Goal: Use online tool/utility: Utilize a website feature to perform a specific function

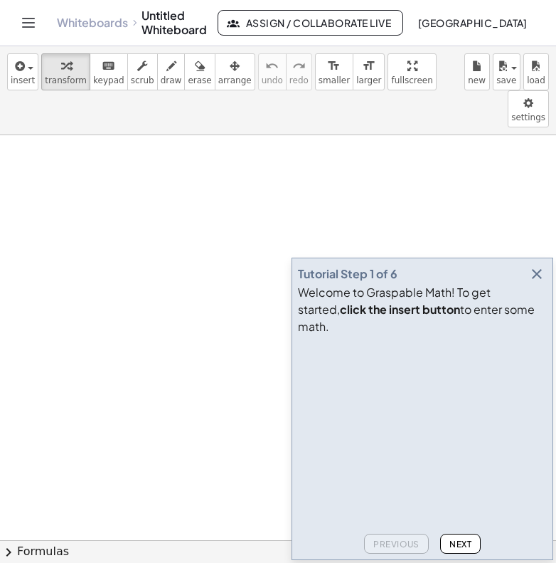
click at [539, 282] on icon "button" at bounding box center [537, 273] width 17 height 17
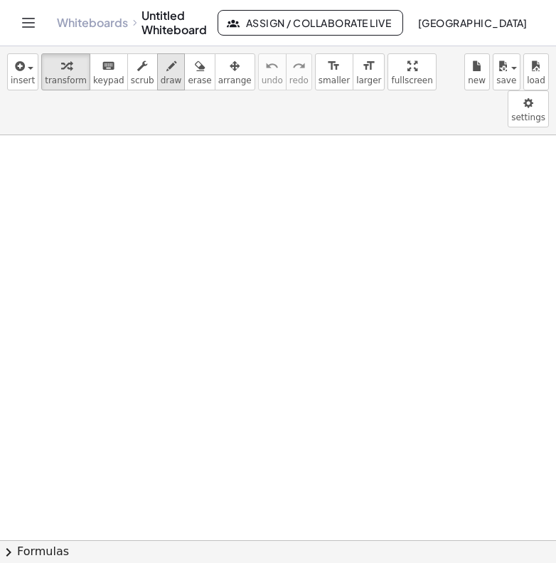
click at [166, 73] on icon "button" at bounding box center [171, 66] width 10 height 17
drag, startPoint x: 79, startPoint y: 139, endPoint x: 79, endPoint y: 152, distance: 12.8
click at [79, 152] on div at bounding box center [278, 540] width 556 height 810
drag, startPoint x: 70, startPoint y: 160, endPoint x: 90, endPoint y: 160, distance: 19.9
click at [90, 160] on div at bounding box center [278, 540] width 556 height 810
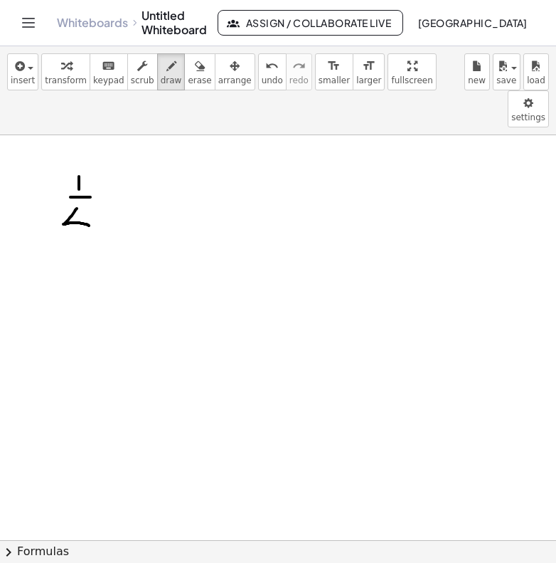
drag, startPoint x: 77, startPoint y: 171, endPoint x: 92, endPoint y: 191, distance: 24.8
click at [92, 191] on div at bounding box center [278, 540] width 556 height 810
drag, startPoint x: 85, startPoint y: 176, endPoint x: 85, endPoint y: 216, distance: 39.9
click at [85, 216] on div at bounding box center [278, 540] width 556 height 810
drag, startPoint x: 120, startPoint y: 136, endPoint x: 124, endPoint y: 179, distance: 43.5
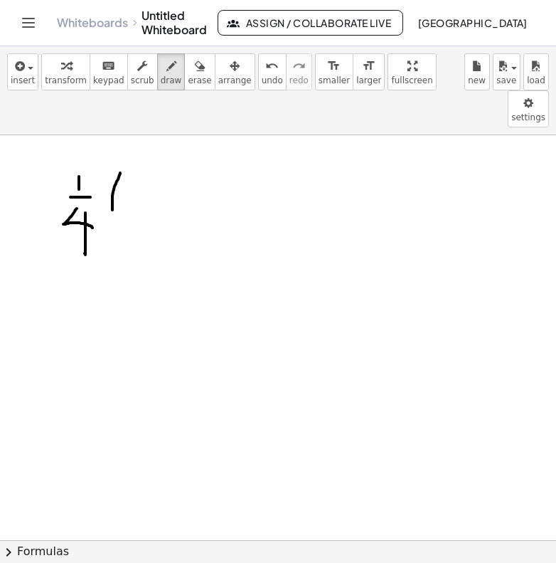
click at [125, 179] on div at bounding box center [278, 540] width 556 height 810
drag, startPoint x: 129, startPoint y: 144, endPoint x: 129, endPoint y: 163, distance: 18.5
click at [129, 164] on div at bounding box center [278, 540] width 556 height 810
drag, startPoint x: 137, startPoint y: 141, endPoint x: 148, endPoint y: 171, distance: 31.7
click at [148, 171] on div at bounding box center [278, 540] width 556 height 810
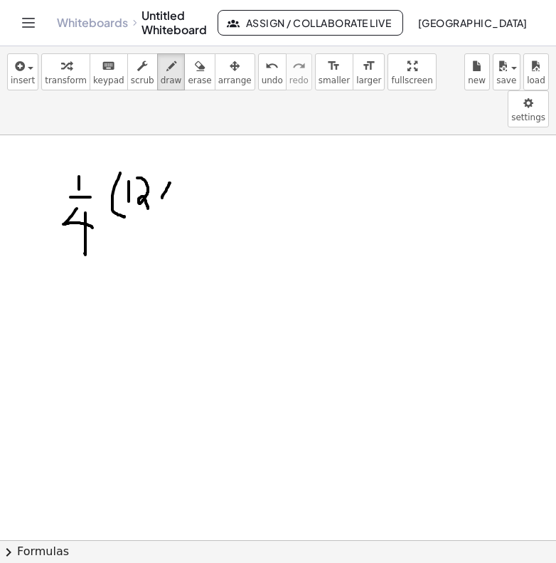
drag, startPoint x: 169, startPoint y: 146, endPoint x: 162, endPoint y: 161, distance: 16.5
click at [162, 161] on div at bounding box center [278, 540] width 556 height 810
drag, startPoint x: 159, startPoint y: 146, endPoint x: 171, endPoint y: 164, distance: 21.5
click at [172, 164] on div at bounding box center [278, 540] width 556 height 810
drag, startPoint x: 182, startPoint y: 155, endPoint x: 195, endPoint y: 155, distance: 12.8
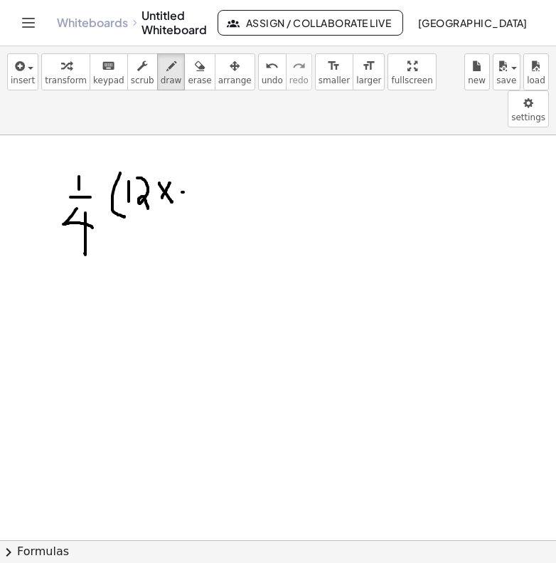
click at [196, 155] on div at bounding box center [278, 540] width 556 height 810
drag, startPoint x: 186, startPoint y: 143, endPoint x: 186, endPoint y: 170, distance: 27.0
click at [186, 171] on div at bounding box center [278, 540] width 556 height 810
drag, startPoint x: 203, startPoint y: 150, endPoint x: 218, endPoint y: 175, distance: 29.0
click at [220, 176] on div at bounding box center [278, 540] width 556 height 810
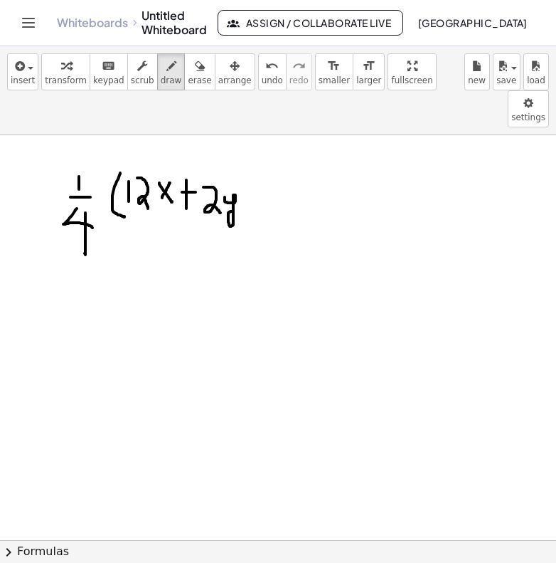
drag, startPoint x: 225, startPoint y: 160, endPoint x: 231, endPoint y: 174, distance: 15.3
click at [232, 174] on div at bounding box center [278, 540] width 556 height 810
drag, startPoint x: 242, startPoint y: 139, endPoint x: 248, endPoint y: 171, distance: 32.5
click at [248, 172] on div at bounding box center [278, 540] width 556 height 810
drag, startPoint x: 274, startPoint y: 157, endPoint x: 294, endPoint y: 157, distance: 19.9
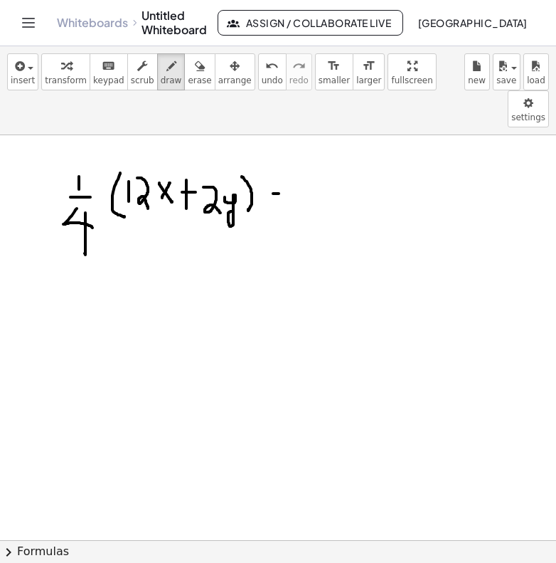
click at [294, 157] on div at bounding box center [278, 540] width 556 height 810
drag, startPoint x: 277, startPoint y: 163, endPoint x: 295, endPoint y: 163, distance: 18.5
click at [297, 163] on div at bounding box center [278, 540] width 556 height 810
drag, startPoint x: 319, startPoint y: 143, endPoint x: 337, endPoint y: 160, distance: 24.7
click at [338, 161] on div at bounding box center [278, 540] width 556 height 810
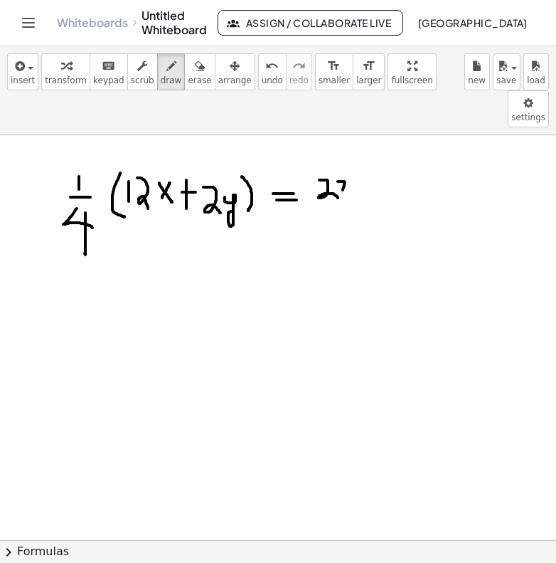
drag, startPoint x: 338, startPoint y: 144, endPoint x: 341, endPoint y: 157, distance: 12.4
click at [342, 159] on div at bounding box center [278, 540] width 556 height 810
drag, startPoint x: 339, startPoint y: 152, endPoint x: 347, endPoint y: 152, distance: 8.5
click at [347, 152] on div at bounding box center [278, 540] width 556 height 810
drag, startPoint x: 320, startPoint y: 168, endPoint x: 358, endPoint y: 168, distance: 37.7
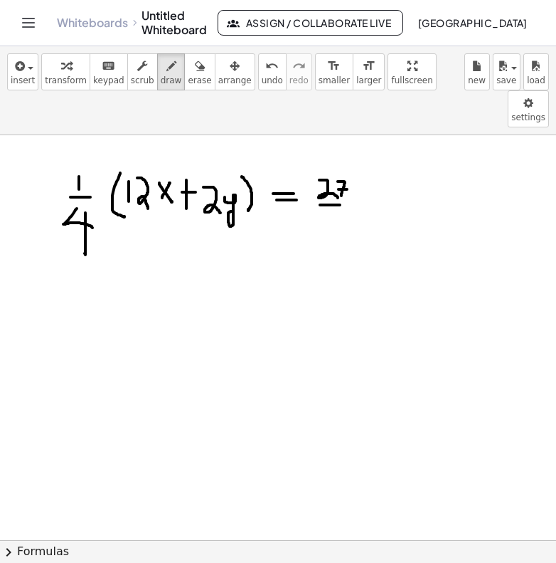
click at [358, 168] on div at bounding box center [278, 540] width 556 height 810
drag, startPoint x: 343, startPoint y: 174, endPoint x: 351, endPoint y: 192, distance: 19.7
click at [352, 194] on div at bounding box center [278, 540] width 556 height 810
drag, startPoint x: 340, startPoint y: 174, endPoint x: 338, endPoint y: 223, distance: 49.1
click at [338, 224] on div at bounding box center [278, 540] width 556 height 810
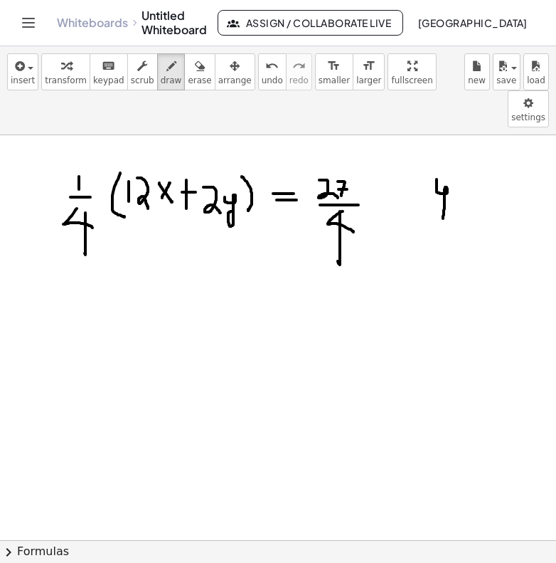
drag, startPoint x: 437, startPoint y: 142, endPoint x: 438, endPoint y: 179, distance: 36.3
click at [438, 179] on div at bounding box center [278, 540] width 556 height 810
drag, startPoint x: 455, startPoint y: 162, endPoint x: 467, endPoint y: 162, distance: 12.1
click at [468, 162] on div at bounding box center [278, 540] width 556 height 810
drag, startPoint x: 455, startPoint y: 152, endPoint x: 466, endPoint y: 152, distance: 10.7
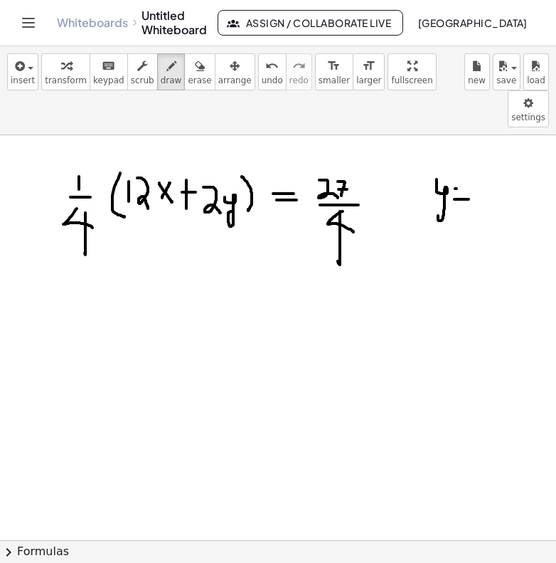
click at [466, 152] on div at bounding box center [278, 540] width 556 height 810
drag, startPoint x: 478, startPoint y: 147, endPoint x: 484, endPoint y: 163, distance: 17.3
click at [484, 163] on div at bounding box center [278, 540] width 556 height 810
drag, startPoint x: 512, startPoint y: 149, endPoint x: 502, endPoint y: 165, distance: 18.6
click at [502, 166] on div at bounding box center [278, 540] width 556 height 810
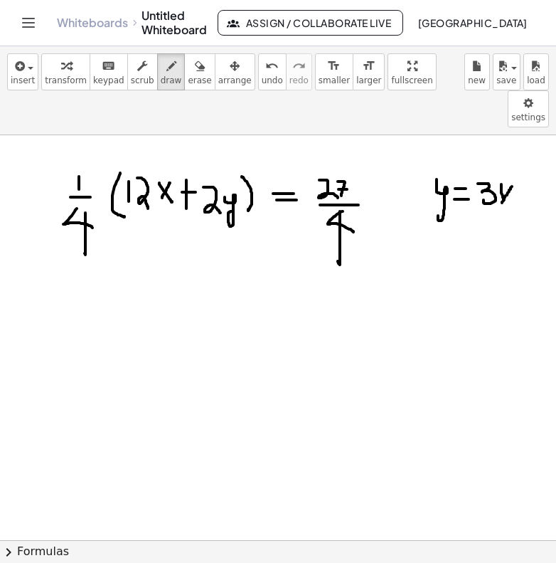
drag, startPoint x: 502, startPoint y: 147, endPoint x: 506, endPoint y: 166, distance: 19.7
click at [507, 167] on div at bounding box center [278, 540] width 556 height 810
click at [512, 166] on div at bounding box center [278, 540] width 556 height 810
click at [265, 67] on icon "undo" at bounding box center [272, 66] width 14 height 17
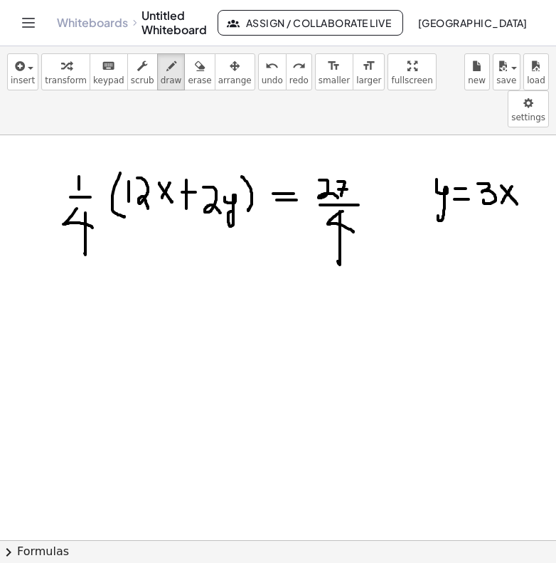
drag, startPoint x: 502, startPoint y: 149, endPoint x: 517, endPoint y: 166, distance: 23.2
click at [517, 166] on div at bounding box center [278, 540] width 556 height 810
drag, startPoint x: 402, startPoint y: 148, endPoint x: 408, endPoint y: 154, distance: 8.6
click at [408, 154] on div at bounding box center [278, 540] width 556 height 810
click at [399, 139] on div at bounding box center [278, 540] width 556 height 810
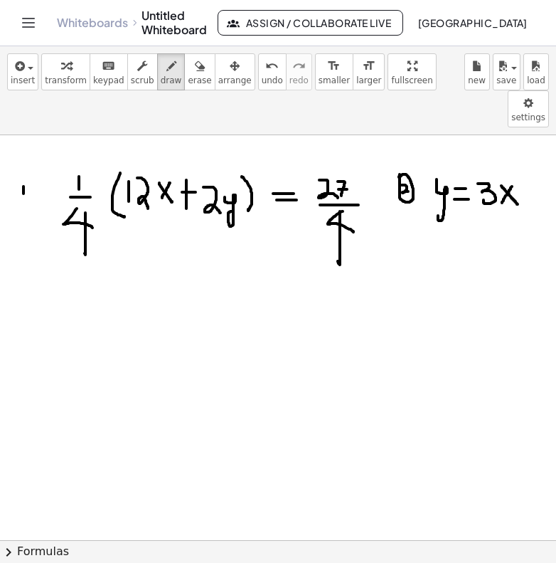
click at [23, 157] on div at bounding box center [278, 540] width 556 height 810
click at [16, 136] on div at bounding box center [278, 540] width 556 height 810
drag, startPoint x: 26, startPoint y: 255, endPoint x: 39, endPoint y: 270, distance: 19.1
click at [40, 270] on div at bounding box center [278, 540] width 556 height 810
drag, startPoint x: 37, startPoint y: 255, endPoint x: 37, endPoint y: 280, distance: 24.9
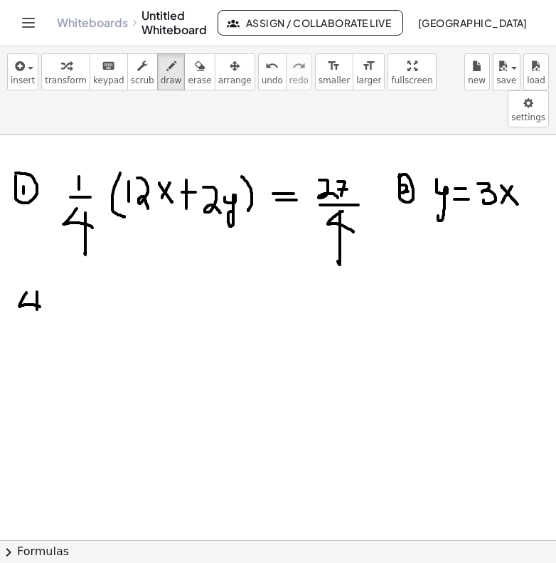
click at [37, 280] on div at bounding box center [278, 540] width 556 height 810
drag, startPoint x: 62, startPoint y: 231, endPoint x: 88, endPoint y: 309, distance: 82.4
click at [88, 309] on div at bounding box center [278, 540] width 556 height 810
drag, startPoint x: 77, startPoint y: 241, endPoint x: 77, endPoint y: 253, distance: 11.4
click at [77, 253] on div at bounding box center [278, 540] width 556 height 810
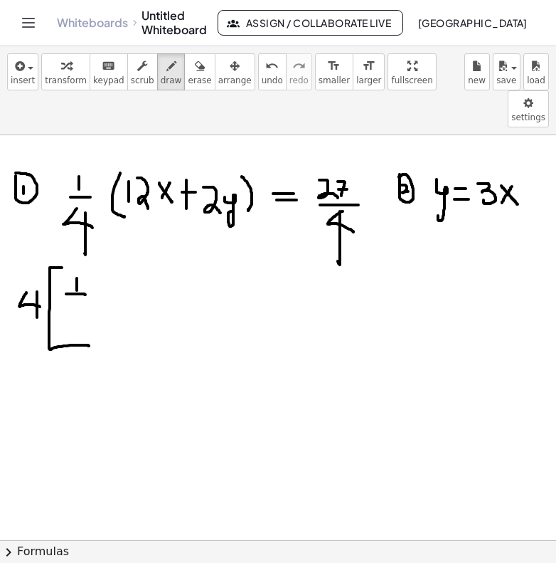
drag, startPoint x: 66, startPoint y: 257, endPoint x: 85, endPoint y: 258, distance: 19.2
click at [85, 258] on div at bounding box center [278, 540] width 556 height 810
drag, startPoint x: 78, startPoint y: 269, endPoint x: 90, endPoint y: 276, distance: 13.4
click at [90, 277] on div at bounding box center [278, 540] width 556 height 810
drag, startPoint x: 85, startPoint y: 269, endPoint x: 85, endPoint y: 287, distance: 18.5
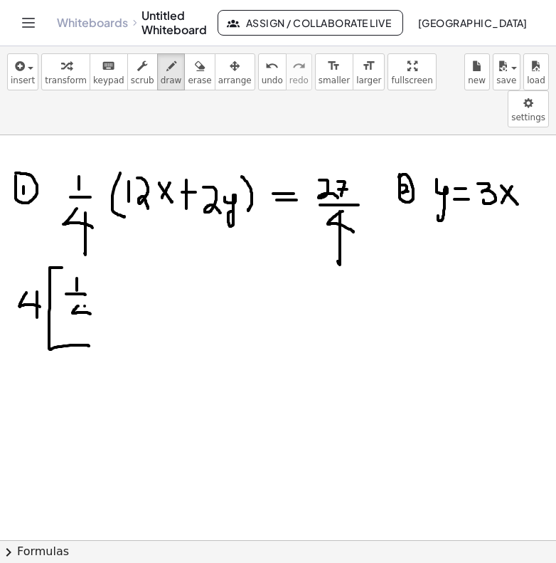
click at [85, 288] on div at bounding box center [278, 540] width 556 height 810
drag, startPoint x: 105, startPoint y: 237, endPoint x: 115, endPoint y: 277, distance: 41.8
click at [115, 277] on div at bounding box center [278, 540] width 556 height 810
drag, startPoint x: 120, startPoint y: 250, endPoint x: 119, endPoint y: 268, distance: 18.5
click at [120, 270] on div at bounding box center [278, 540] width 556 height 810
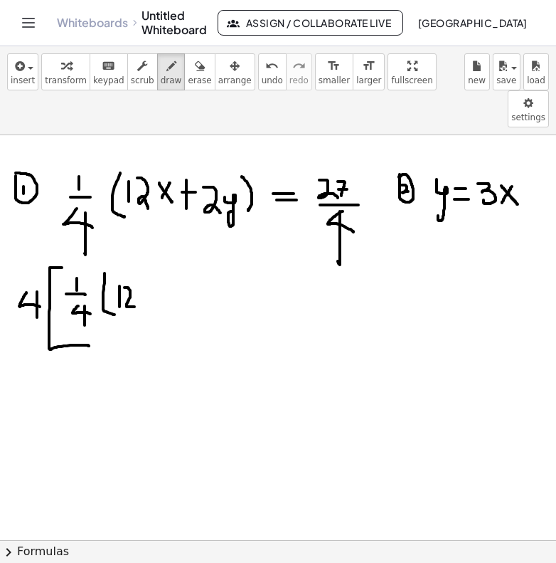
drag, startPoint x: 125, startPoint y: 250, endPoint x: 133, endPoint y: 269, distance: 20.4
click at [134, 269] on div at bounding box center [278, 540] width 556 height 810
drag, startPoint x: 148, startPoint y: 253, endPoint x: 142, endPoint y: 270, distance: 18.7
click at [142, 270] on div at bounding box center [278, 540] width 556 height 810
drag, startPoint x: 142, startPoint y: 249, endPoint x: 148, endPoint y: 268, distance: 19.6
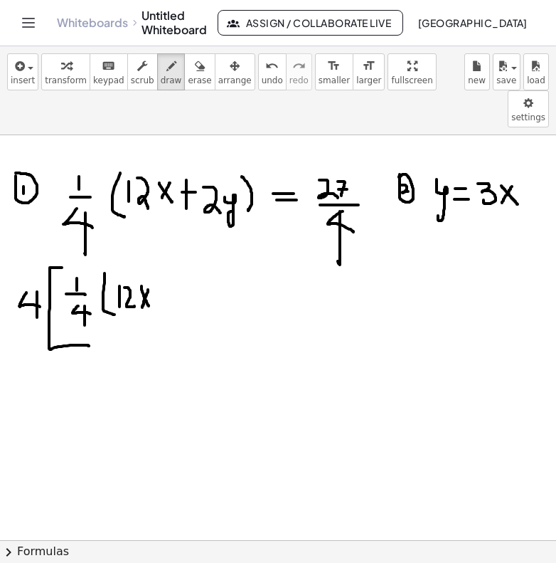
click at [148, 268] on div at bounding box center [278, 540] width 556 height 810
drag, startPoint x: 159, startPoint y: 255, endPoint x: 172, endPoint y: 255, distance: 12.8
click at [172, 255] on div at bounding box center [278, 540] width 556 height 810
drag, startPoint x: 164, startPoint y: 246, endPoint x: 164, endPoint y: 270, distance: 23.5
click at [164, 270] on div at bounding box center [278, 540] width 556 height 810
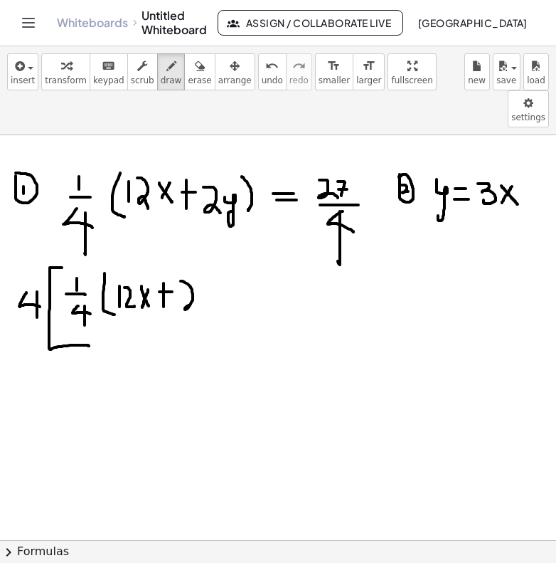
drag, startPoint x: 181, startPoint y: 244, endPoint x: 192, endPoint y: 270, distance: 28.0
click at [193, 270] on div at bounding box center [278, 540] width 556 height 810
drag, startPoint x: 203, startPoint y: 253, endPoint x: 198, endPoint y: 296, distance: 43.7
click at [198, 297] on div at bounding box center [278, 540] width 556 height 810
drag, startPoint x: 213, startPoint y: 236, endPoint x: 215, endPoint y: 278, distance: 42.7
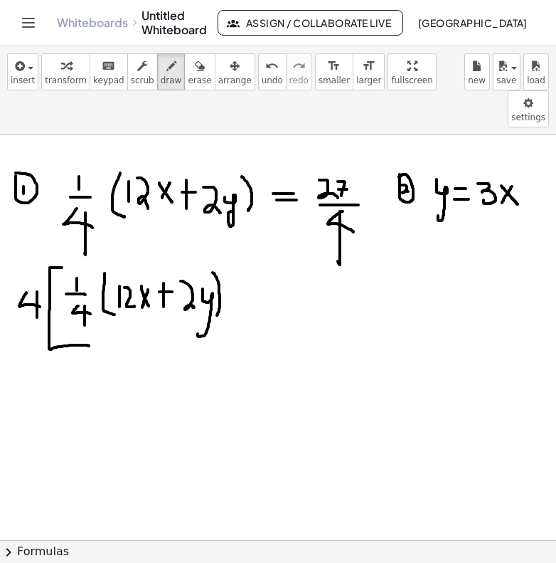
click at [215, 280] on div at bounding box center [278, 540] width 556 height 810
drag, startPoint x: 218, startPoint y: 231, endPoint x: 211, endPoint y: 302, distance: 70.7
click at [211, 302] on div at bounding box center [278, 540] width 556 height 810
drag, startPoint x: 245, startPoint y: 261, endPoint x: 258, endPoint y: 260, distance: 12.8
click at [259, 260] on div at bounding box center [278, 540] width 556 height 810
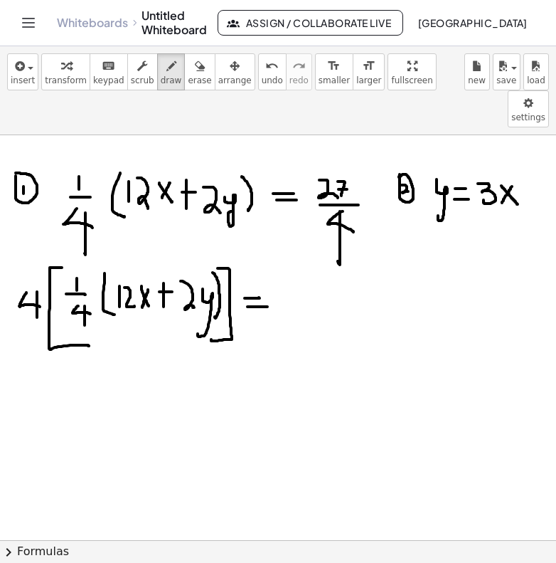
drag, startPoint x: 248, startPoint y: 270, endPoint x: 267, endPoint y: 270, distance: 19.2
click at [268, 270] on div at bounding box center [278, 540] width 556 height 810
drag, startPoint x: 290, startPoint y: 248, endPoint x: 306, endPoint y: 275, distance: 31.6
click at [307, 275] on div at bounding box center [278, 540] width 556 height 810
drag, startPoint x: 309, startPoint y: 248, endPoint x: 315, endPoint y: 270, distance: 22.3
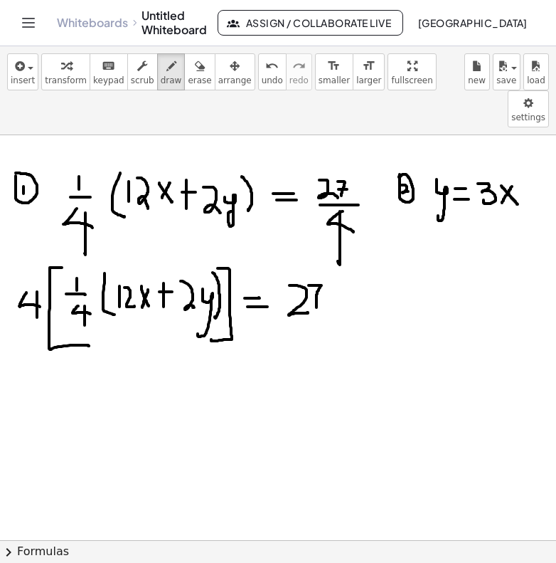
click at [316, 270] on div at bounding box center [278, 540] width 556 height 810
drag, startPoint x: 310, startPoint y: 256, endPoint x: 323, endPoint y: 256, distance: 12.8
click at [324, 256] on div at bounding box center [278, 540] width 556 height 810
drag, startPoint x: 286, startPoint y: 284, endPoint x: 318, endPoint y: 283, distance: 32.0
click at [319, 284] on div at bounding box center [278, 540] width 556 height 810
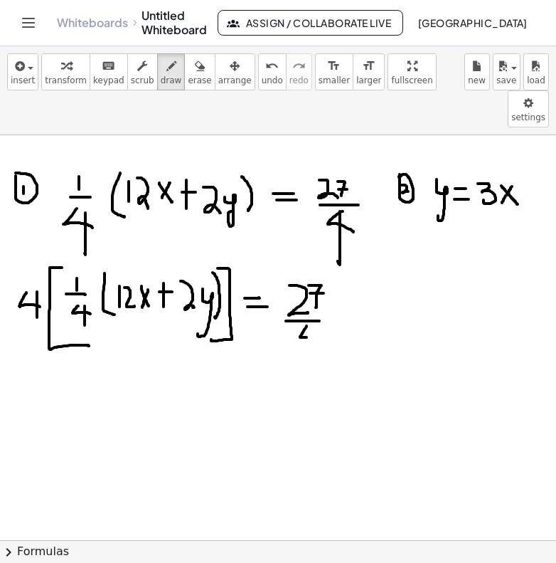
drag, startPoint x: 307, startPoint y: 290, endPoint x: 320, endPoint y: 302, distance: 18.1
click at [321, 302] on div at bounding box center [278, 540] width 556 height 810
drag, startPoint x: 316, startPoint y: 292, endPoint x: 315, endPoint y: 335, distance: 43.4
click at [315, 336] on div at bounding box center [278, 540] width 556 height 810
click at [331, 283] on div at bounding box center [278, 540] width 556 height 810
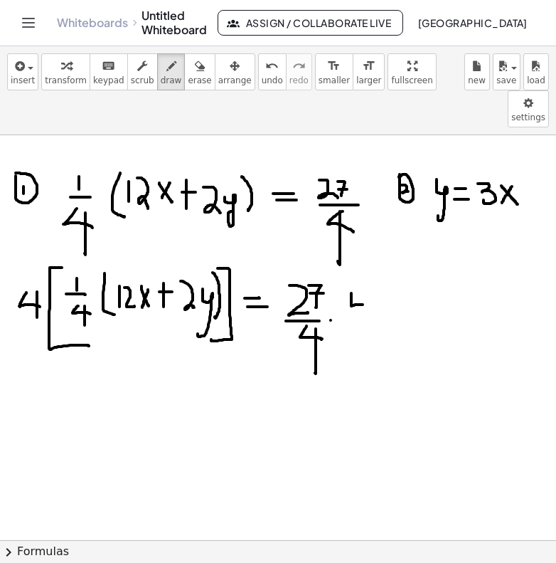
drag, startPoint x: 351, startPoint y: 256, endPoint x: 366, endPoint y: 268, distance: 18.8
click at [366, 268] on div at bounding box center [278, 540] width 556 height 810
drag, startPoint x: 361, startPoint y: 257, endPoint x: 361, endPoint y: 288, distance: 31.3
click at [361, 288] on div at bounding box center [278, 540] width 556 height 810
drag, startPoint x: 299, startPoint y: 311, endPoint x: 326, endPoint y: 302, distance: 28.6
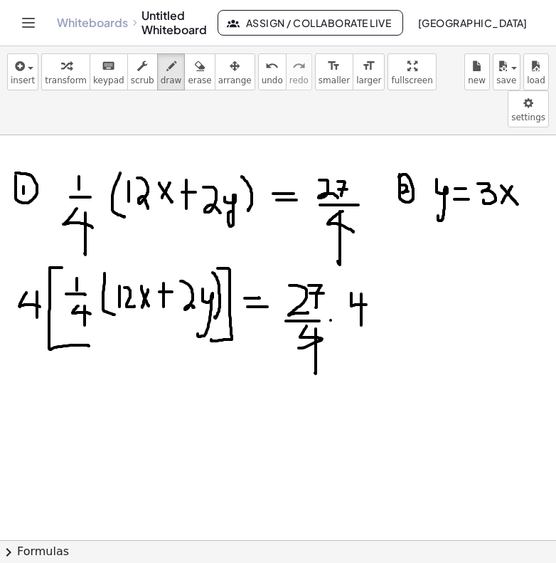
click at [326, 302] on div at bounding box center [278, 540] width 556 height 810
drag, startPoint x: 343, startPoint y: 271, endPoint x: 385, endPoint y: 262, distance: 43.0
click at [386, 262] on div at bounding box center [278, 540] width 556 height 810
drag
click at [90, 260] on div at bounding box center [278, 540] width 556 height 810
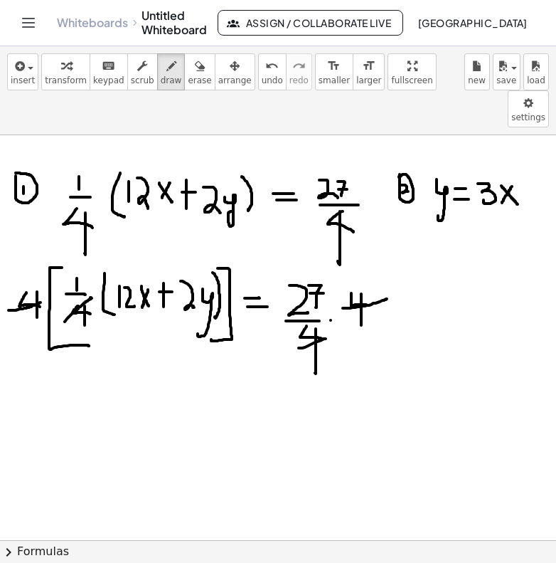
click at [46, 263] on div at bounding box center [278, 540] width 556 height 810
click at [35, 370] on div at bounding box center [278, 540] width 556 height 810
click at [53, 372] on div at bounding box center [278, 540] width 556 height 810
click at [60, 373] on div at bounding box center [278, 540] width 556 height 810
click at [76, 376] on div at bounding box center [278, 540] width 556 height 810
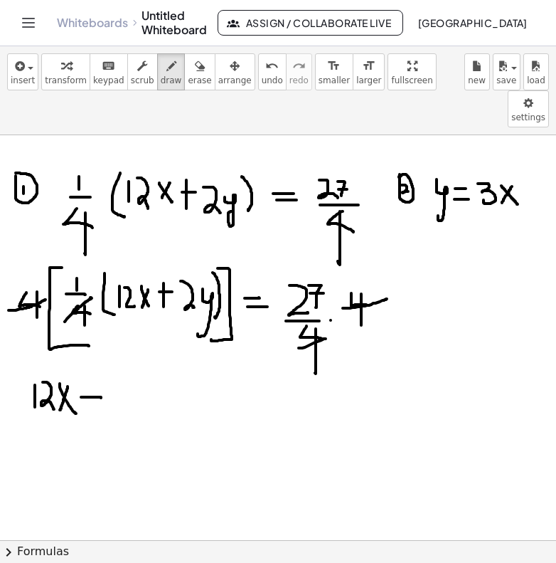
click at [100, 361] on div at bounding box center [278, 540] width 556 height 810
click at [92, 371] on div at bounding box center [278, 540] width 556 height 810
click at [110, 368] on div at bounding box center [278, 540] width 556 height 810
click at [133, 371] on div at bounding box center [278, 540] width 556 height 810
click at [136, 388] on div at bounding box center [278, 540] width 556 height 810
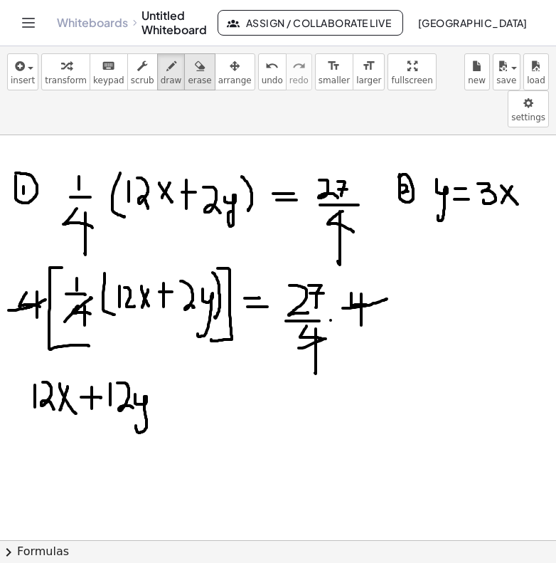
click at [191, 79] on span "erase" at bounding box center [199, 80] width 23 height 10
click at [128, 349] on div at bounding box center [278, 540] width 556 height 810
click at [162, 80] on span "draw" at bounding box center [171, 80] width 21 height 10
click at [107, 358] on div at bounding box center [278, 540] width 556 height 810
click at [92, 373] on div at bounding box center [278, 540] width 556 height 810
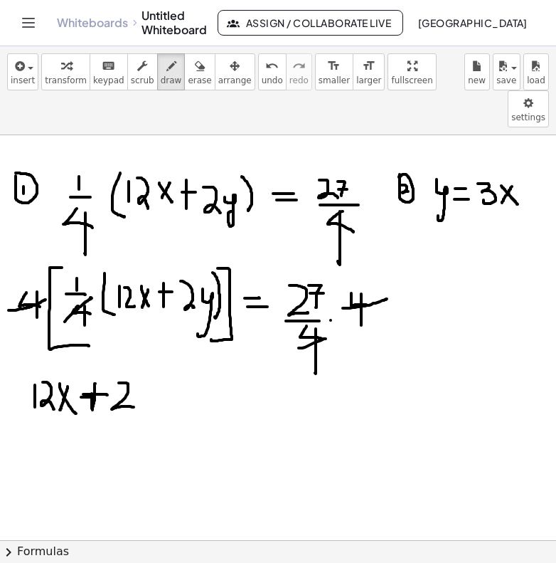
click at [140, 372] on div at bounding box center [278, 540] width 556 height 810
click at [147, 390] on div at bounding box center [278, 540] width 556 height 810
click at [202, 365] on div at bounding box center [278, 540] width 556 height 810
click at [201, 372] on div at bounding box center [278, 540] width 556 height 810
click at [236, 376] on div at bounding box center [278, 540] width 556 height 810
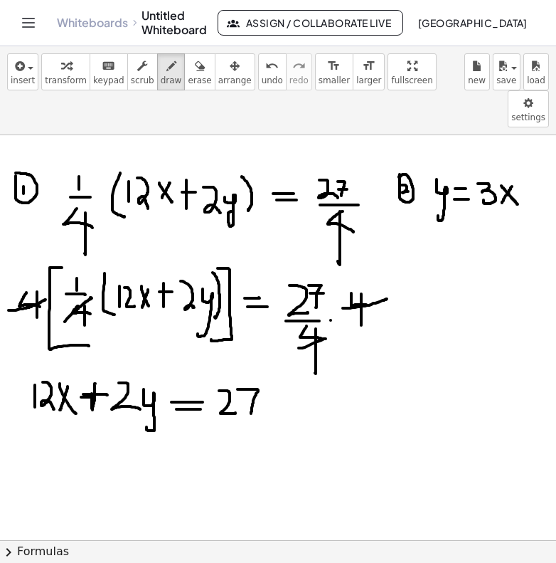
click at [251, 376] on div at bounding box center [278, 540] width 556 height 810
click at [259, 364] on div at bounding box center [278, 540] width 556 height 810
click at [258, 364] on div at bounding box center [278, 540] width 556 height 810
click at [16, 361] on div at bounding box center [278, 540] width 556 height 810
click at [9, 340] on div at bounding box center [278, 540] width 556 height 810
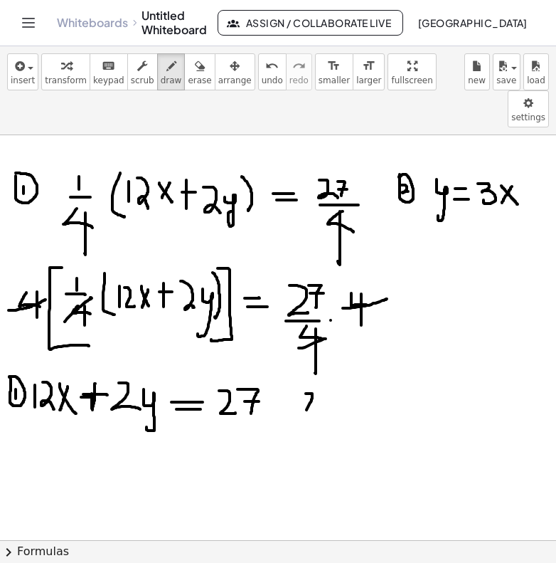
click at [314, 374] on div at bounding box center [278, 540] width 556 height 810
click at [302, 351] on div at bounding box center [278, 540] width 556 height 810
click at [342, 389] on div at bounding box center [278, 540] width 556 height 810
click at [371, 363] on div at bounding box center [278, 540] width 556 height 810
click at [374, 369] on div at bounding box center [278, 540] width 556 height 810
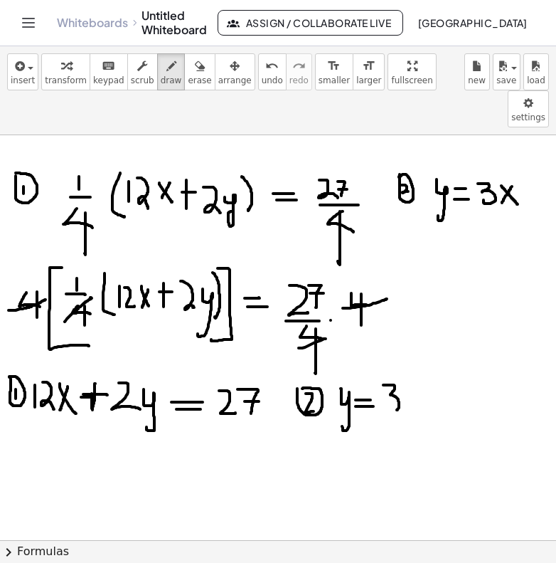
click at [386, 369] on div at bounding box center [278, 540] width 556 height 810
click at [411, 378] on div at bounding box center [278, 540] width 556 height 810
click at [435, 369] on div at bounding box center [278, 540] width 556 height 810
drag, startPoint x: 447, startPoint y: 284, endPoint x: 428, endPoint y: 317, distance: 37.6
click at [428, 317] on div at bounding box center [278, 540] width 556 height 810
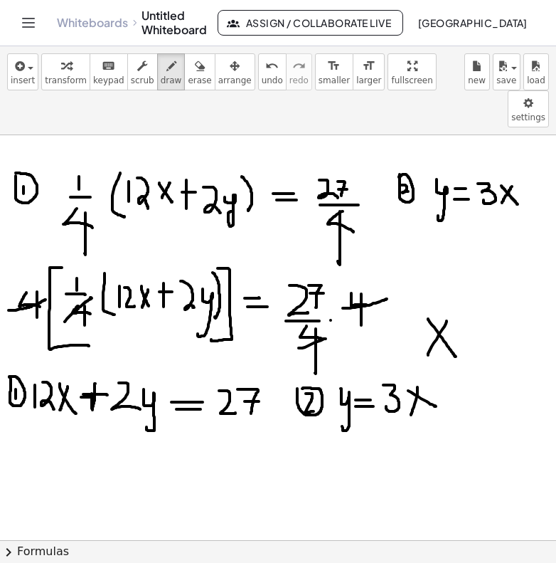
drag, startPoint x: 428, startPoint y: 282, endPoint x: 455, endPoint y: 318, distance: 44.8
click at [455, 318] on div at bounding box center [278, 540] width 556 height 810
drag, startPoint x: 458, startPoint y: 295, endPoint x: 473, endPoint y: 295, distance: 14.9
click at [473, 295] on div at bounding box center [278, 540] width 556 height 810
drag, startPoint x: 460, startPoint y: 306, endPoint x: 477, endPoint y: 305, distance: 17.1
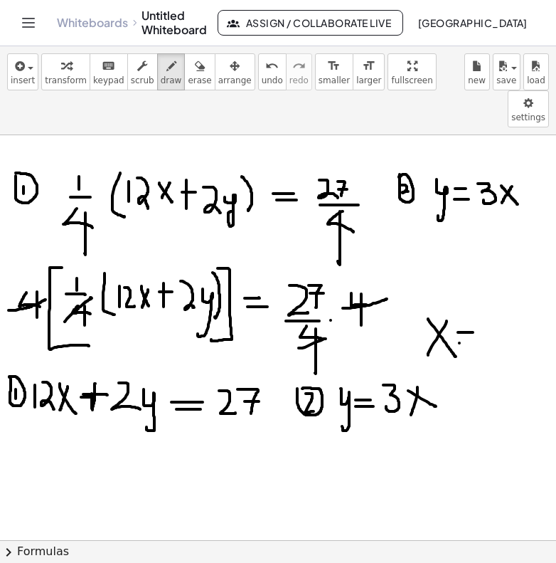
click at [477, 306] on div at bounding box center [278, 540] width 556 height 810
drag, startPoint x: 492, startPoint y: 271, endPoint x: 493, endPoint y: 299, distance: 27.8
click at [493, 300] on div at bounding box center [278, 540] width 556 height 810
click at [499, 312] on div at bounding box center [278, 540] width 556 height 810
click at [495, 312] on div at bounding box center [278, 540] width 556 height 810
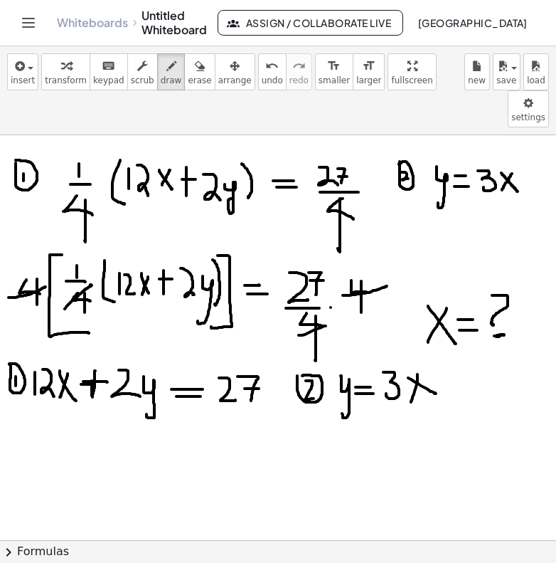
scroll to position [14, 0]
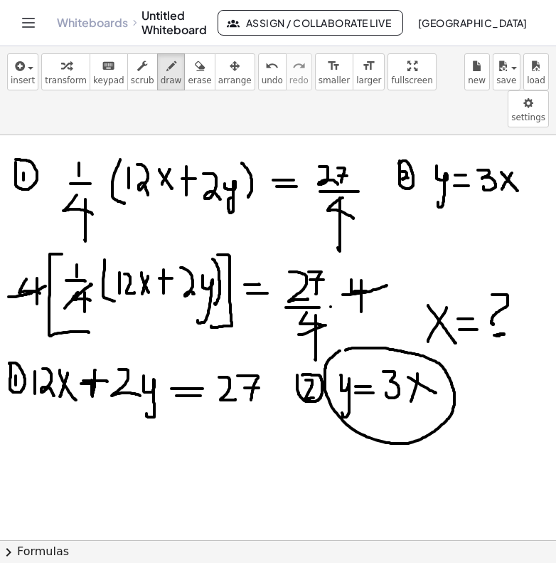
click at [342, 314] on div at bounding box center [278, 527] width 556 height 810
drag, startPoint x: 375, startPoint y: 405, endPoint x: 163, endPoint y: 388, distance: 212.7
click at [163, 388] on div at bounding box center [278, 527] width 556 height 810
drag, startPoint x: 231, startPoint y: 422, endPoint x: 219, endPoint y: 433, distance: 16.1
click at [219, 433] on div at bounding box center [278, 527] width 556 height 810
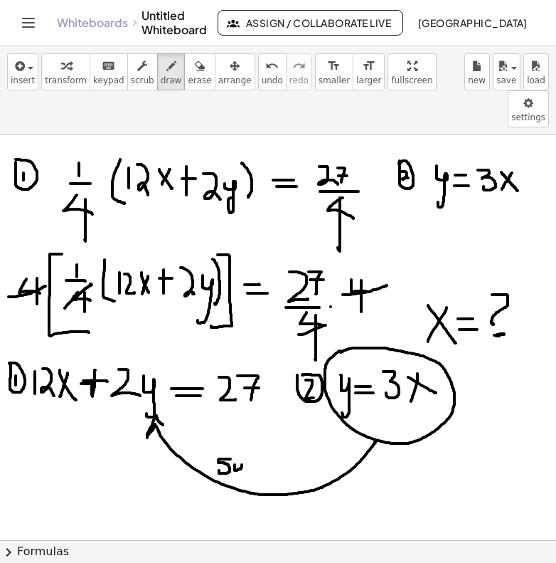
drag, startPoint x: 235, startPoint y: 428, endPoint x: 240, endPoint y: 438, distance: 12.1
click at [240, 438] on div at bounding box center [278, 527] width 556 height 810
drag, startPoint x: 246, startPoint y: 413, endPoint x: 248, endPoint y: 435, distance: 22.1
click at [248, 435] on div at bounding box center [278, 527] width 556 height 810
drag, startPoint x: 264, startPoint y: 423, endPoint x: 261, endPoint y: 442, distance: 18.7
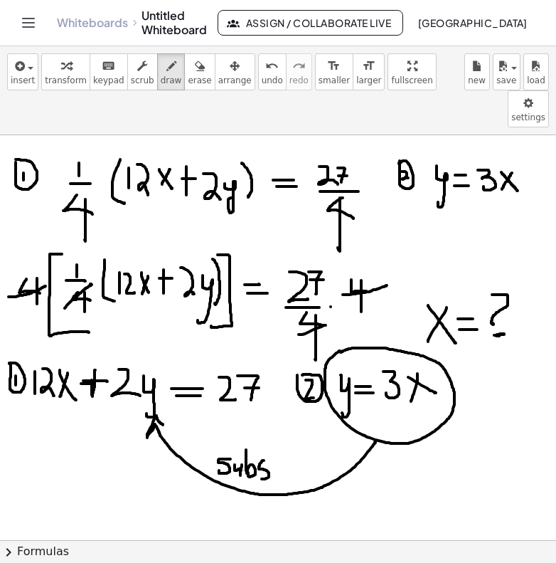
click at [261, 442] on div at bounding box center [278, 527] width 556 height 810
drag, startPoint x: 271, startPoint y: 421, endPoint x: 271, endPoint y: 440, distance: 19.2
click at [271, 441] on div at bounding box center [278, 527] width 556 height 810
drag, startPoint x: 264, startPoint y: 430, endPoint x: 278, endPoint y: 444, distance: 20.1
click at [278, 445] on div at bounding box center [278, 527] width 556 height 810
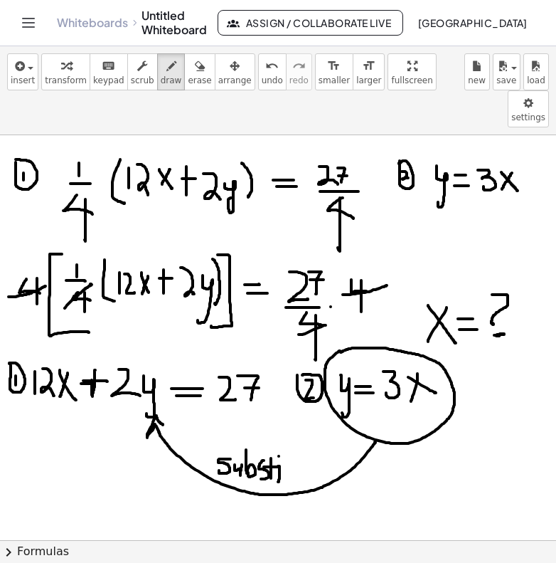
click at [279, 419] on div at bounding box center [278, 527] width 556 height 810
drag, startPoint x: 291, startPoint y: 420, endPoint x: 324, endPoint y: 443, distance: 39.9
click at [324, 443] on div at bounding box center [278, 527] width 556 height 810
drag, startPoint x: 307, startPoint y: 430, endPoint x: 327, endPoint y: 445, distance: 25.1
click at [327, 445] on div at bounding box center [278, 527] width 556 height 810
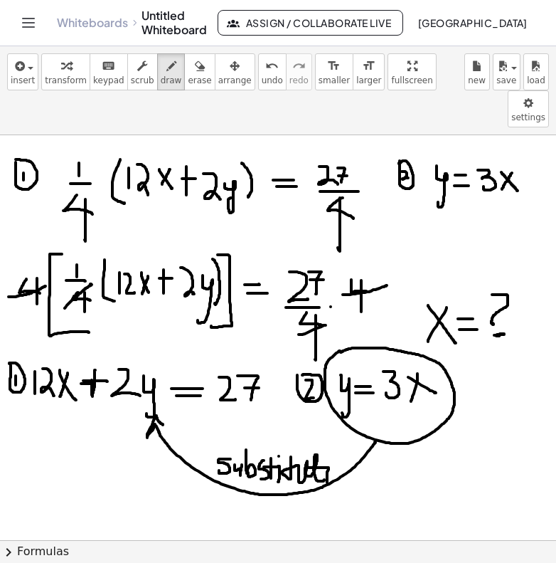
click at [327, 425] on div at bounding box center [278, 527] width 556 height 810
drag, startPoint x: 336, startPoint y: 430, endPoint x: 371, endPoint y: 440, distance: 36.8
click at [372, 440] on div at bounding box center [278, 527] width 556 height 810
drag, startPoint x: 393, startPoint y: 443, endPoint x: 411, endPoint y: 447, distance: 17.4
click at [411, 447] on div at bounding box center [278, 527] width 556 height 810
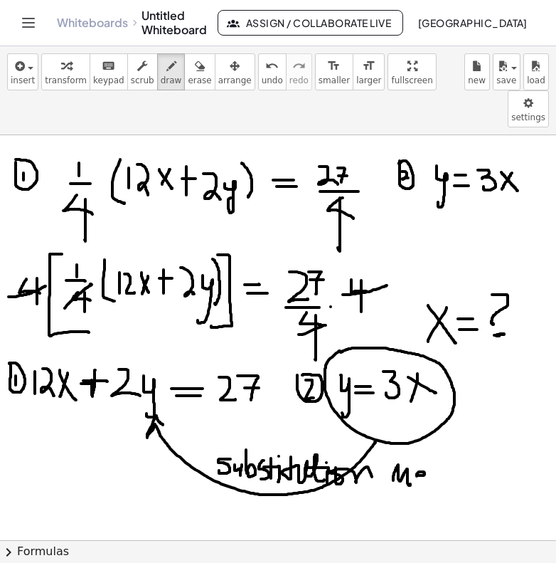
drag, startPoint x: 417, startPoint y: 438, endPoint x: 429, endPoint y: 443, distance: 12.8
click at [429, 443] on div at bounding box center [278, 527] width 556 height 810
drag, startPoint x: 432, startPoint y: 418, endPoint x: 446, endPoint y: 443, distance: 28.1
click at [447, 443] on div at bounding box center [278, 527] width 556 height 810
drag, startPoint x: 421, startPoint y: 426, endPoint x: 445, endPoint y: 426, distance: 24.2
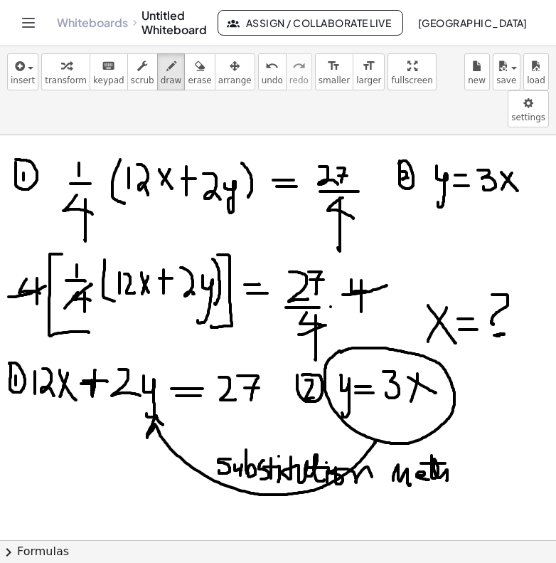
click at [445, 426] on div at bounding box center [278, 527] width 556 height 810
click at [452, 435] on div at bounding box center [278, 527] width 556 height 810
drag, startPoint x: 455, startPoint y: 430, endPoint x: 463, endPoint y: 438, distance: 11.1
click at [463, 438] on div at bounding box center [278, 527] width 556 height 810
drag, startPoint x: 487, startPoint y: 430, endPoint x: 497, endPoint y: 439, distance: 13.1
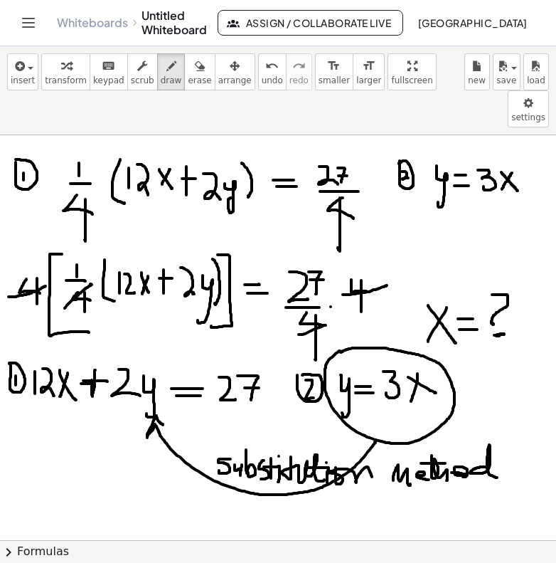
click at [497, 440] on div at bounding box center [278, 527] width 556 height 810
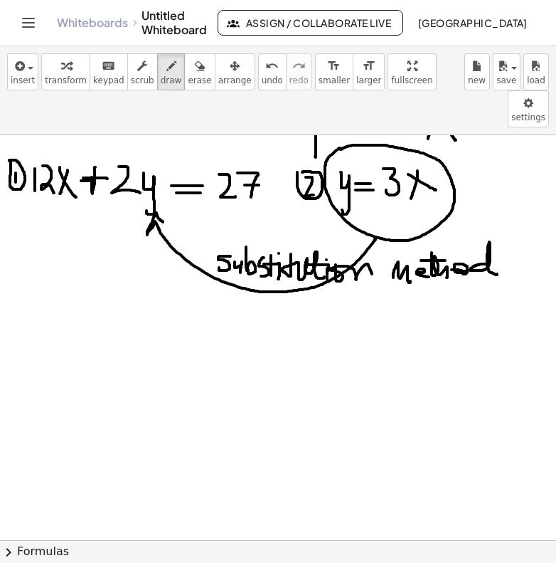
scroll to position [218, 0]
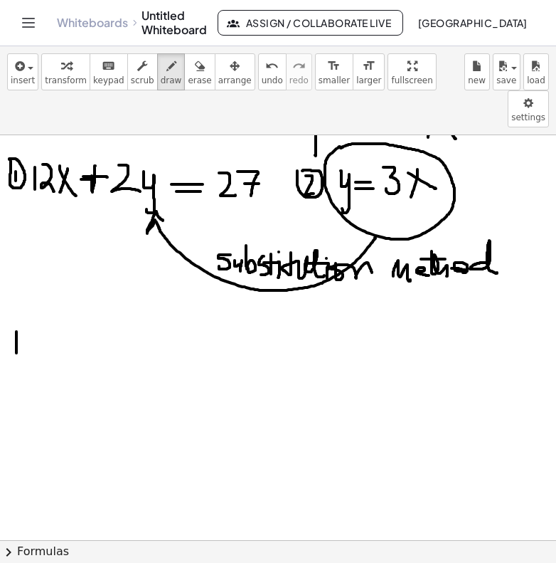
drag, startPoint x: 16, startPoint y: 295, endPoint x: 16, endPoint y: 318, distance: 23.5
click at [17, 318] on div at bounding box center [278, 322] width 556 height 810
drag, startPoint x: 21, startPoint y: 288, endPoint x: 43, endPoint y: 318, distance: 36.7
click at [43, 319] on div at bounding box center [278, 322] width 556 height 810
drag, startPoint x: 60, startPoint y: 287, endPoint x: 45, endPoint y: 311, distance: 28.8
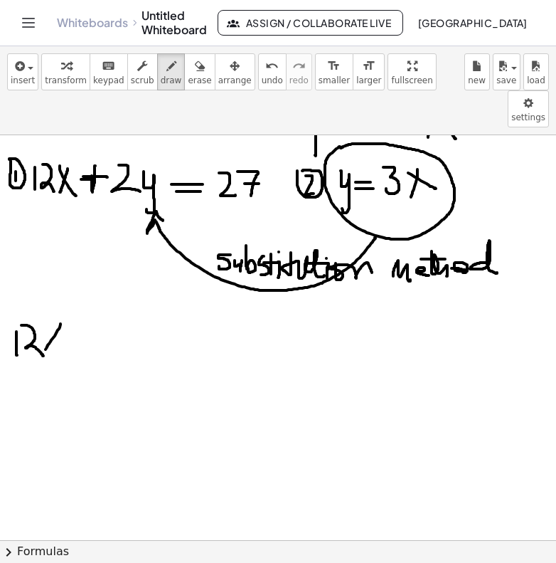
click at [45, 312] on div at bounding box center [278, 322] width 556 height 810
drag, startPoint x: 45, startPoint y: 295, endPoint x: 58, endPoint y: 318, distance: 26.1
click at [58, 319] on div at bounding box center [278, 322] width 556 height 810
drag, startPoint x: 73, startPoint y: 304, endPoint x: 92, endPoint y: 304, distance: 19.9
click at [92, 304] on div at bounding box center [278, 322] width 556 height 810
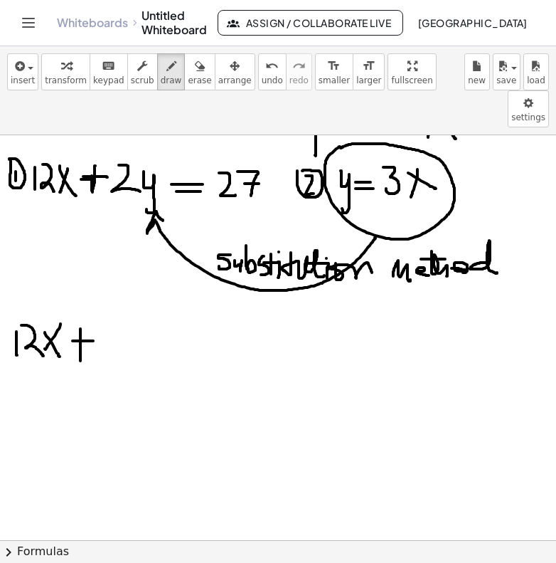
drag, startPoint x: 80, startPoint y: 292, endPoint x: 80, endPoint y: 324, distance: 32.0
click at [80, 324] on div at bounding box center [278, 322] width 556 height 810
drag, startPoint x: 99, startPoint y: 290, endPoint x: 120, endPoint y: 315, distance: 32.8
click at [121, 316] on div at bounding box center [278, 322] width 556 height 810
drag, startPoint x: 129, startPoint y: 282, endPoint x: 127, endPoint y: 334, distance: 52.0
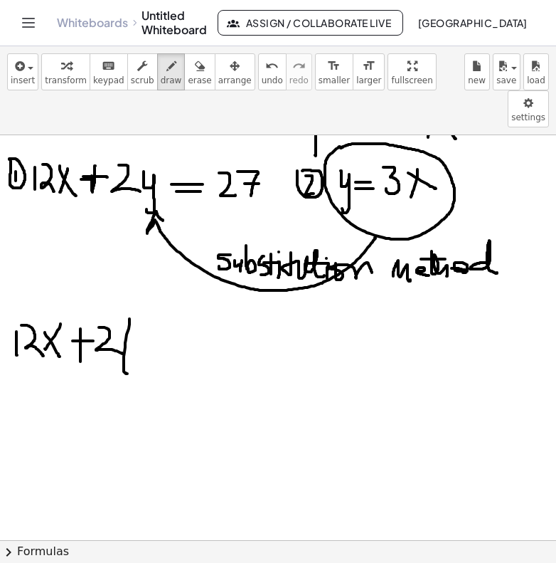
click at [127, 334] on div at bounding box center [278, 322] width 556 height 810
drag, startPoint x: 138, startPoint y: 293, endPoint x: 129, endPoint y: 316, distance: 24.6
click at [129, 316] on div at bounding box center [278, 322] width 556 height 810
drag, startPoint x: 170, startPoint y: 305, endPoint x: 158, endPoint y: 322, distance: 20.9
click at [158, 322] on div at bounding box center [278, 322] width 556 height 810
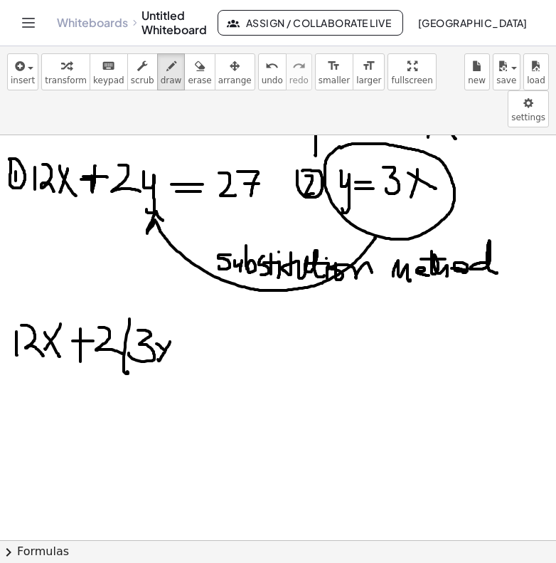
drag, startPoint x: 157, startPoint y: 307, endPoint x: 169, endPoint y: 318, distance: 16.6
click at [169, 319] on div at bounding box center [278, 322] width 556 height 810
drag, startPoint x: 168, startPoint y: 289, endPoint x: 176, endPoint y: 326, distance: 38.0
click at [176, 327] on div at bounding box center [278, 322] width 556 height 810
drag, startPoint x: 194, startPoint y: 308, endPoint x: 217, endPoint y: 307, distance: 22.8
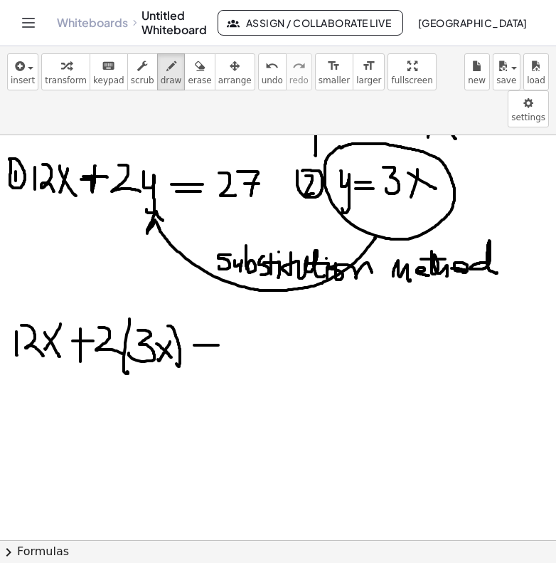
click at [218, 308] on div at bounding box center [278, 322] width 556 height 810
drag, startPoint x: 200, startPoint y: 317, endPoint x: 221, endPoint y: 317, distance: 21.3
click at [221, 317] on div at bounding box center [278, 322] width 556 height 810
click at [250, 322] on div at bounding box center [278, 322] width 556 height 810
click at [260, 318] on div at bounding box center [278, 322] width 556 height 810
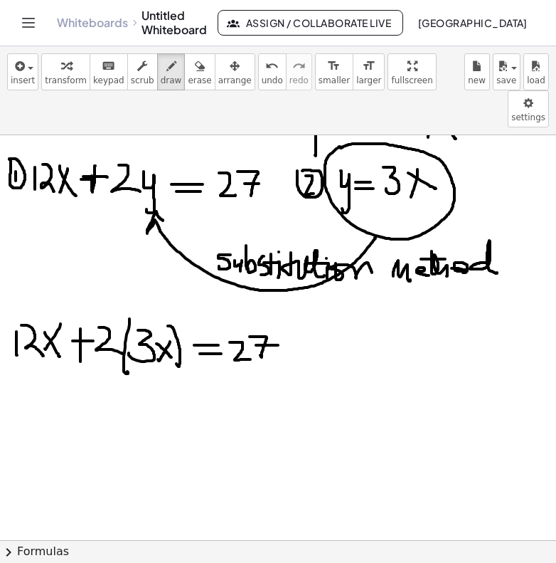
click at [278, 308] on div at bounding box center [278, 322] width 556 height 810
drag, startPoint x: 34, startPoint y: 352, endPoint x: 34, endPoint y: 386, distance: 33.4
click at [34, 386] on div at bounding box center [278, 322] width 556 height 810
drag, startPoint x: 43, startPoint y: 355, endPoint x: 53, endPoint y: 384, distance: 30.4
click at [54, 384] on div at bounding box center [278, 322] width 556 height 810
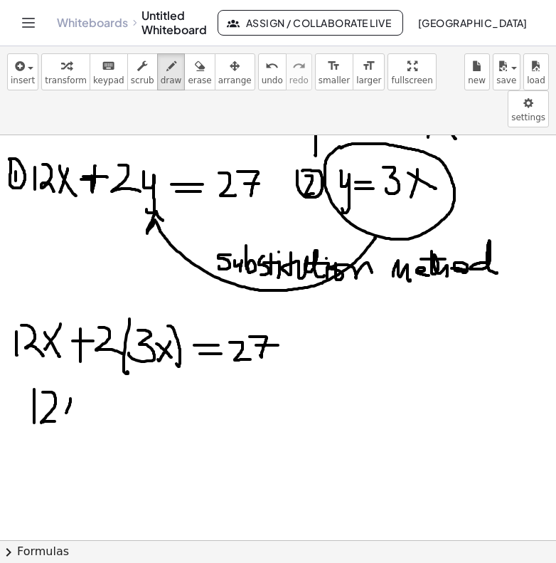
drag, startPoint x: 70, startPoint y: 361, endPoint x: 62, endPoint y: 385, distance: 25.0
click at [62, 385] on div at bounding box center [278, 322] width 556 height 810
drag, startPoint x: 61, startPoint y: 362, endPoint x: 67, endPoint y: 377, distance: 16.0
click at [68, 378] on div at bounding box center [278, 322] width 556 height 810
click at [104, 366] on div at bounding box center [278, 322] width 556 height 810
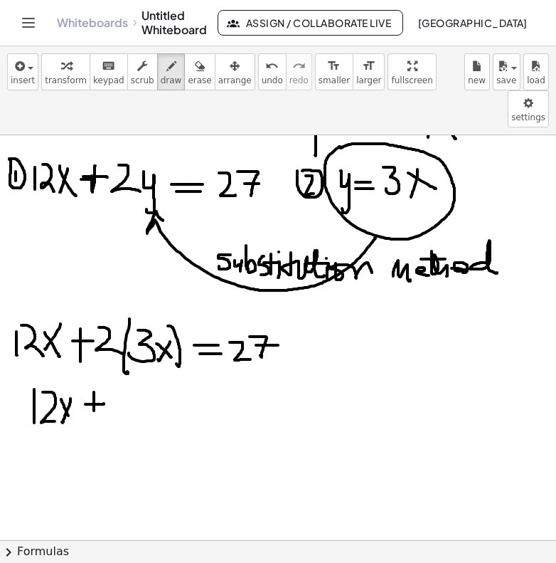
click at [94, 385] on div at bounding box center [278, 322] width 556 height 810
click at [76, 388] on div at bounding box center [278, 322] width 556 height 810
click at [120, 374] on div at bounding box center [278, 322] width 556 height 810
click at [153, 376] on div at bounding box center [278, 322] width 556 height 810
click at [172, 373] on div at bounding box center [278, 322] width 556 height 810
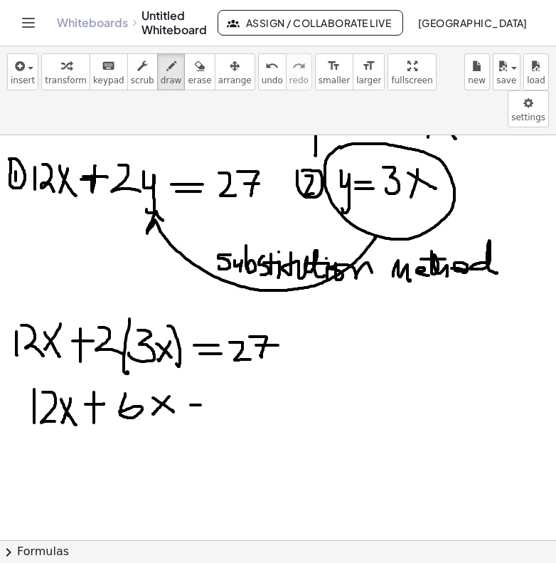
click at [213, 368] on div at bounding box center [278, 322] width 556 height 810
click at [215, 361] on div at bounding box center [278, 322] width 556 height 810
click at [259, 380] on div at bounding box center [278, 322] width 556 height 810
click at [257, 383] on div at bounding box center [278, 322] width 556 height 810
click at [275, 370] on div at bounding box center [278, 322] width 556 height 810
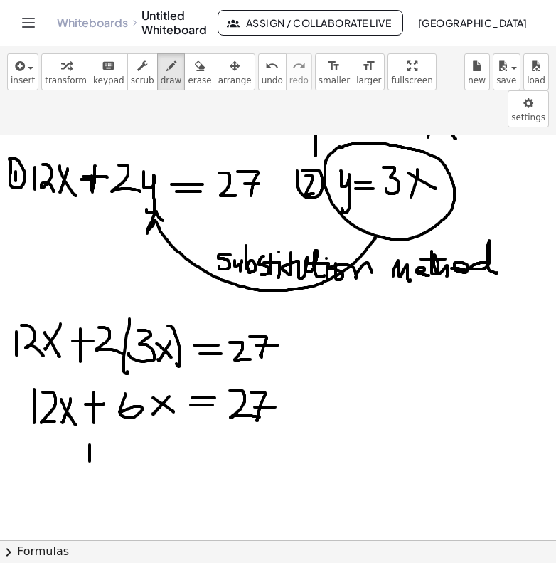
click at [89, 431] on div at bounding box center [278, 322] width 556 height 810
click at [106, 408] on div at bounding box center [278, 322] width 556 height 810
click at [126, 432] on div at bounding box center [278, 322] width 556 height 810
click at [148, 438] on div at bounding box center [278, 322] width 556 height 810
click at [187, 411] on div at bounding box center [278, 322] width 556 height 810
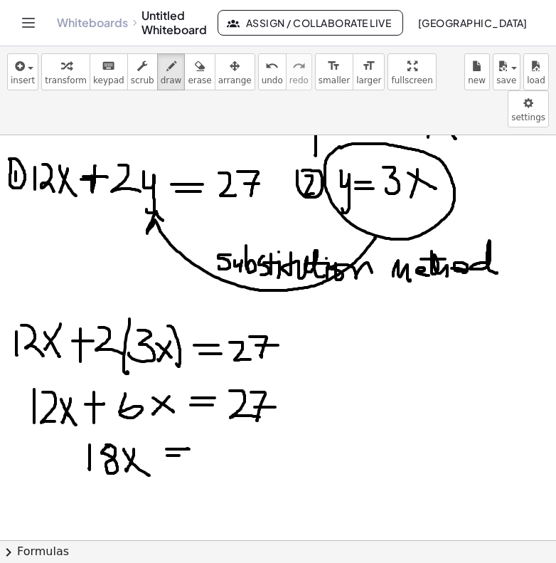
click at [186, 418] on div at bounding box center [278, 322] width 556 height 810
click at [223, 424] on div at bounding box center [278, 322] width 556 height 810
click at [231, 425] on div at bounding box center [278, 322] width 556 height 810
click at [241, 413] on div at bounding box center [278, 322] width 556 height 810
click at [144, 448] on div at bounding box center [278, 322] width 556 height 810
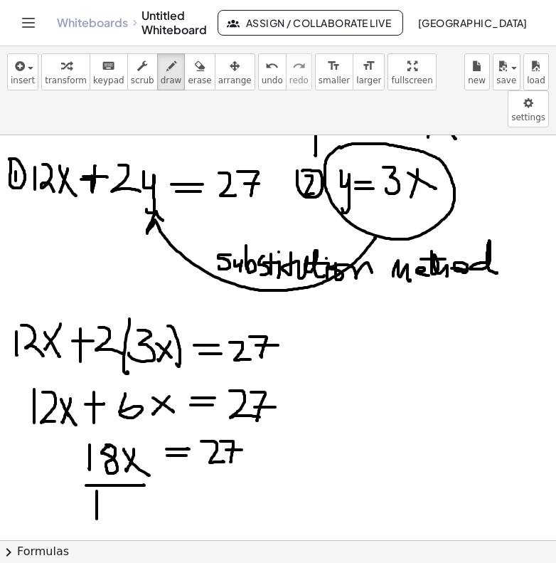
click at [96, 481] on div at bounding box center [278, 322] width 556 height 810
click at [110, 458] on div at bounding box center [278, 322] width 556 height 810
click at [248, 435] on div at bounding box center [278, 322] width 556 height 810
click at [212, 467] on div at bounding box center [278, 322] width 556 height 810
click at [228, 445] on div at bounding box center [278, 322] width 556 height 810
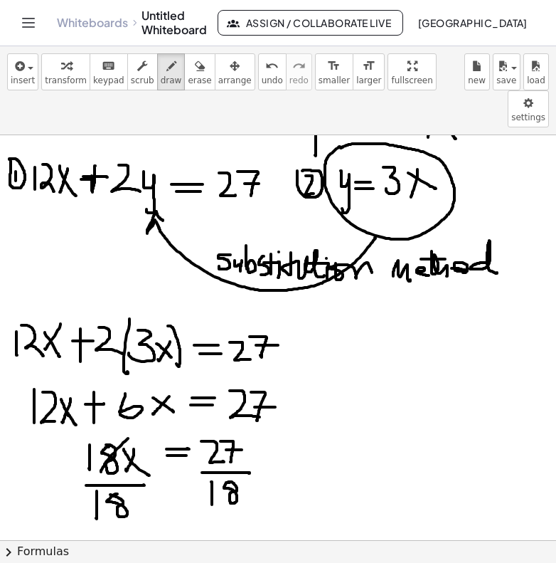
click at [98, 440] on div at bounding box center [278, 322] width 556 height 810
click at [75, 484] on div at bounding box center [278, 322] width 556 height 810
click at [293, 437] on div at bounding box center [278, 322] width 556 height 810
click at [288, 444] on div at bounding box center [278, 322] width 556 height 810
click at [295, 453] on div at bounding box center [278, 322] width 556 height 810
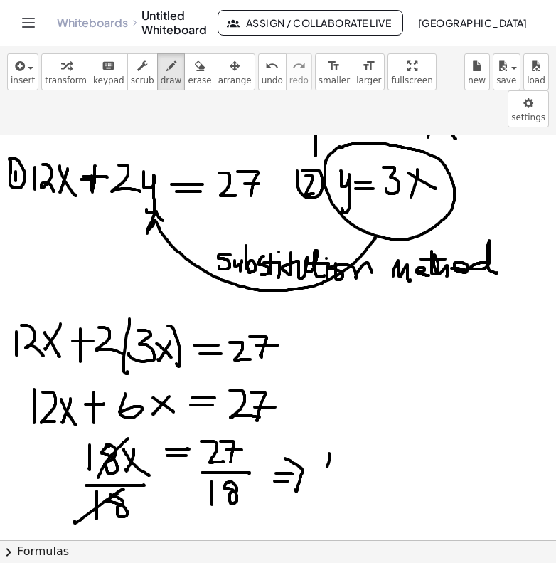
click at [323, 445] on div at bounding box center [278, 322] width 556 height 810
click at [334, 443] on div at bounding box center [278, 322] width 556 height 810
click at [359, 428] on div at bounding box center [278, 322] width 556 height 810
click at [360, 434] on div at bounding box center [278, 322] width 556 height 810
click at [386, 441] on div at bounding box center [278, 322] width 556 height 810
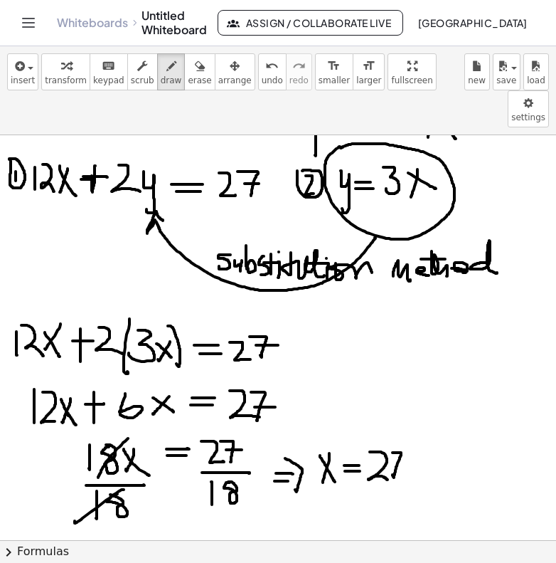
click at [393, 438] on div at bounding box center [278, 322] width 556 height 810
click at [403, 428] on div at bounding box center [278, 322] width 556 height 810
click at [405, 448] on div at bounding box center [278, 322] width 556 height 810
click at [378, 483] on div at bounding box center [278, 322] width 556 height 810
click at [391, 458] on div at bounding box center [278, 322] width 556 height 810
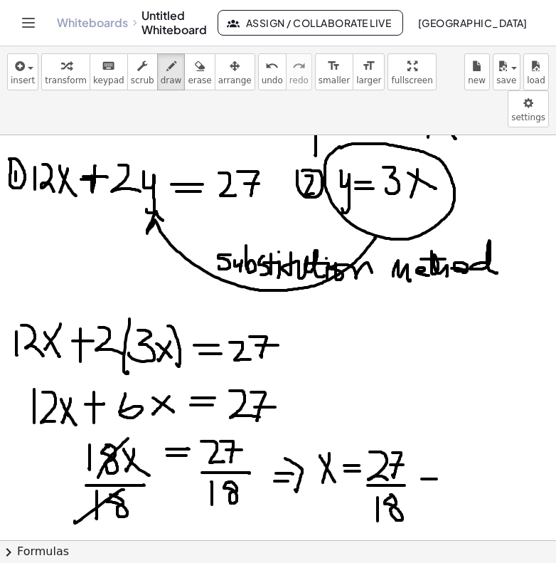
click at [437, 442] on div at bounding box center [278, 322] width 556 height 810
click at [441, 450] on div at bounding box center [278, 322] width 556 height 810
click at [467, 448] on div at bounding box center [278, 322] width 556 height 810
click at [484, 429] on div at bounding box center [278, 322] width 556 height 810
click at [492, 443] on div at bounding box center [278, 322] width 556 height 810
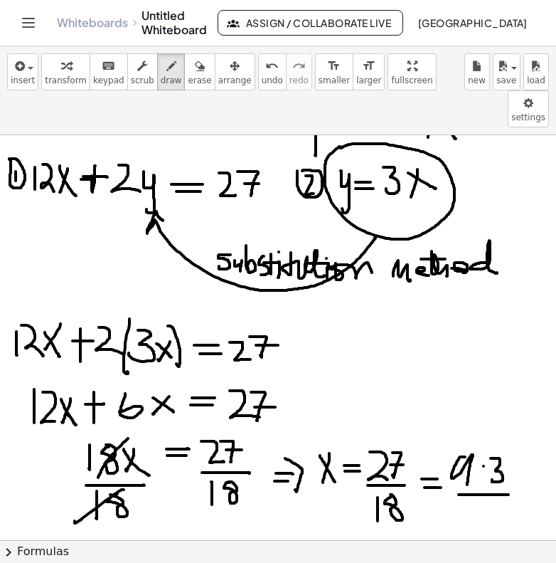
click at [508, 458] on div at bounding box center [278, 322] width 556 height 810
click at [472, 494] on div at bounding box center [278, 322] width 556 height 810
click at [482, 484] on div at bounding box center [278, 322] width 556 height 810
click at [502, 491] on div at bounding box center [278, 322] width 556 height 810
click at [473, 455] on div at bounding box center [278, 322] width 556 height 810
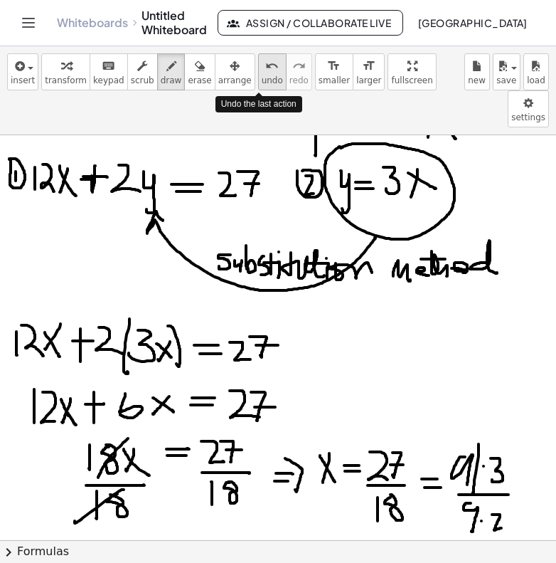
click at [265, 71] on icon "undo" at bounding box center [272, 66] width 14 height 17
click at [292, 517] on div at bounding box center [278, 322] width 556 height 810
click at [300, 520] on div at bounding box center [278, 322] width 556 height 810
click at [317, 509] on div at bounding box center [278, 322] width 556 height 810
click at [317, 514] on div at bounding box center [278, 322] width 556 height 810
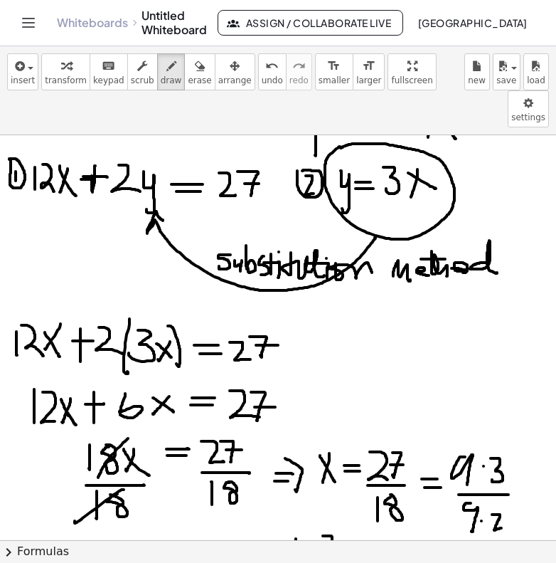
click at [329, 518] on div at bounding box center [278, 322] width 556 height 810
click at [345, 522] on div at bounding box center [278, 322] width 556 height 810
click at [369, 522] on div at bounding box center [278, 322] width 556 height 810
click at [454, 453] on div at bounding box center [278, 322] width 556 height 810
click at [472, 490] on div at bounding box center [278, 322] width 556 height 810
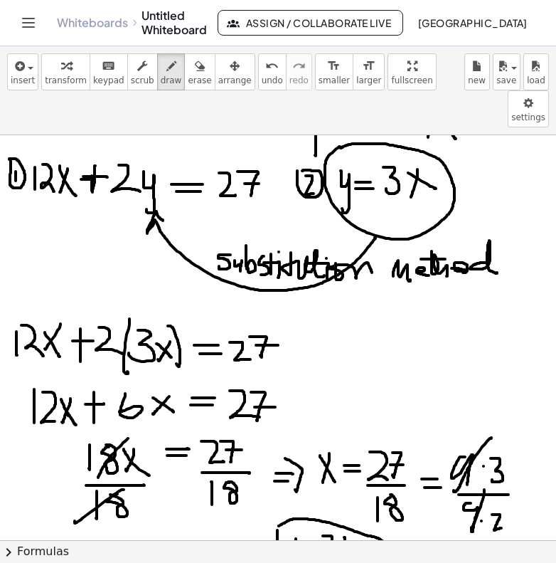
click at [277, 493] on div at bounding box center [278, 322] width 556 height 810
click at [340, 319] on div at bounding box center [278, 322] width 556 height 810
click at [370, 298] on div at bounding box center [278, 322] width 556 height 810
click at [380, 305] on div at bounding box center [278, 322] width 556 height 810
click at [381, 313] on div at bounding box center [278, 322] width 556 height 810
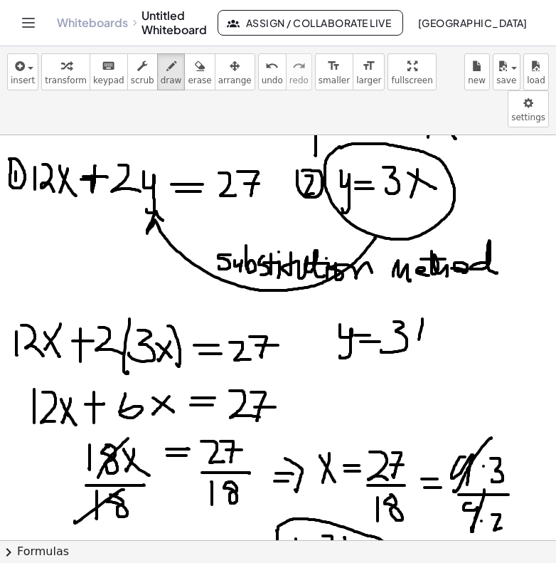
click at [428, 318] on div at bounding box center [278, 322] width 556 height 810
click at [437, 293] on div at bounding box center [278, 322] width 556 height 810
click at [443, 305] on div at bounding box center [278, 322] width 556 height 810
click at [459, 310] on div at bounding box center [278, 322] width 556 height 810
click at [464, 312] on div at bounding box center [278, 322] width 556 height 810
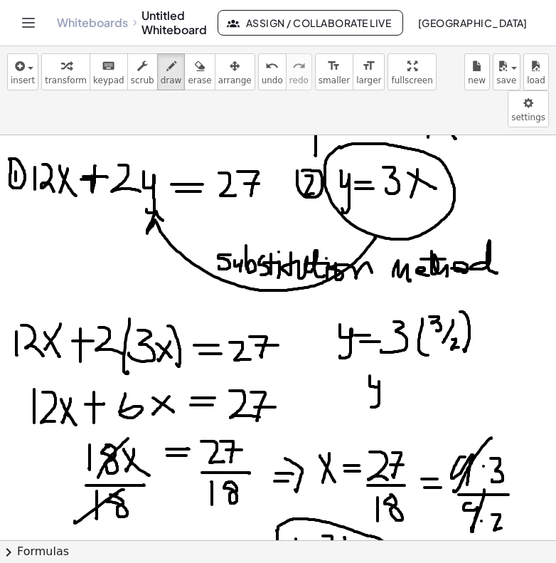
click at [369, 367] on div at bounding box center [278, 322] width 556 height 810
click at [404, 354] on div at bounding box center [278, 322] width 556 height 810
click at [401, 361] on div at bounding box center [278, 322] width 556 height 810
click at [433, 362] on div at bounding box center [278, 322] width 556 height 810
click at [444, 368] on div at bounding box center [278, 322] width 556 height 810
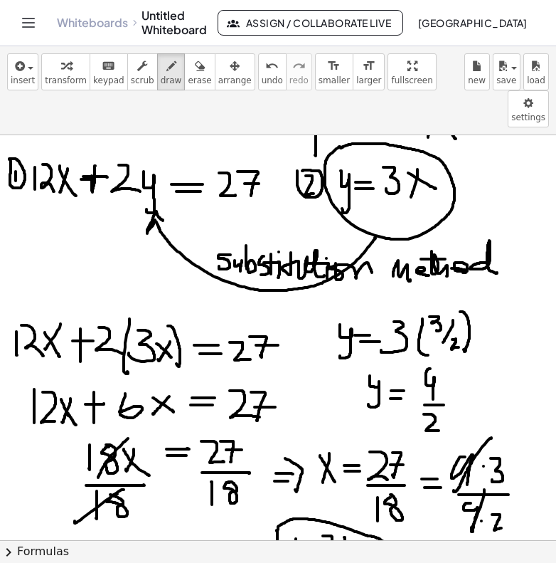
click at [443, 394] on div at bounding box center [278, 322] width 556 height 810
click at [445, 323] on div at bounding box center [278, 322] width 556 height 810
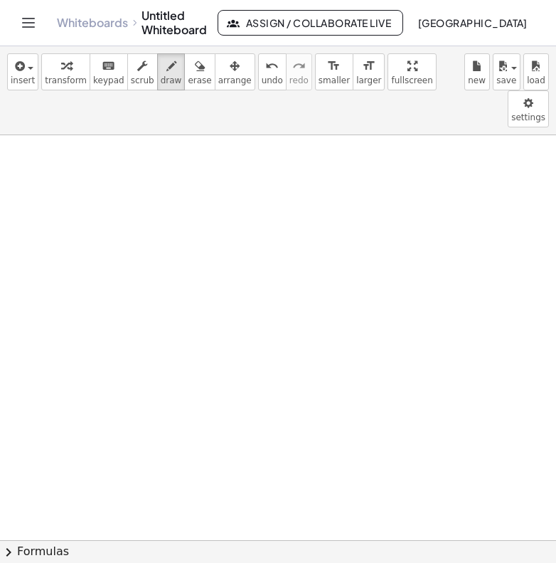
scroll to position [689, 0]
drag, startPoint x: 60, startPoint y: 125, endPoint x: 64, endPoint y: 152, distance: 28.1
click at [64, 153] on div at bounding box center [278, 109] width 556 height 1326
drag, startPoint x: 102, startPoint y: 137, endPoint x: 87, endPoint y: 154, distance: 23.2
click at [87, 155] on div at bounding box center [278, 109] width 556 height 1326
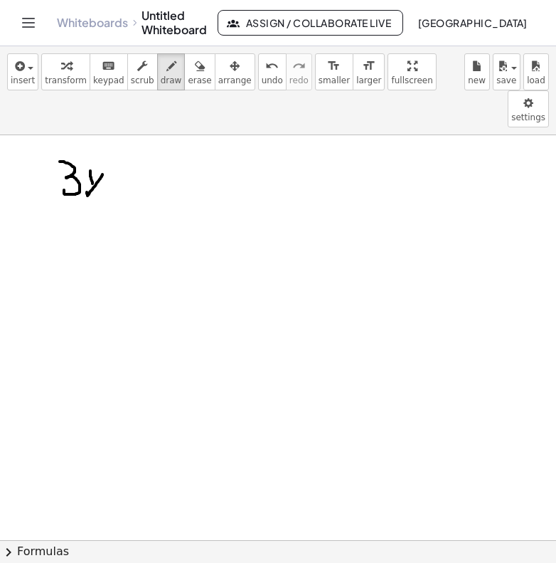
drag, startPoint x: 90, startPoint y: 134, endPoint x: 107, endPoint y: 162, distance: 33.2
click at [108, 162] on div at bounding box center [278, 109] width 556 height 1326
drag, startPoint x: 117, startPoint y: 149, endPoint x: 133, endPoint y: 149, distance: 15.7
click at [134, 149] on div at bounding box center [278, 109] width 556 height 1326
drag, startPoint x: 121, startPoint y: 135, endPoint x: 121, endPoint y: 157, distance: 21.3
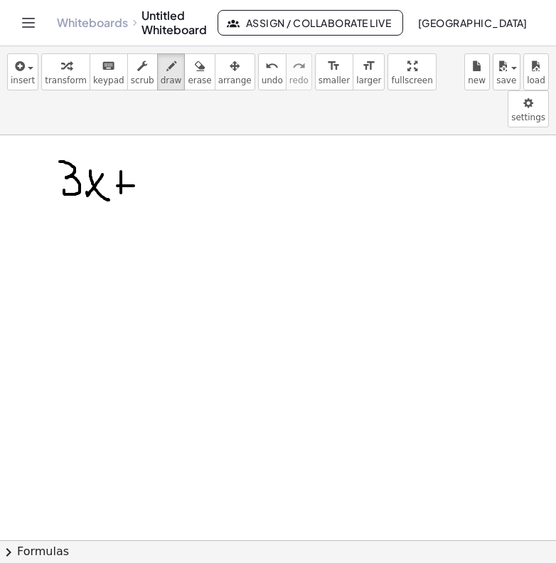
click at [122, 159] on div at bounding box center [278, 109] width 556 height 1326
drag, startPoint x: 111, startPoint y: 149, endPoint x: 127, endPoint y: 148, distance: 16.4
click at [127, 148] on div at bounding box center [278, 109] width 556 height 1326
drag, startPoint x: 152, startPoint y: 132, endPoint x: 148, endPoint y: 152, distance: 21.1
click at [148, 152] on div at bounding box center [278, 109] width 556 height 1326
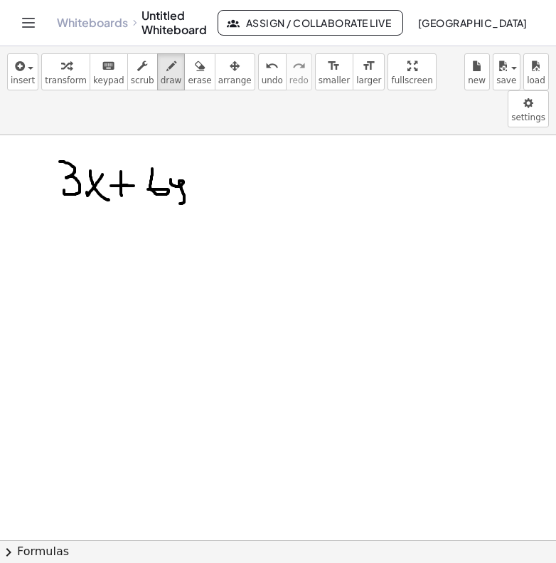
drag, startPoint x: 171, startPoint y: 142, endPoint x: 174, endPoint y: 162, distance: 19.5
click at [174, 162] on div at bounding box center [278, 109] width 556 height 1326
drag, startPoint x: 196, startPoint y: 147, endPoint x: 214, endPoint y: 147, distance: 18.5
click at [215, 147] on div at bounding box center [278, 109] width 556 height 1326
drag, startPoint x: 193, startPoint y: 157, endPoint x: 213, endPoint y: 157, distance: 19.9
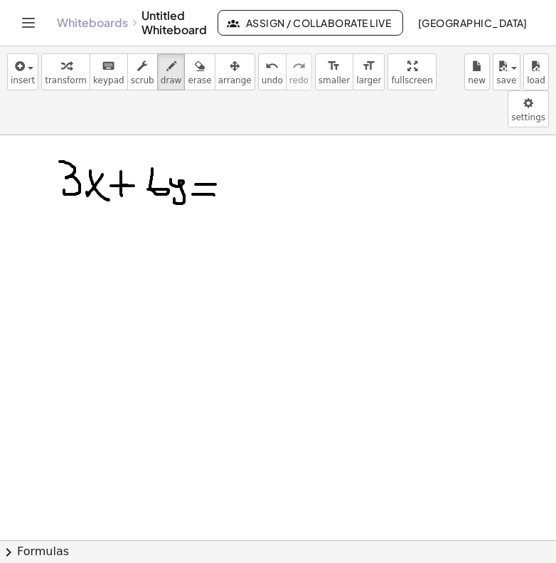
click at [214, 158] on div at bounding box center [278, 109] width 556 height 1326
drag, startPoint x: 240, startPoint y: 131, endPoint x: 239, endPoint y: 155, distance: 24.2
click at [239, 156] on div at bounding box center [278, 109] width 556 height 1326
drag, startPoint x: 252, startPoint y: 132, endPoint x: 273, endPoint y: 141, distance: 22.3
click at [273, 141] on div at bounding box center [278, 109] width 556 height 1326
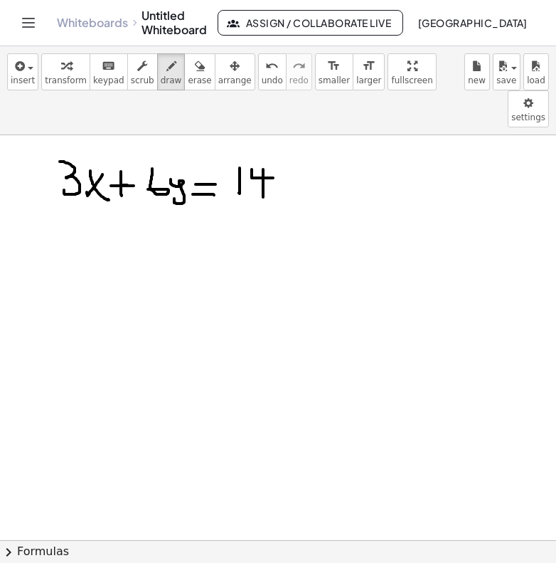
drag, startPoint x: 263, startPoint y: 132, endPoint x: 263, endPoint y: 168, distance: 35.6
click at [263, 169] on div at bounding box center [278, 109] width 556 height 1326
drag, startPoint x: 60, startPoint y: 177, endPoint x: 64, endPoint y: 198, distance: 20.9
click at [65, 199] on div at bounding box center [278, 109] width 556 height 1326
drag, startPoint x: 84, startPoint y: 186, endPoint x: 74, endPoint y: 200, distance: 16.8
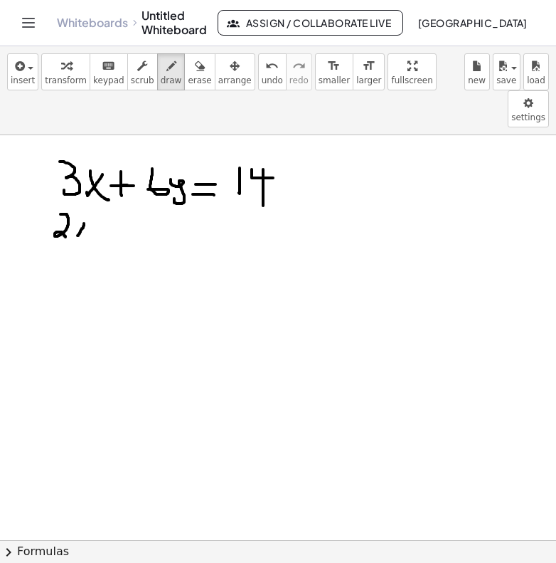
click at [75, 201] on div at bounding box center [278, 109] width 556 height 1326
drag, startPoint x: 75, startPoint y: 186, endPoint x: 90, endPoint y: 204, distance: 23.2
click at [91, 205] on div at bounding box center [278, 109] width 556 height 1326
drag, startPoint x: 105, startPoint y: 195, endPoint x: 123, endPoint y: 195, distance: 18.5
click at [124, 195] on div at bounding box center [278, 109] width 556 height 1326
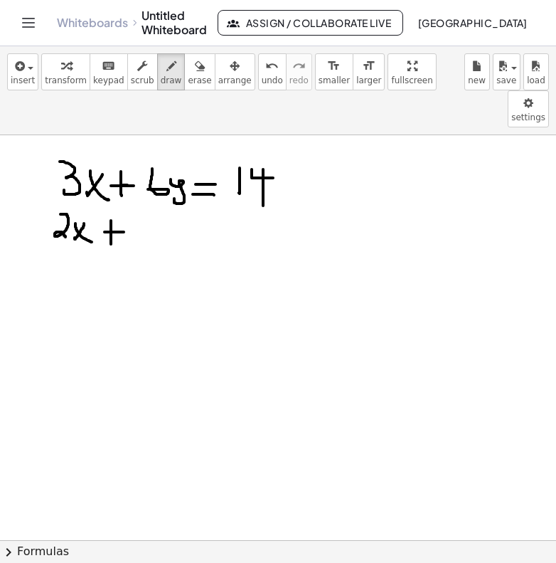
drag, startPoint x: 111, startPoint y: 184, endPoint x: 111, endPoint y: 207, distance: 23.5
click at [111, 208] on div at bounding box center [278, 109] width 556 height 1326
drag, startPoint x: 147, startPoint y: 186, endPoint x: 141, endPoint y: 207, distance: 22.1
click at [141, 207] on div at bounding box center [278, 109] width 556 height 1326
drag, startPoint x: 158, startPoint y: 196, endPoint x: 159, endPoint y: 223, distance: 27.1
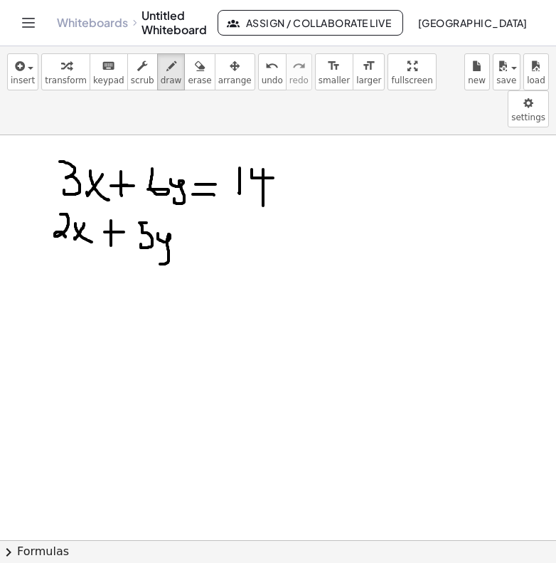
click at [159, 223] on div at bounding box center [278, 109] width 556 height 1326
drag, startPoint x: 184, startPoint y: 194, endPoint x: 209, endPoint y: 194, distance: 24.9
click at [210, 194] on div at bounding box center [278, 109] width 556 height 1326
drag, startPoint x: 186, startPoint y: 201, endPoint x: 213, endPoint y: 200, distance: 27.0
click at [214, 201] on div at bounding box center [278, 109] width 556 height 1326
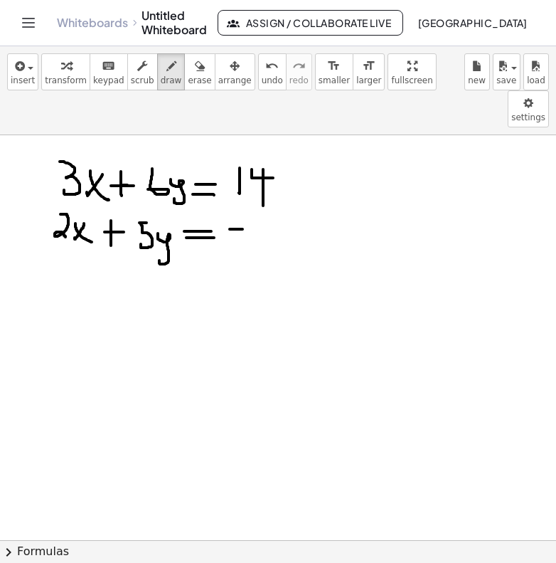
drag, startPoint x: 230, startPoint y: 192, endPoint x: 244, endPoint y: 192, distance: 14.2
click at [245, 192] on div at bounding box center [278, 109] width 556 height 1326
drag, startPoint x: 253, startPoint y: 183, endPoint x: 252, endPoint y: 205, distance: 22.1
click at [253, 206] on div at bounding box center [278, 109] width 556 height 1326
drag, startPoint x: 261, startPoint y: 181, endPoint x: 260, endPoint y: 208, distance: 27.0
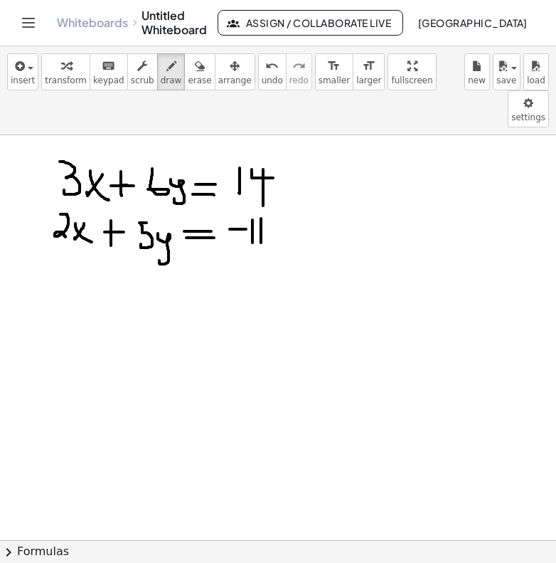
click at [261, 210] on div at bounding box center [278, 109] width 556 height 1326
click at [53, 108] on div at bounding box center [278, 109] width 556 height 1326
drag, startPoint x: 53, startPoint y: 108, endPoint x: 56, endPoint y: 231, distance: 123.1
click at [56, 231] on div at bounding box center [278, 109] width 556 height 1326
drag, startPoint x: 10, startPoint y: 132, endPoint x: 21, endPoint y: 133, distance: 10.7
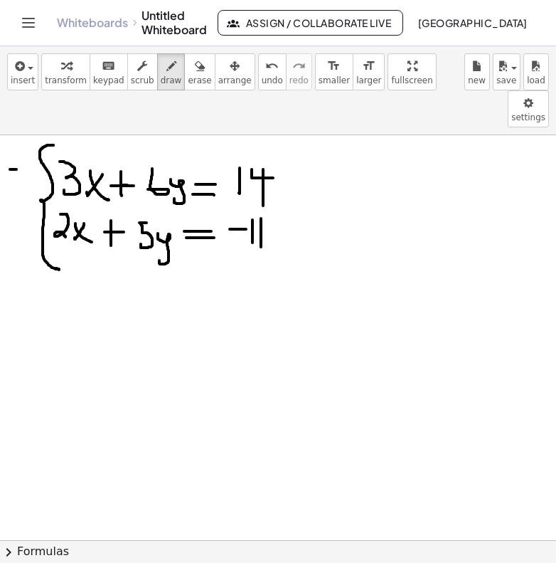
click at [21, 133] on div at bounding box center [278, 109] width 556 height 1326
drag, startPoint x: 23, startPoint y: 124, endPoint x: 43, endPoint y: 147, distance: 30.8
click at [44, 148] on div at bounding box center [278, 109] width 556 height 1326
drag, startPoint x: 24, startPoint y: 181, endPoint x: 26, endPoint y: 201, distance: 20.0
click at [26, 201] on div at bounding box center [278, 109] width 556 height 1326
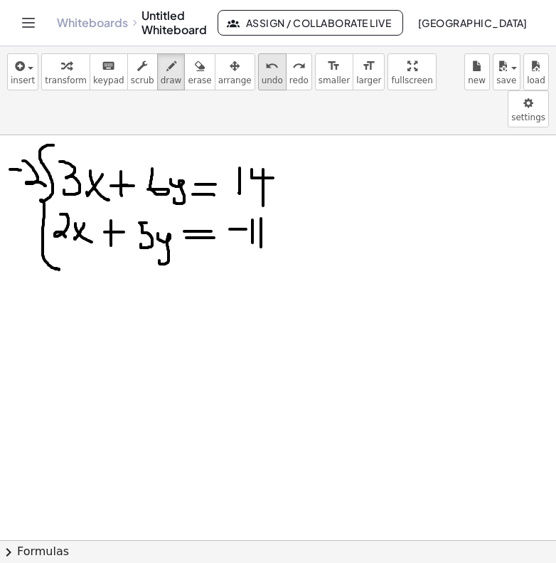
click at [262, 75] on span "undo" at bounding box center [272, 80] width 21 height 10
drag, startPoint x: 16, startPoint y: 184, endPoint x: 19, endPoint y: 209, distance: 25.9
click at [19, 209] on div at bounding box center [278, 109] width 556 height 1326
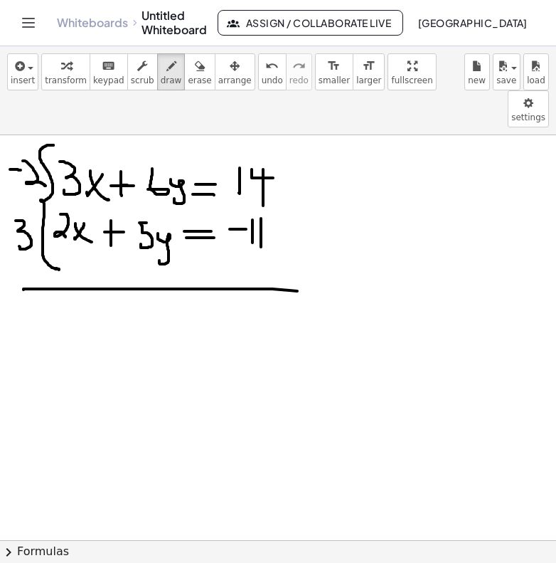
drag, startPoint x: 23, startPoint y: 253, endPoint x: 322, endPoint y: 258, distance: 298.9
click at [323, 258] on div at bounding box center [278, 109] width 556 height 1326
drag, startPoint x: 41, startPoint y: 300, endPoint x: 56, endPoint y: 300, distance: 14.9
click at [57, 300] on div at bounding box center [278, 109] width 556 height 1326
drag, startPoint x: 75, startPoint y: 282, endPoint x: 71, endPoint y: 298, distance: 16.7
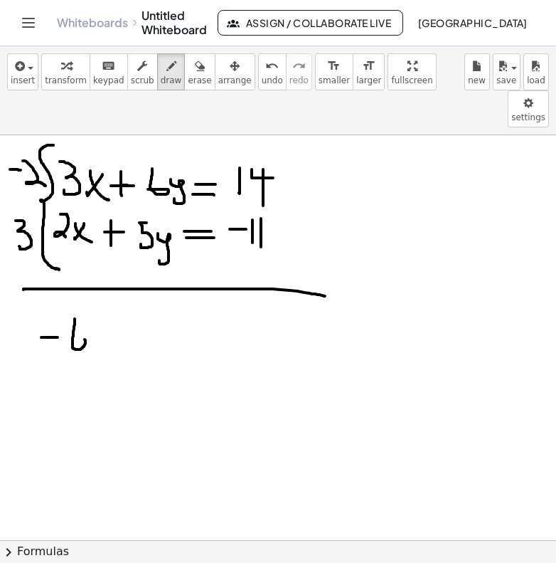
click at [71, 299] on div at bounding box center [278, 109] width 556 height 1326
drag, startPoint x: 104, startPoint y: 293, endPoint x: 92, endPoint y: 307, distance: 17.7
click at [92, 307] on div at bounding box center [278, 109] width 556 height 1326
drag, startPoint x: 92, startPoint y: 292, endPoint x: 107, endPoint y: 308, distance: 22.1
click at [107, 308] on div at bounding box center [278, 109] width 556 height 1326
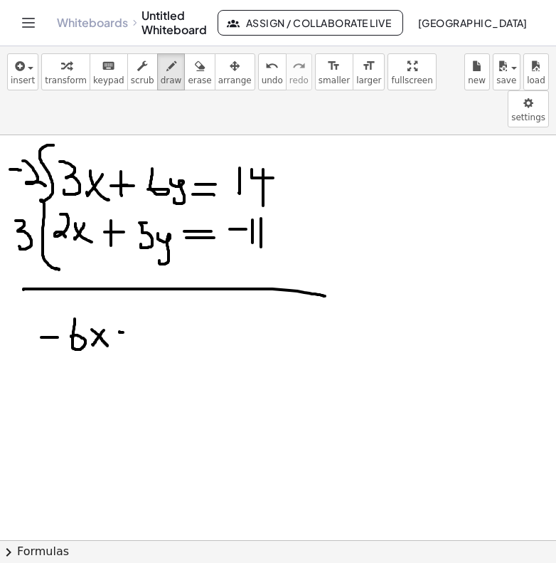
drag, startPoint x: 120, startPoint y: 295, endPoint x: 146, endPoint y: 295, distance: 26.3
click at [147, 295] on div at bounding box center [278, 109] width 556 height 1326
drag, startPoint x: 154, startPoint y: 283, endPoint x: 154, endPoint y: 302, distance: 19.2
click at [154, 303] on div at bounding box center [278, 109] width 556 height 1326
drag, startPoint x: 164, startPoint y: 281, endPoint x: 177, endPoint y: 300, distance: 23.1
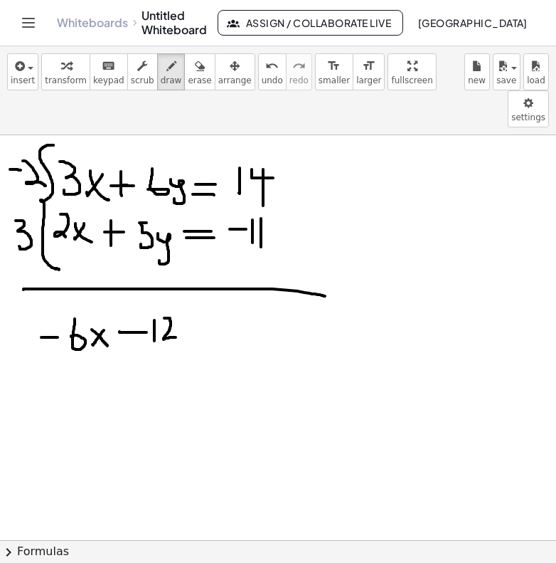
click at [178, 301] on div at bounding box center [278, 109] width 556 height 1326
drag, startPoint x: 183, startPoint y: 287, endPoint x: 186, endPoint y: 318, distance: 30.7
click at [186, 319] on div at bounding box center [278, 109] width 556 height 1326
drag, startPoint x: 212, startPoint y: 295, endPoint x: 232, endPoint y: 291, distance: 20.2
click at [233, 292] on div at bounding box center [278, 109] width 556 height 1326
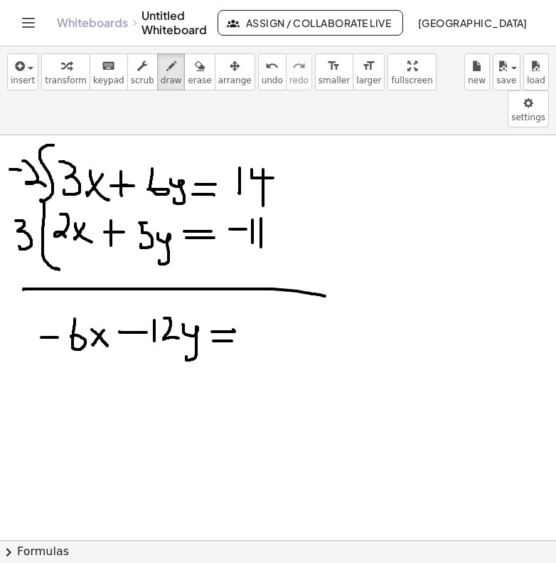
drag, startPoint x: 213, startPoint y: 304, endPoint x: 232, endPoint y: 304, distance: 18.5
click at [233, 305] on div at bounding box center [278, 109] width 556 height 1326
drag, startPoint x: 254, startPoint y: 292, endPoint x: 266, endPoint y: 291, distance: 12.1
click at [268, 292] on div at bounding box center [278, 109] width 556 height 1326
drag, startPoint x: 281, startPoint y: 281, endPoint x: 306, endPoint y: 304, distance: 33.7
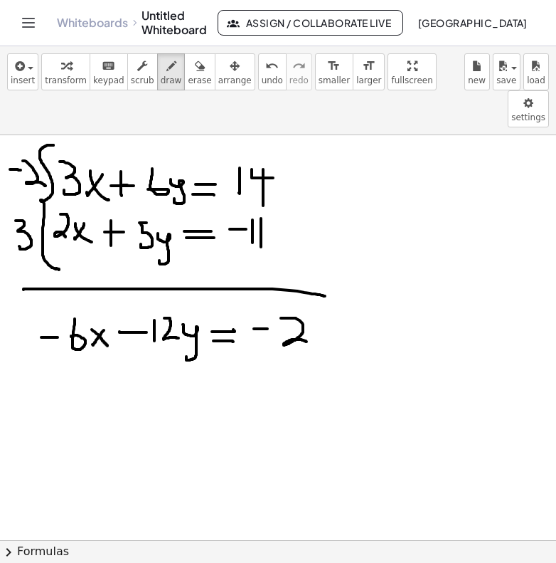
click at [306, 304] on div at bounding box center [278, 109] width 556 height 1326
drag, startPoint x: 312, startPoint y: 282, endPoint x: 328, endPoint y: 295, distance: 20.2
click at [329, 295] on div at bounding box center [278, 109] width 556 height 1326
drag, startPoint x: 323, startPoint y: 282, endPoint x: 322, endPoint y: 308, distance: 26.4
click at [322, 310] on div at bounding box center [278, 109] width 556 height 1326
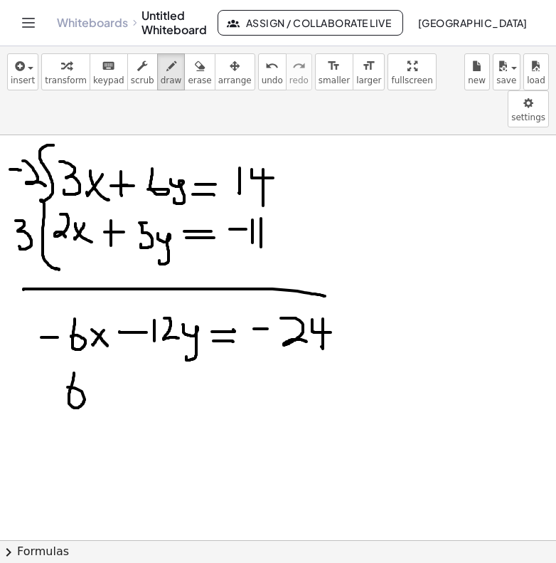
drag, startPoint x: 74, startPoint y: 336, endPoint x: 68, endPoint y: 349, distance: 14.3
click at [68, 349] on div at bounding box center [278, 109] width 556 height 1326
drag, startPoint x: 101, startPoint y: 344, endPoint x: 93, endPoint y: 366, distance: 23.4
click at [93, 367] on div at bounding box center [278, 109] width 556 height 1326
drag, startPoint x: 93, startPoint y: 348, endPoint x: 102, endPoint y: 368, distance: 22.0
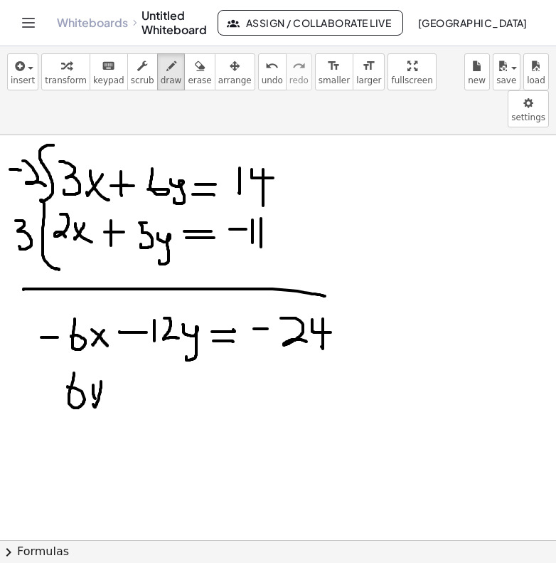
click at [103, 368] on div at bounding box center [278, 109] width 556 height 1326
drag, startPoint x: 125, startPoint y: 357, endPoint x: 134, endPoint y: 356, distance: 9.3
click at [135, 357] on div at bounding box center [278, 109] width 556 height 1326
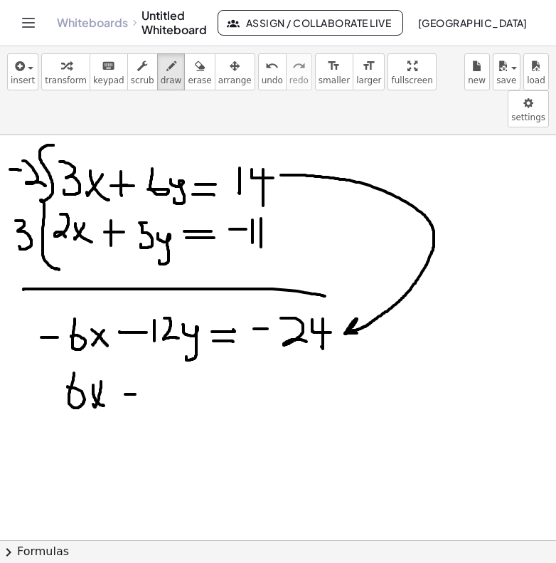
drag, startPoint x: 281, startPoint y: 138, endPoint x: 362, endPoint y: 297, distance: 178.2
click at [362, 297] on div at bounding box center [278, 109] width 556 height 1326
click at [191, 75] on span "erase" at bounding box center [199, 80] width 23 height 10
drag, startPoint x: 328, startPoint y: 317, endPoint x: 302, endPoint y: 302, distance: 30.3
click at [302, 302] on div at bounding box center [278, 109] width 556 height 1326
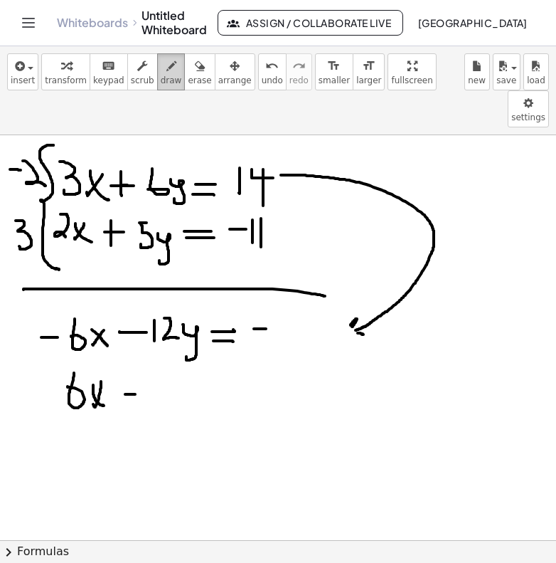
click at [166, 74] on icon "button" at bounding box center [171, 66] width 10 height 17
drag, startPoint x: 275, startPoint y: 283, endPoint x: 298, endPoint y: 310, distance: 35.8
click at [299, 310] on div at bounding box center [278, 109] width 556 height 1326
click at [303, 280] on div at bounding box center [278, 109] width 556 height 1326
drag, startPoint x: 354, startPoint y: 282, endPoint x: 367, endPoint y: 295, distance: 17.6
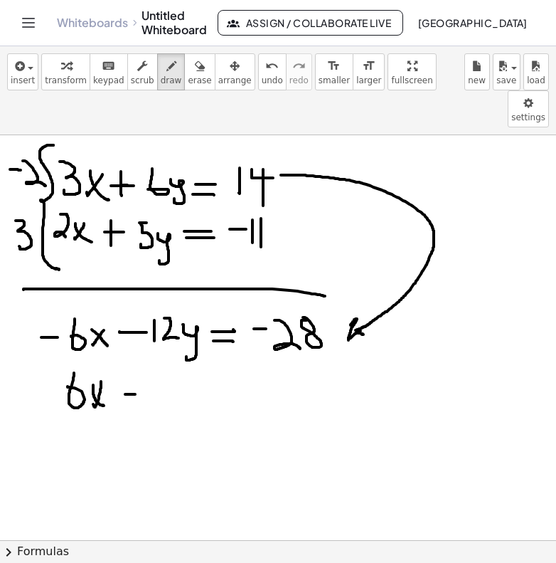
click at [369, 295] on div at bounding box center [278, 109] width 556 height 1326
drag, startPoint x: 129, startPoint y: 347, endPoint x: 128, endPoint y: 370, distance: 23.5
click at [128, 371] on div at bounding box center [278, 109] width 556 height 1326
drag, startPoint x: 149, startPoint y: 342, endPoint x: 149, endPoint y: 363, distance: 20.6
click at [149, 364] on div at bounding box center [278, 109] width 556 height 1326
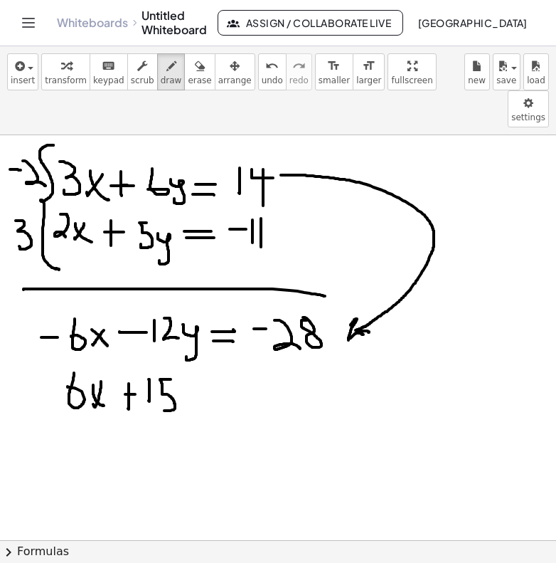
drag, startPoint x: 171, startPoint y: 342, endPoint x: 157, endPoint y: 370, distance: 30.9
click at [157, 371] on div at bounding box center [278, 109] width 556 height 1326
drag, startPoint x: 184, startPoint y: 351, endPoint x: 179, endPoint y: 389, distance: 38.1
click at [179, 389] on div at bounding box center [278, 109] width 556 height 1326
drag, startPoint x: 218, startPoint y: 358, endPoint x: 235, endPoint y: 359, distance: 16.4
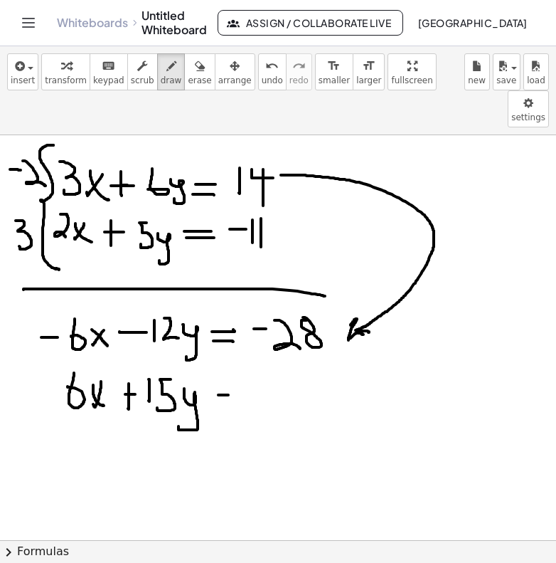
click at [236, 360] on div at bounding box center [278, 109] width 556 height 1326
drag, startPoint x: 221, startPoint y: 365, endPoint x: 234, endPoint y: 364, distance: 13.5
click at [236, 365] on div at bounding box center [278, 109] width 556 height 1326
drag, startPoint x: 262, startPoint y: 354, endPoint x: 274, endPoint y: 354, distance: 12.1
click at [275, 354] on div at bounding box center [278, 109] width 556 height 1326
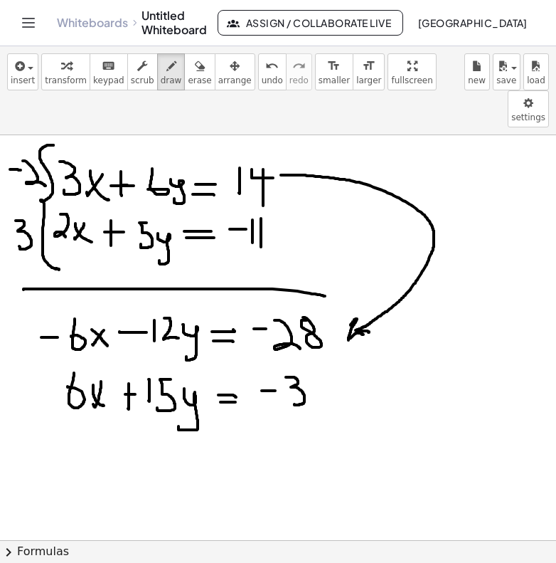
drag, startPoint x: 286, startPoint y: 340, endPoint x: 295, endPoint y: 364, distance: 25.0
click at [295, 364] on div at bounding box center [278, 109] width 556 height 1326
drag, startPoint x: 307, startPoint y: 342, endPoint x: 318, endPoint y: 369, distance: 29.7
click at [318, 370] on div at bounding box center [278, 109] width 556 height 1326
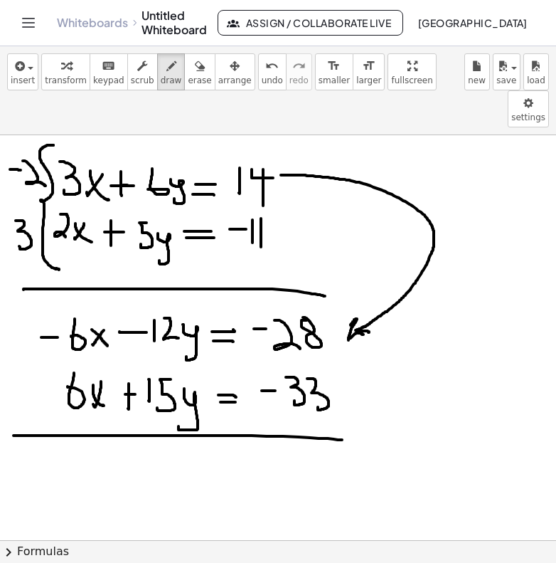
drag, startPoint x: 14, startPoint y: 398, endPoint x: 352, endPoint y: 403, distance: 338.7
click at [353, 403] on div at bounding box center [278, 109] width 556 height 1326
click at [142, 408] on div at bounding box center [278, 109] width 556 height 1326
drag, startPoint x: 142, startPoint y: 408, endPoint x: 152, endPoint y: 438, distance: 30.6
click at [152, 438] on div at bounding box center [278, 109] width 556 height 1326
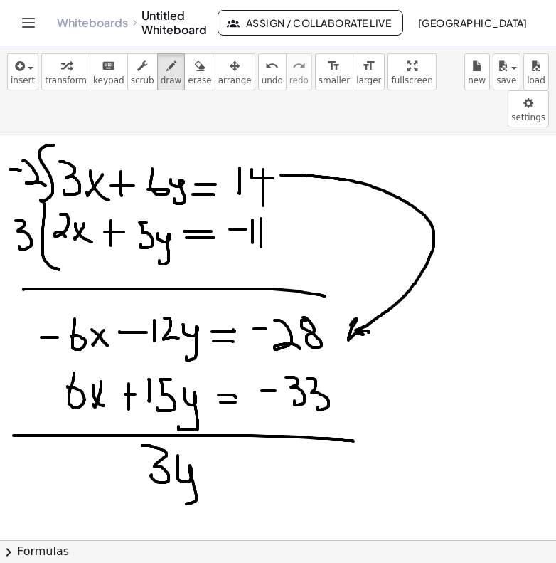
drag, startPoint x: 178, startPoint y: 418, endPoint x: 178, endPoint y: 463, distance: 44.8
click at [178, 465] on div at bounding box center [278, 109] width 556 height 1326
drag, startPoint x: 210, startPoint y: 433, endPoint x: 229, endPoint y: 433, distance: 19.2
click at [229, 433] on div at bounding box center [278, 109] width 556 height 1326
drag, startPoint x: 213, startPoint y: 443, endPoint x: 236, endPoint y: 443, distance: 22.8
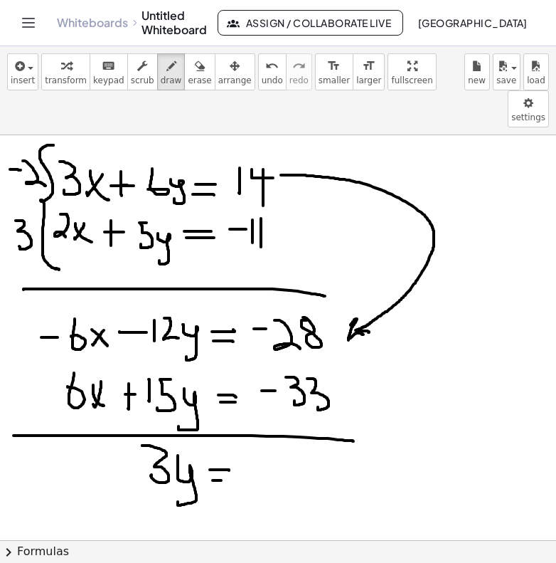
click at [236, 443] on div at bounding box center [278, 109] width 556 height 1326
drag, startPoint x: 245, startPoint y: 430, endPoint x: 257, endPoint y: 430, distance: 12.1
click at [258, 430] on div at bounding box center [278, 109] width 556 height 1326
drag, startPoint x: 274, startPoint y: 418, endPoint x: 275, endPoint y: 435, distance: 16.4
click at [275, 435] on div at bounding box center [278, 109] width 556 height 1326
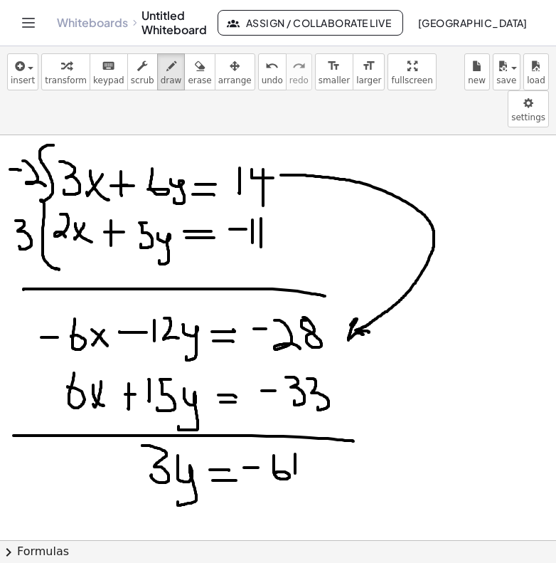
drag, startPoint x: 295, startPoint y: 418, endPoint x: 296, endPoint y: 438, distance: 19.9
click at [296, 439] on div at bounding box center [278, 109] width 556 height 1326
drag, startPoint x: 186, startPoint y: 483, endPoint x: 187, endPoint y: 511, distance: 27.8
click at [187, 511] on div at bounding box center [278, 109] width 556 height 1326
drag, startPoint x: 206, startPoint y: 493, endPoint x: 220, endPoint y: 492, distance: 13.5
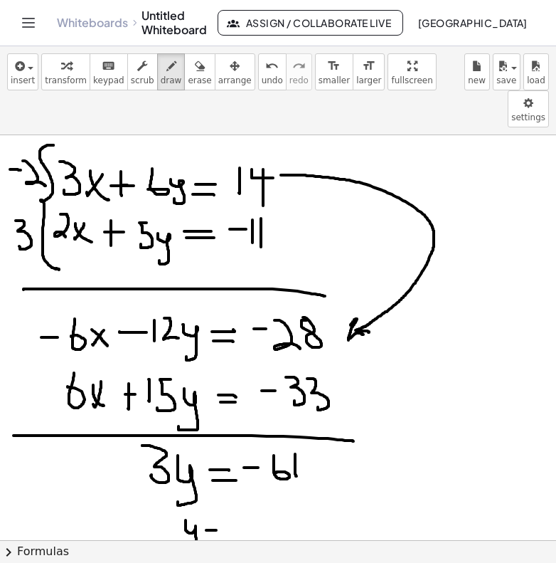
click at [220, 493] on div at bounding box center [278, 109] width 556 height 1326
drag, startPoint x: 208, startPoint y: 502, endPoint x: 221, endPoint y: 502, distance: 12.1
click at [221, 502] on div at bounding box center [278, 109] width 556 height 1326
drag, startPoint x: 234, startPoint y: 489, endPoint x: 244, endPoint y: 489, distance: 10.0
click at [244, 489] on div at bounding box center [278, 109] width 556 height 1326
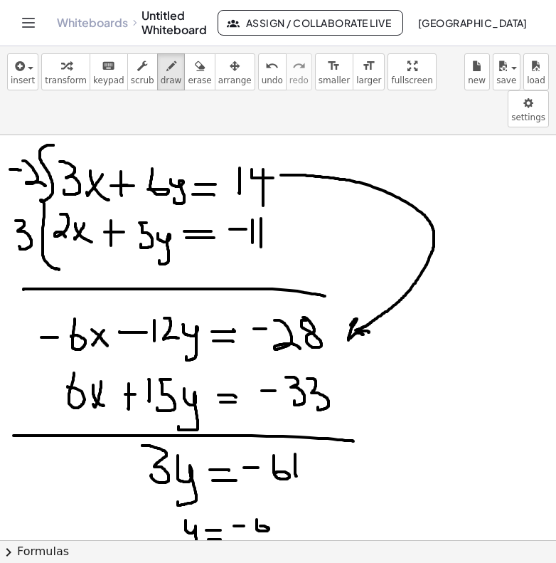
click at [260, 489] on div at bounding box center [278, 109] width 556 height 1326
drag, startPoint x: 275, startPoint y: 480, endPoint x: 275, endPoint y: 490, distance: 10.0
click at [275, 490] on div at bounding box center [278, 109] width 556 height 1326
drag, startPoint x: 255, startPoint y: 504, endPoint x: 275, endPoint y: 504, distance: 20.6
click at [275, 504] on div at bounding box center [278, 109] width 556 height 1326
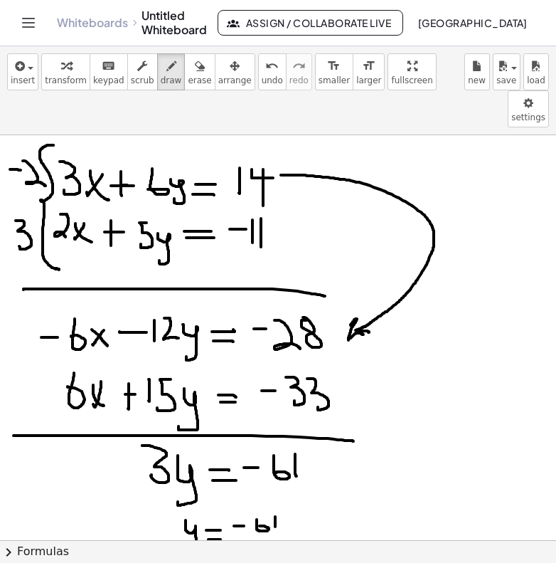
drag, startPoint x: 261, startPoint y: 511, endPoint x: 261, endPoint y: 529, distance: 17.8
click at [261, 530] on div at bounding box center [278, 109] width 556 height 1326
click at [297, 502] on div at bounding box center [278, 109] width 556 height 1326
drag, startPoint x: 287, startPoint y: 512, endPoint x: 305, endPoint y: 512, distance: 17.1
click at [305, 512] on div at bounding box center [278, 109] width 556 height 1326
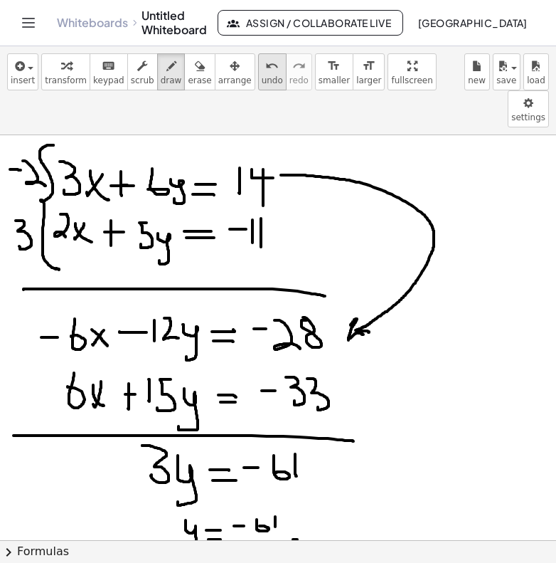
click at [265, 70] on icon "undo" at bounding box center [272, 66] width 14 height 17
click at [259, 74] on button "undo undo" at bounding box center [272, 71] width 28 height 37
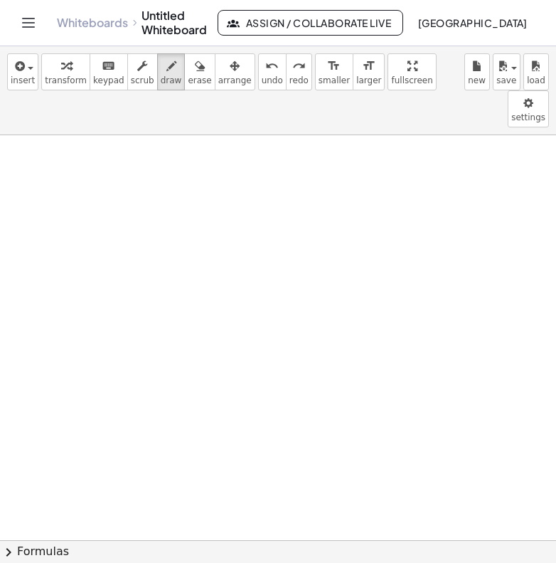
scroll to position [1188, 0]
click at [166, 80] on span "draw" at bounding box center [171, 80] width 21 height 10
drag, startPoint x: 121, startPoint y: 137, endPoint x: 110, endPoint y: 167, distance: 32.6
drag, startPoint x: 107, startPoint y: 141, endPoint x: 117, endPoint y: 174, distance: 34.4
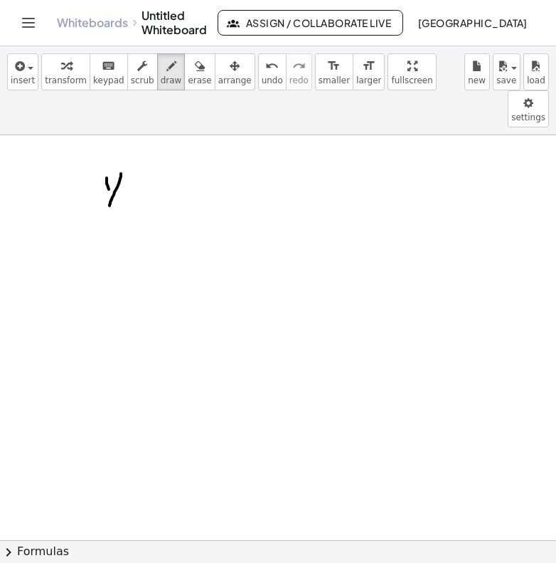
drag, startPoint x: 127, startPoint y: 158, endPoint x: 146, endPoint y: 157, distance: 18.5
drag, startPoint x: 135, startPoint y: 144, endPoint x: 135, endPoint y: 169, distance: 24.9
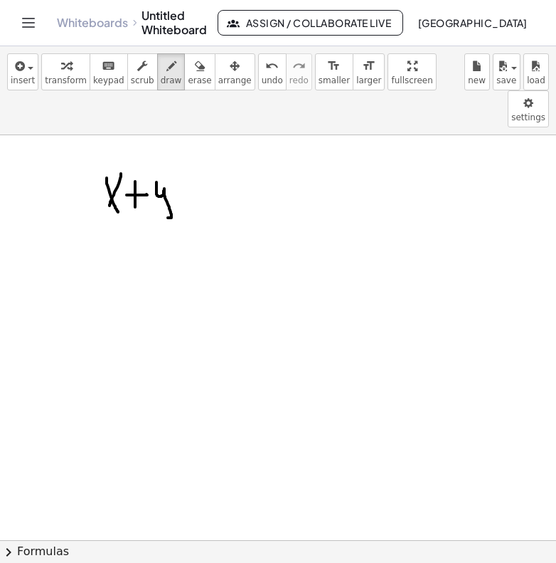
drag, startPoint x: 157, startPoint y: 145, endPoint x: 162, endPoint y: 176, distance: 31.1
drag, startPoint x: 181, startPoint y: 155, endPoint x: 203, endPoint y: 155, distance: 21.3
drag, startPoint x: 183, startPoint y: 164, endPoint x: 206, endPoint y: 163, distance: 23.5
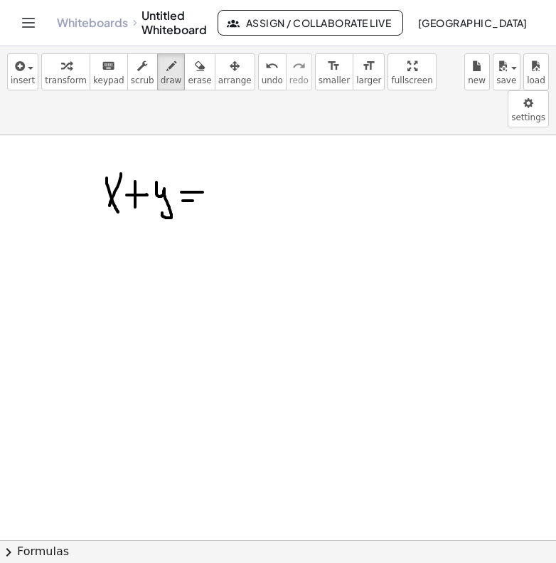
drag, startPoint x: 224, startPoint y: 127, endPoint x: 224, endPoint y: 157, distance: 30.6
drag, startPoint x: 27, startPoint y: 208, endPoint x: 33, endPoint y: 244, distance: 36.8
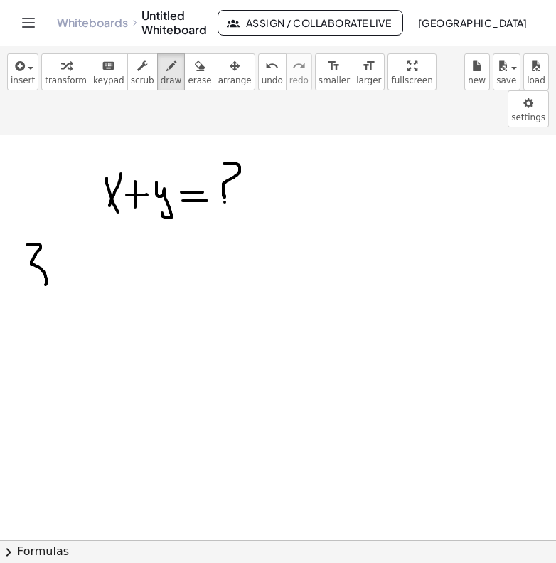
drag, startPoint x: 68, startPoint y: 227, endPoint x: 60, endPoint y: 244, distance: 18.8
drag, startPoint x: 54, startPoint y: 226, endPoint x: 71, endPoint y: 243, distance: 23.7
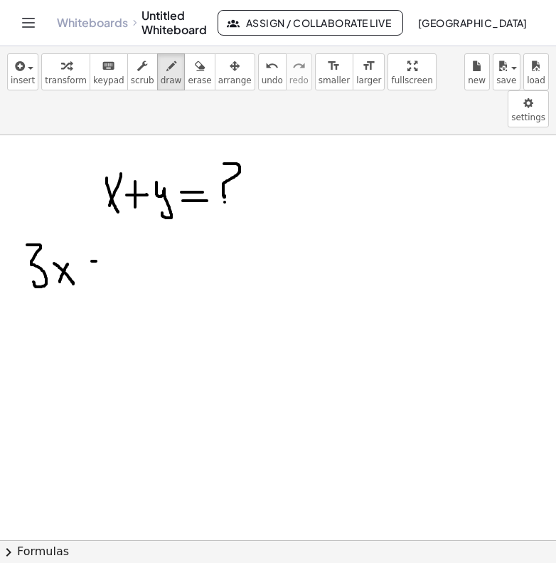
drag, startPoint x: 92, startPoint y: 224, endPoint x: 110, endPoint y: 223, distance: 18.5
drag, startPoint x: 100, startPoint y: 210, endPoint x: 97, endPoint y: 244, distance: 34.2
drag, startPoint x: 127, startPoint y: 210, endPoint x: 128, endPoint y: 226, distance: 16.4
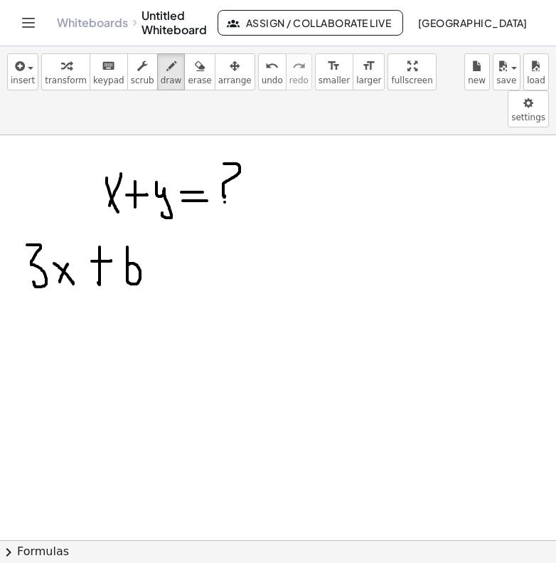
drag, startPoint x: 147, startPoint y: 224, endPoint x: 146, endPoint y: 256, distance: 32.1
drag, startPoint x: 171, startPoint y: 231, endPoint x: 184, endPoint y: 231, distance: 12.8
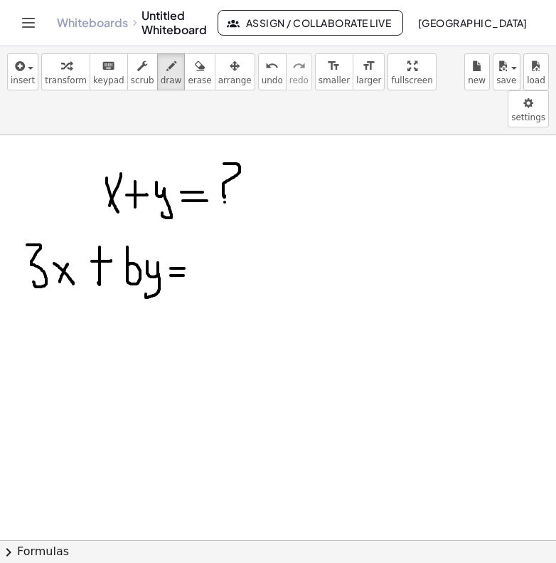
drag, startPoint x: 171, startPoint y: 238, endPoint x: 184, endPoint y: 238, distance: 12.8
drag, startPoint x: 204, startPoint y: 213, endPoint x: 203, endPoint y: 243, distance: 29.2
drag, startPoint x: 215, startPoint y: 214, endPoint x: 235, endPoint y: 223, distance: 21.7
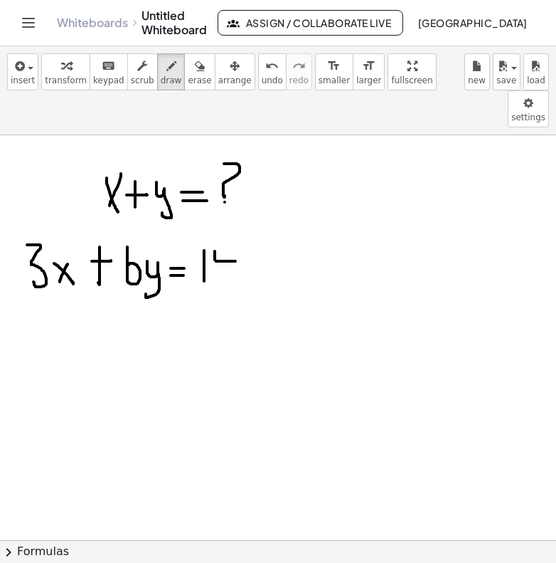
drag, startPoint x: 226, startPoint y: 213, endPoint x: 226, endPoint y: 238, distance: 24.2
drag, startPoint x: 31, startPoint y: 268, endPoint x: 45, endPoint y: 300, distance: 35.0
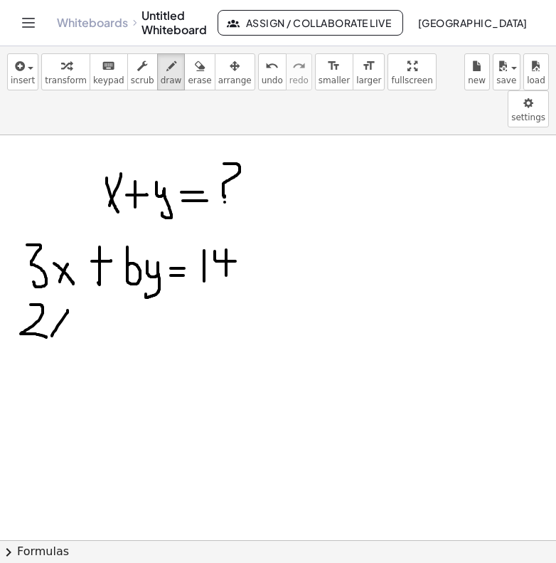
drag, startPoint x: 68, startPoint y: 273, endPoint x: 51, endPoint y: 298, distance: 29.8
drag, startPoint x: 53, startPoint y: 280, endPoint x: 58, endPoint y: 294, distance: 15.1
drag, startPoint x: 56, startPoint y: 287, endPoint x: 62, endPoint y: 302, distance: 16.0
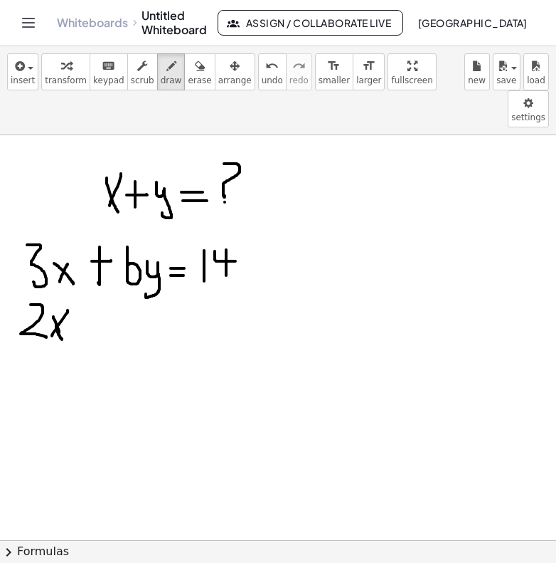
drag, startPoint x: 80, startPoint y: 285, endPoint x: 99, endPoint y: 285, distance: 18.5
drag, startPoint x: 88, startPoint y: 275, endPoint x: 88, endPoint y: 303, distance: 28.5
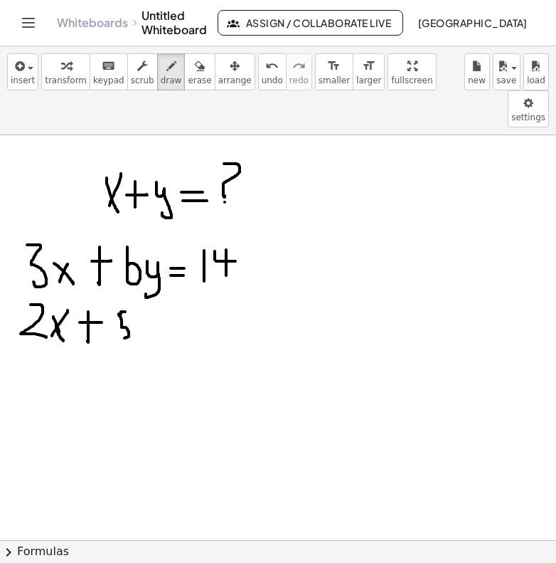
drag, startPoint x: 125, startPoint y: 275, endPoint x: 117, endPoint y: 298, distance: 25.0
drag, startPoint x: 139, startPoint y: 282, endPoint x: 139, endPoint y: 319, distance: 37.0
drag, startPoint x: 166, startPoint y: 286, endPoint x: 191, endPoint y: 287, distance: 24.9
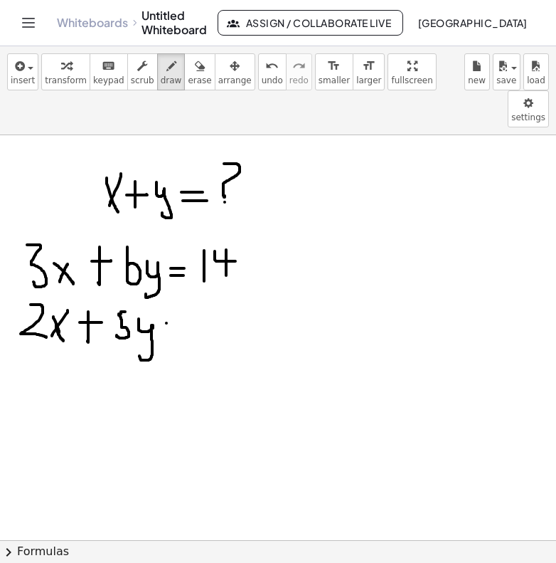
drag, startPoint x: 171, startPoint y: 297, endPoint x: 188, endPoint y: 297, distance: 16.4
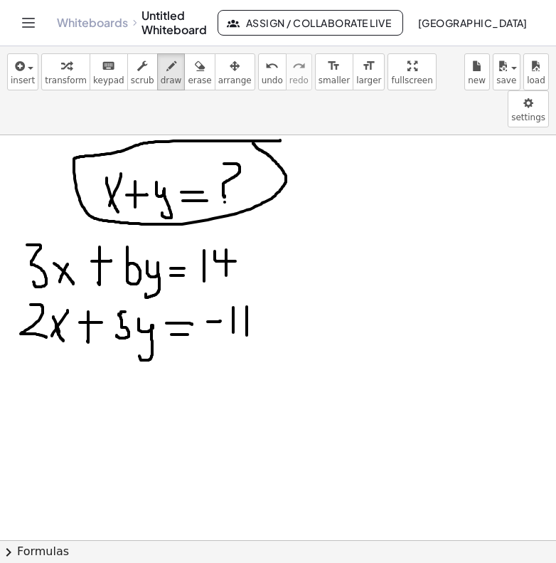
drag, startPoint x: 280, startPoint y: 104, endPoint x: 253, endPoint y: 105, distance: 27.8
drag, startPoint x: 18, startPoint y: 331, endPoint x: 279, endPoint y: 318, distance: 261.4
drag, startPoint x: 10, startPoint y: 256, endPoint x: 24, endPoint y: 257, distance: 14.2
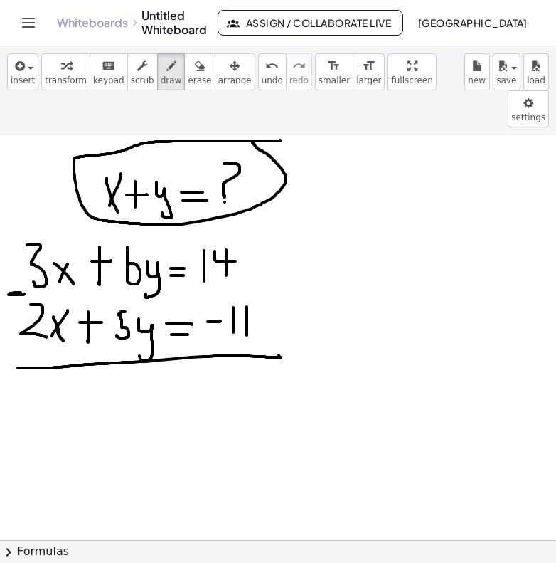
drag, startPoint x: 68, startPoint y: 347, endPoint x: 58, endPoint y: 375, distance: 29.5
drag, startPoint x: 55, startPoint y: 348, endPoint x: 79, endPoint y: 381, distance: 40.3
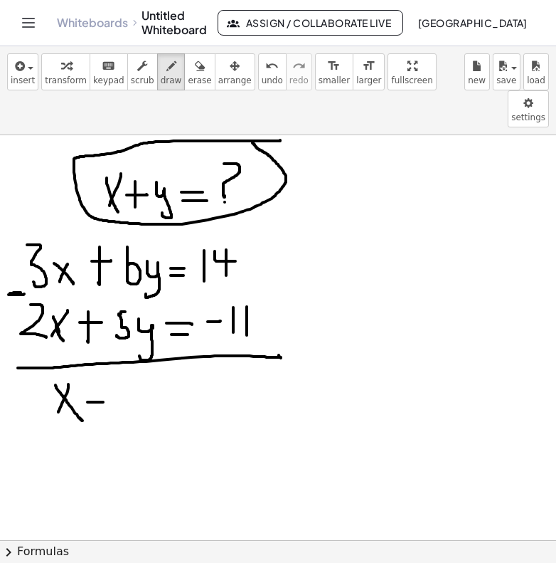
drag, startPoint x: 88, startPoint y: 365, endPoint x: 114, endPoint y: 365, distance: 26.3
drag, startPoint x: 100, startPoint y: 350, endPoint x: 100, endPoint y: 379, distance: 29.2
drag, startPoint x: 126, startPoint y: 353, endPoint x: 117, endPoint y: 388, distance: 36.8
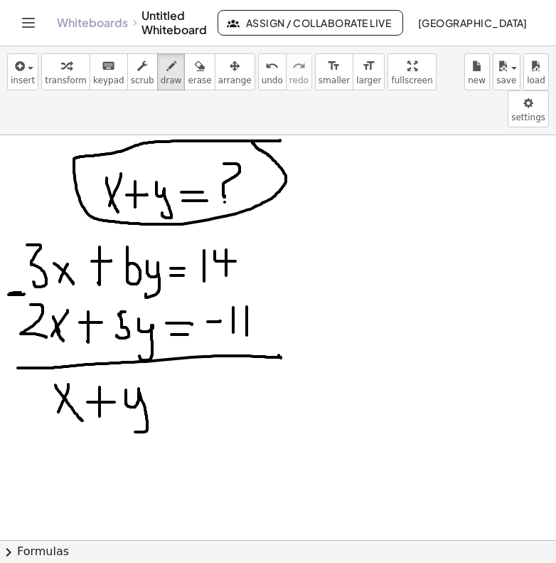
drag, startPoint x: 166, startPoint y: 365, endPoint x: 185, endPoint y: 365, distance: 19.2
drag, startPoint x: 163, startPoint y: 357, endPoint x: 190, endPoint y: 358, distance: 27.0
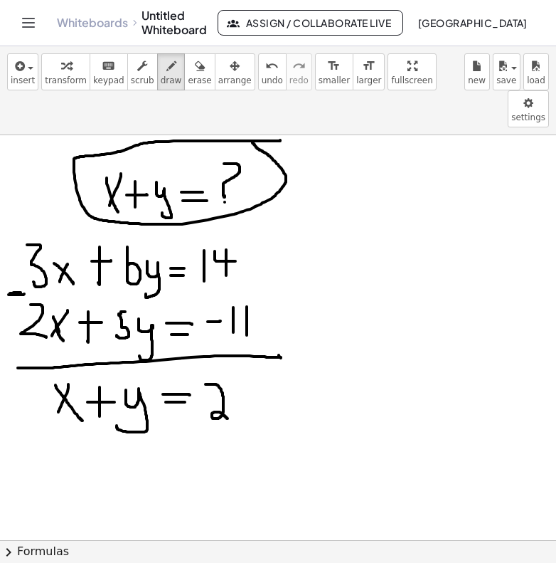
drag, startPoint x: 206, startPoint y: 347, endPoint x: 225, endPoint y: 379, distance: 37.3
drag, startPoint x: 246, startPoint y: 341, endPoint x: 237, endPoint y: 378, distance: 38.1
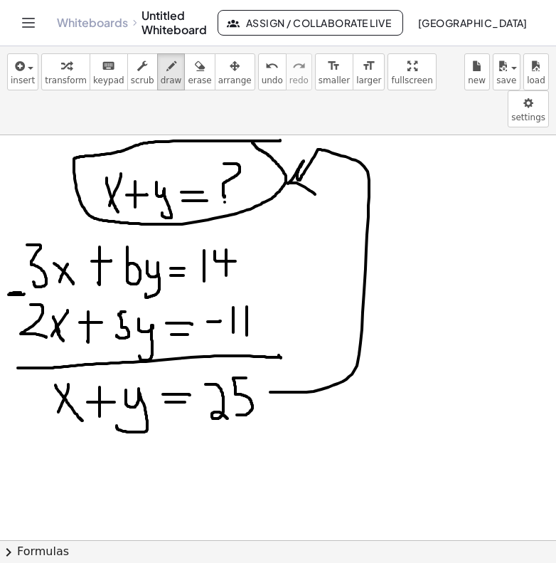
drag, startPoint x: 270, startPoint y: 355, endPoint x: 320, endPoint y: 159, distance: 201.9
drag, startPoint x: 320, startPoint y: 159, endPoint x: 314, endPoint y: 153, distance: 8.6
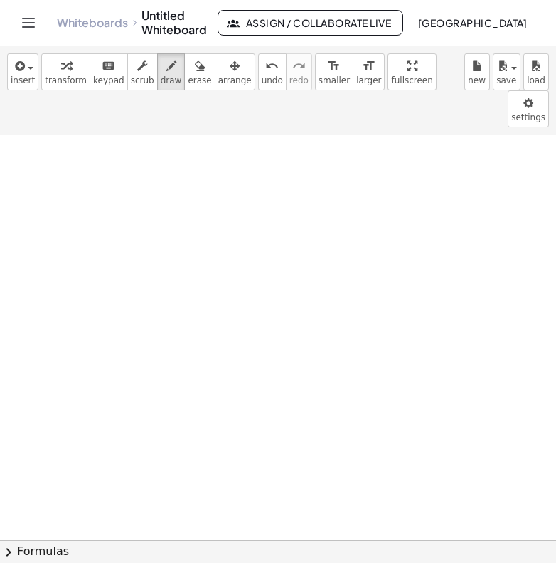
scroll to position [1502, 0]
click at [166, 66] on icon "button" at bounding box center [171, 66] width 10 height 17
drag, startPoint x: 65, startPoint y: 138, endPoint x: 77, endPoint y: 158, distance: 22.9
drag, startPoint x: 87, startPoint y: 147, endPoint x: 102, endPoint y: 147, distance: 15.0
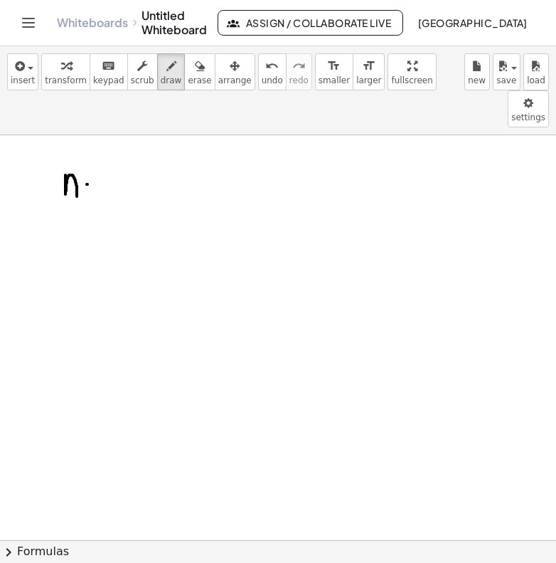
drag, startPoint x: 85, startPoint y: 153, endPoint x: 110, endPoint y: 152, distance: 24.9
drag, startPoint x: 124, startPoint y: 131, endPoint x: 131, endPoint y: 157, distance: 27.3
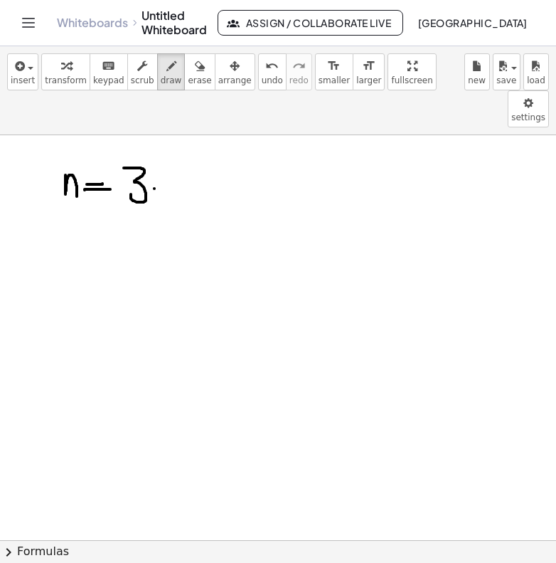
drag, startPoint x: 169, startPoint y: 140, endPoint x: 166, endPoint y: 154, distance: 14.5
drag, startPoint x: 200, startPoint y: 133, endPoint x: 188, endPoint y: 162, distance: 31.6
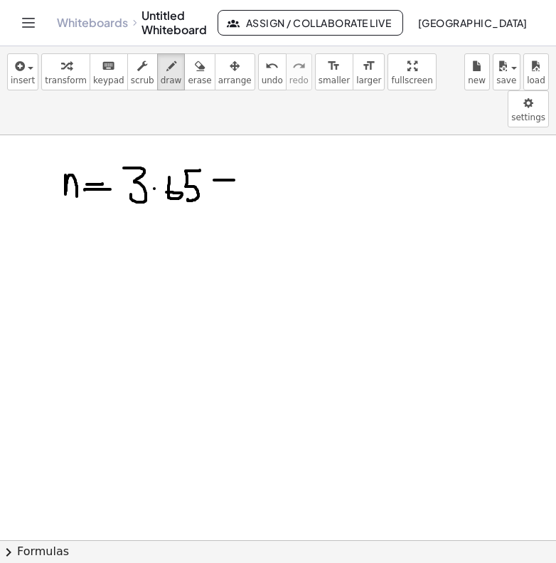
drag, startPoint x: 214, startPoint y: 143, endPoint x: 233, endPoint y: 142, distance: 18.6
drag, startPoint x: 223, startPoint y: 134, endPoint x: 223, endPoint y: 159, distance: 24.9
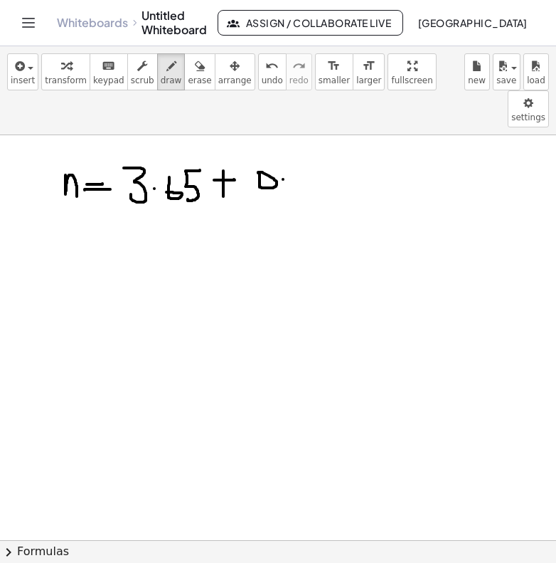
drag, startPoint x: 292, startPoint y: 132, endPoint x: 290, endPoint y: 155, distance: 22.8
drag, startPoint x: 333, startPoint y: 132, endPoint x: 322, endPoint y: 162, distance: 32.6
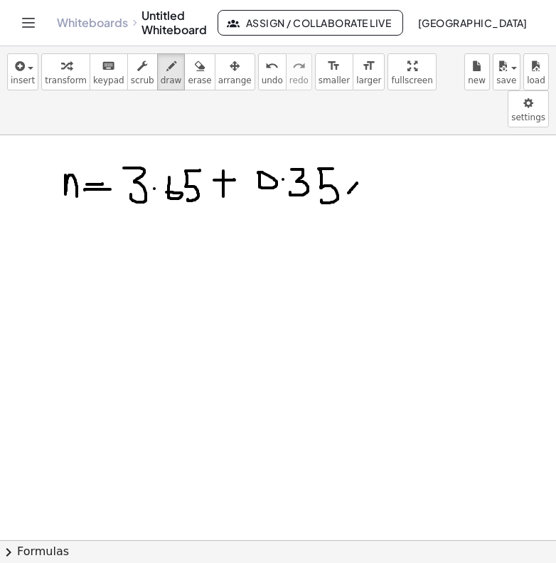
drag, startPoint x: 357, startPoint y: 146, endPoint x: 348, endPoint y: 157, distance: 14.7
drag, startPoint x: 344, startPoint y: 145, endPoint x: 359, endPoint y: 154, distance: 17.2
drag, startPoint x: 55, startPoint y: 192, endPoint x: 76, endPoint y: 213, distance: 29.2
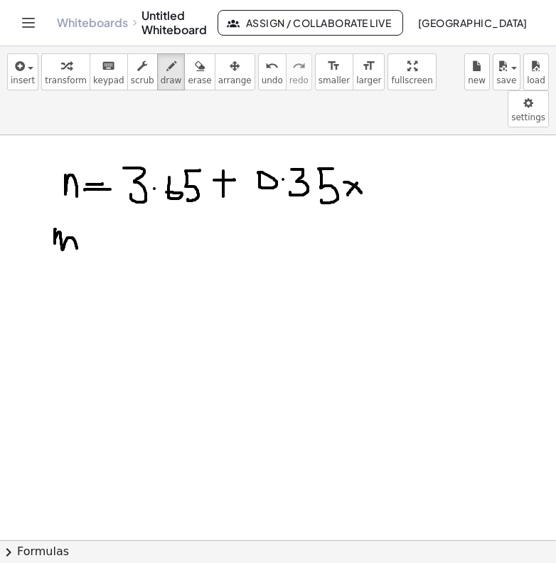
drag, startPoint x: 87, startPoint y: 206, endPoint x: 105, endPoint y: 206, distance: 17.8
drag, startPoint x: 90, startPoint y: 197, endPoint x: 113, endPoint y: 197, distance: 23.5
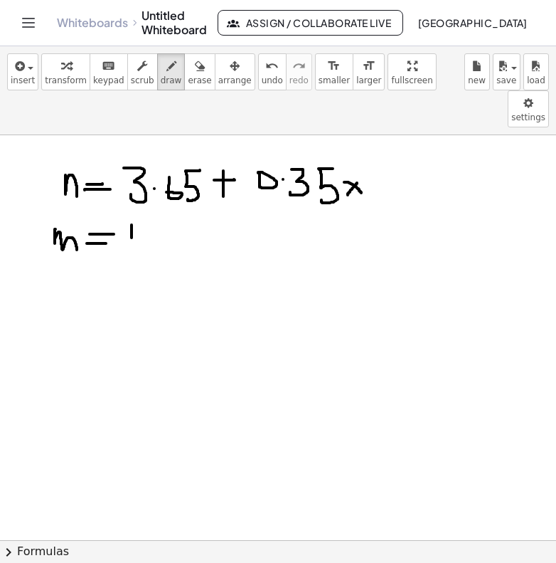
drag, startPoint x: 132, startPoint y: 188, endPoint x: 145, endPoint y: 204, distance: 21.2
drag, startPoint x: 139, startPoint y: 191, endPoint x: 139, endPoint y: 220, distance: 28.5
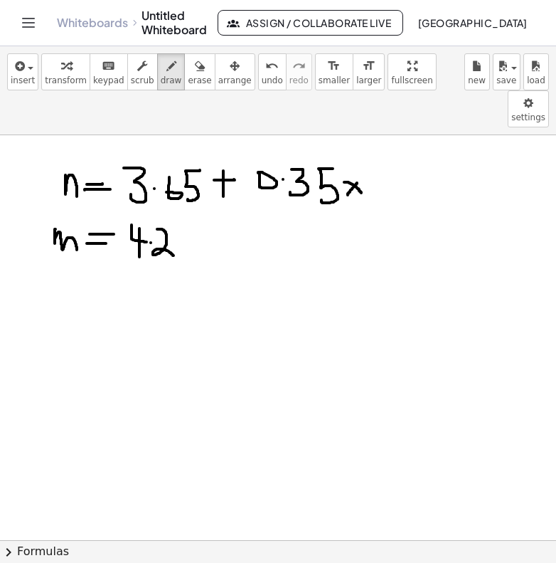
drag, startPoint x: 157, startPoint y: 192, endPoint x: 171, endPoint y: 218, distance: 29.3
drag, startPoint x: 188, startPoint y: 189, endPoint x: 179, endPoint y: 216, distance: 29.0
drag, startPoint x: 216, startPoint y: 206, endPoint x: 245, endPoint y: 205, distance: 29.9
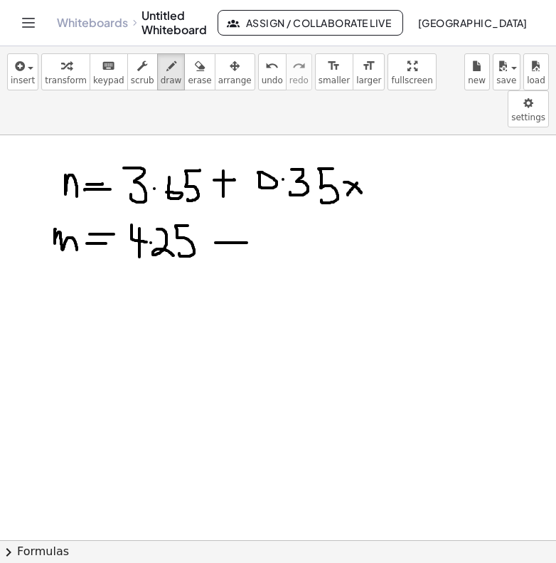
drag, startPoint x: 227, startPoint y: 191, endPoint x: 226, endPoint y: 216, distance: 24.9
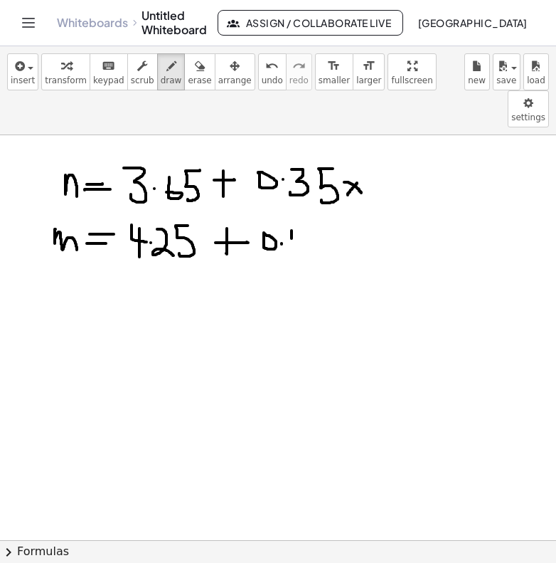
drag, startPoint x: 292, startPoint y: 194, endPoint x: 292, endPoint y: 210, distance: 16.4
drag, startPoint x: 314, startPoint y: 190, endPoint x: 300, endPoint y: 214, distance: 28.1
drag, startPoint x: 335, startPoint y: 196, endPoint x: 322, endPoint y: 213, distance: 21.9
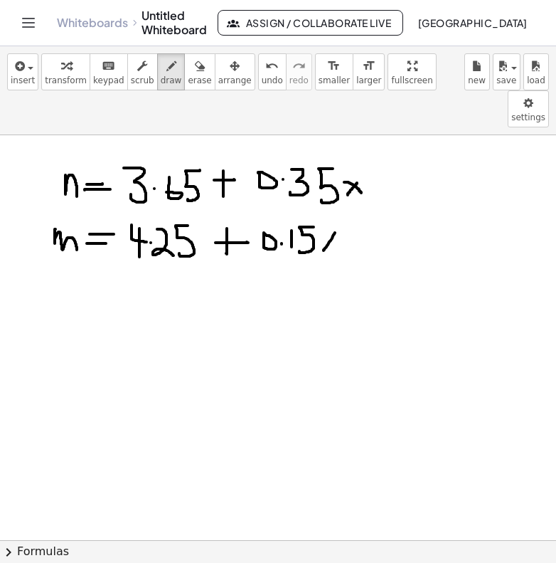
drag, startPoint x: 324, startPoint y: 194, endPoint x: 338, endPoint y: 211, distance: 21.8
drag, startPoint x: 58, startPoint y: 251, endPoint x: 93, endPoint y: 270, distance: 40.4
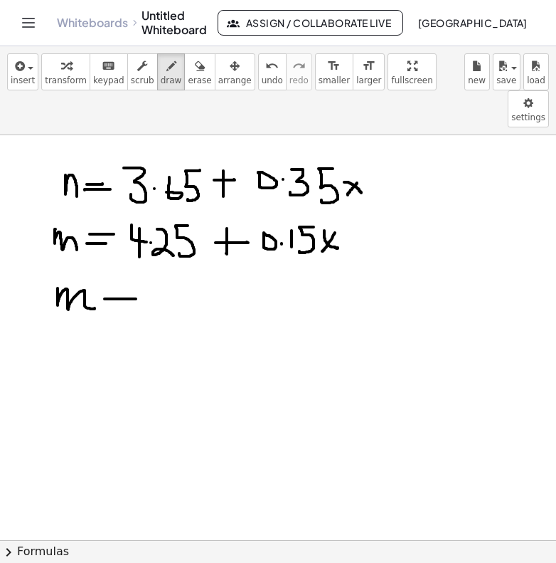
drag, startPoint x: 105, startPoint y: 262, endPoint x: 132, endPoint y: 260, distance: 27.8
drag, startPoint x: 105, startPoint y: 265, endPoint x: 139, endPoint y: 266, distance: 34.2
drag, startPoint x: 152, startPoint y: 254, endPoint x: 174, endPoint y: 270, distance: 27.6
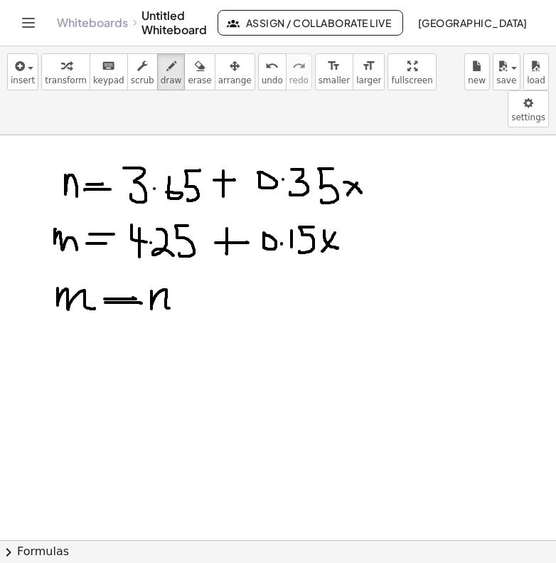
drag, startPoint x: 45, startPoint y: 300, endPoint x: 45, endPoint y: 322, distance: 22.8
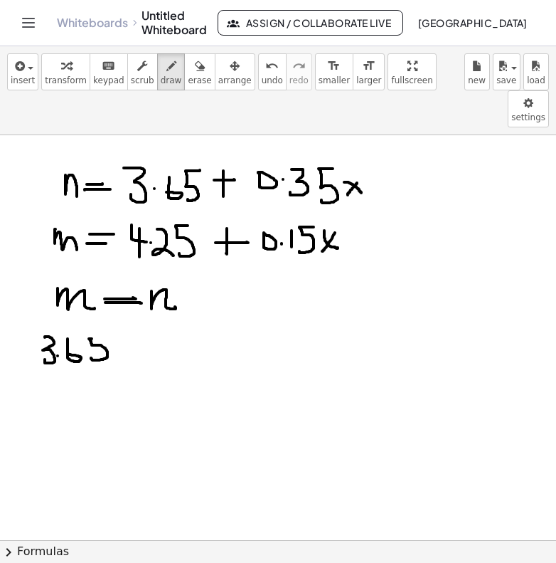
drag, startPoint x: 92, startPoint y: 302, endPoint x: 92, endPoint y: 320, distance: 18.5
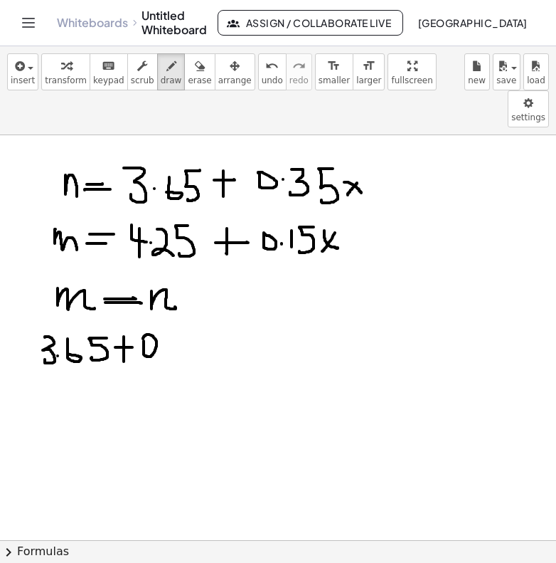
drag, startPoint x: 231, startPoint y: 309, endPoint x: 215, endPoint y: 326, distance: 23.7
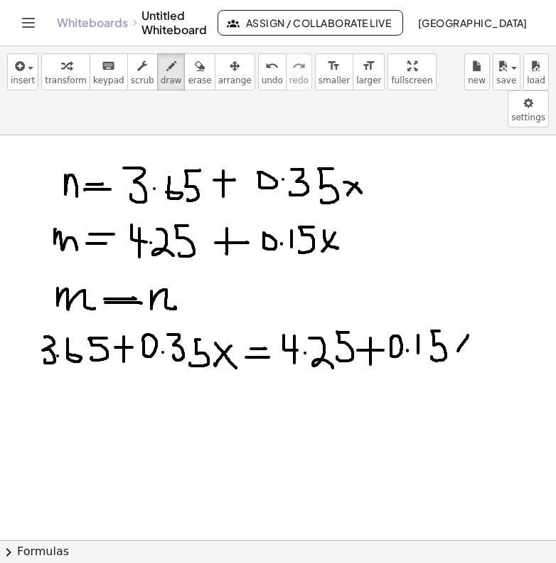
drag, startPoint x: 91, startPoint y: 360, endPoint x: 89, endPoint y: 382, distance: 22.2
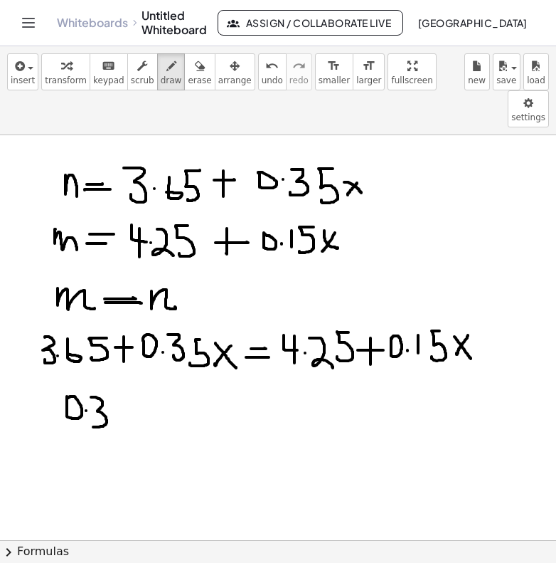
drag, startPoint x: 117, startPoint y: 358, endPoint x: 110, endPoint y: 387, distance: 30.0
drag, startPoint x: 142, startPoint y: 367, endPoint x: 133, endPoint y: 384, distance: 18.5
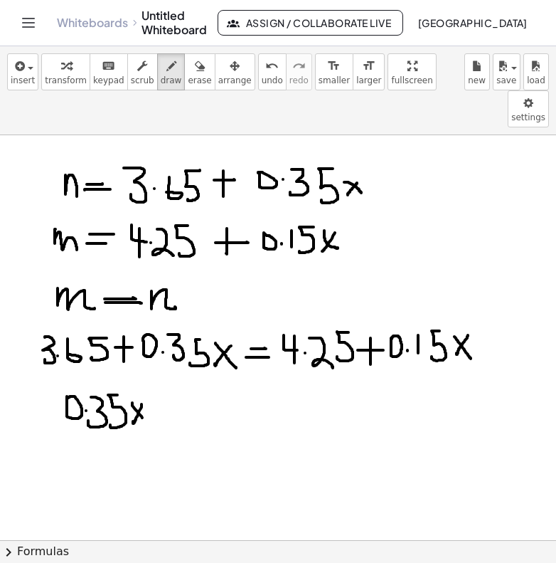
drag, startPoint x: 132, startPoint y: 366, endPoint x: 149, endPoint y: 387, distance: 27.3
drag, startPoint x: 159, startPoint y: 372, endPoint x: 175, endPoint y: 372, distance: 15.7
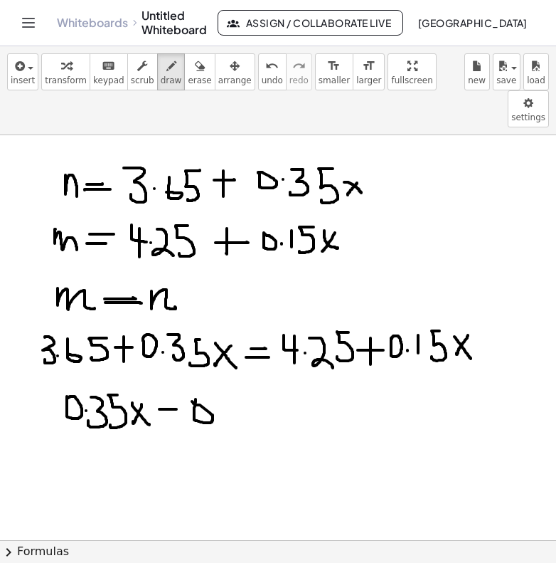
drag, startPoint x: 228, startPoint y: 359, endPoint x: 228, endPoint y: 377, distance: 17.8
drag, startPoint x: 253, startPoint y: 357, endPoint x: 238, endPoint y: 379, distance: 26.1
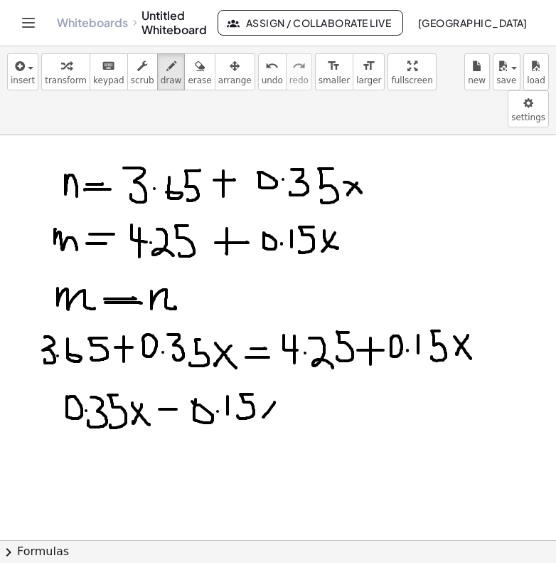
drag, startPoint x: 275, startPoint y: 365, endPoint x: 263, endPoint y: 379, distance: 18.2
drag, startPoint x: 263, startPoint y: 366, endPoint x: 275, endPoint y: 381, distance: 19.2
drag, startPoint x: 285, startPoint y: 367, endPoint x: 300, endPoint y: 367, distance: 14.9
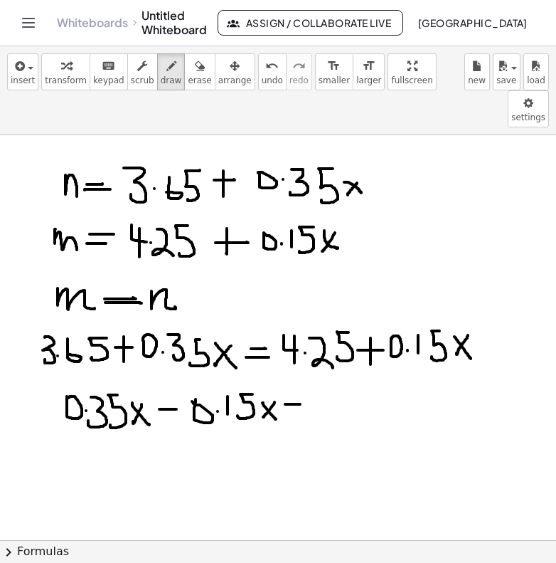
drag, startPoint x: 323, startPoint y: 355, endPoint x: 346, endPoint y: 374, distance: 29.8
drag, startPoint x: 335, startPoint y: 360, endPoint x: 335, endPoint y: 396, distance: 36.3
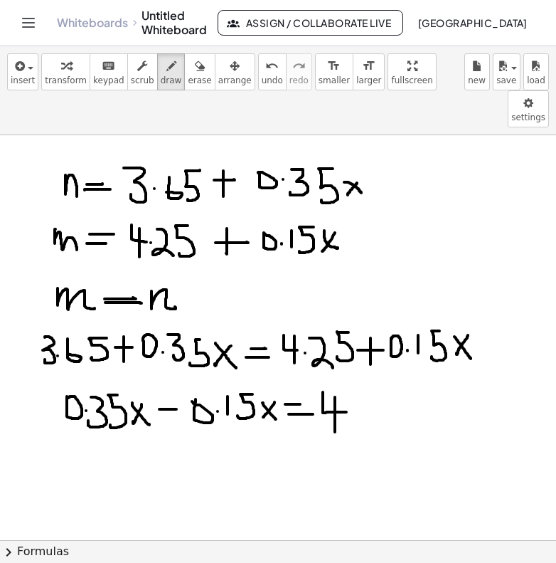
drag, startPoint x: 352, startPoint y: 365, endPoint x: 366, endPoint y: 394, distance: 32.2
drag, startPoint x: 385, startPoint y: 361, endPoint x: 374, endPoint y: 391, distance: 31.1
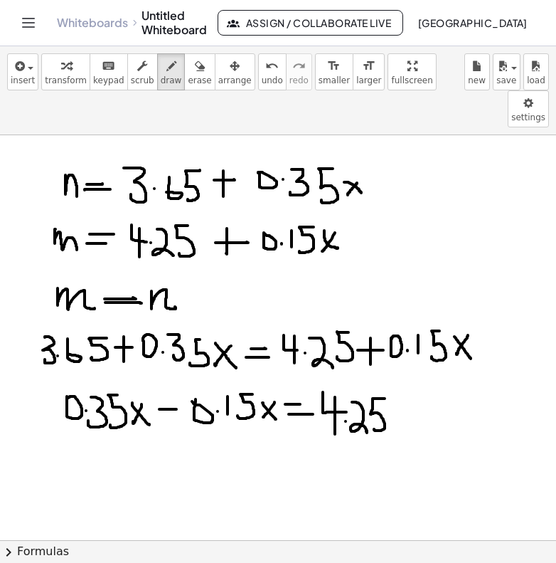
drag, startPoint x: 392, startPoint y: 375, endPoint x: 406, endPoint y: 374, distance: 13.5
drag, startPoint x: 416, startPoint y: 363, endPoint x: 421, endPoint y: 383, distance: 20.5
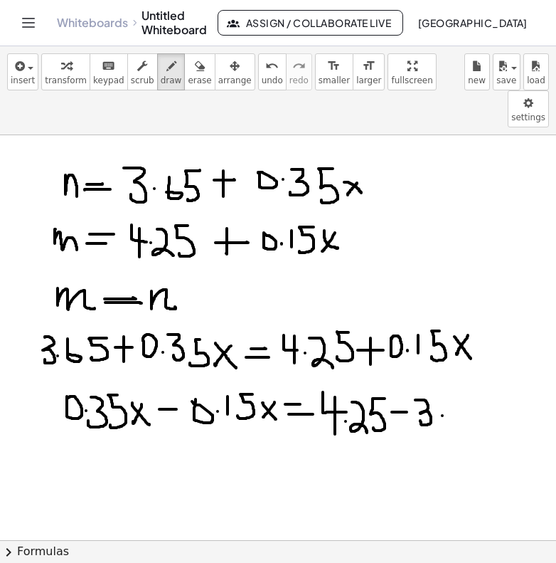
drag, startPoint x: 454, startPoint y: 362, endPoint x: 455, endPoint y: 378, distance: 15.7
drag, startPoint x: 482, startPoint y: 359, endPoint x: 475, endPoint y: 388, distance: 29.2
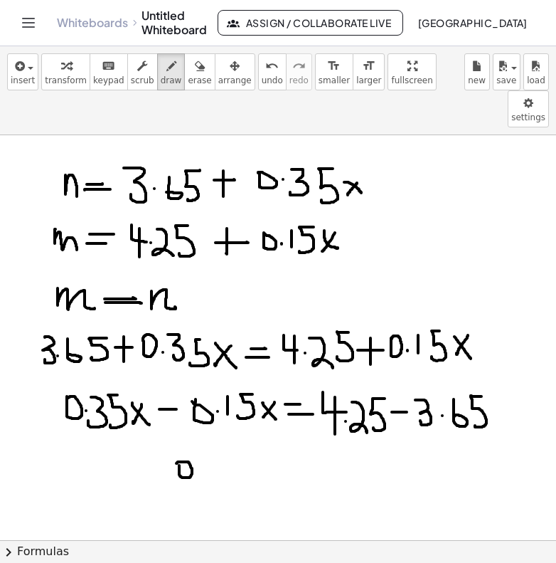
drag, startPoint x: 151, startPoint y: 425, endPoint x: 171, endPoint y: 445, distance: 28.7
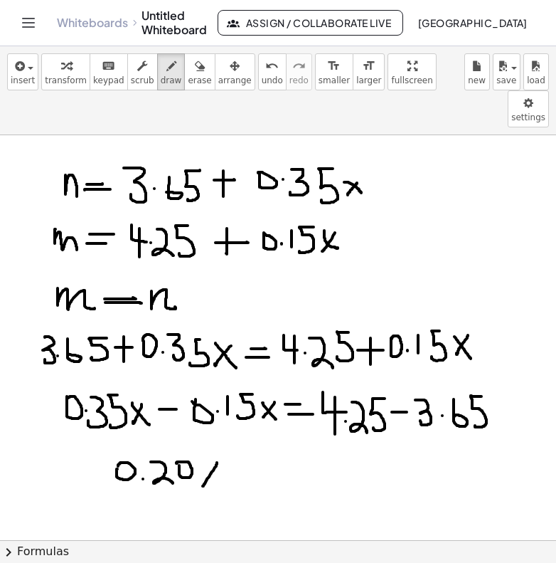
drag, startPoint x: 217, startPoint y: 425, endPoint x: 203, endPoint y: 448, distance: 26.2
drag, startPoint x: 202, startPoint y: 426, endPoint x: 218, endPoint y: 449, distance: 27.6
drag, startPoint x: 236, startPoint y: 434, endPoint x: 254, endPoint y: 433, distance: 17.8
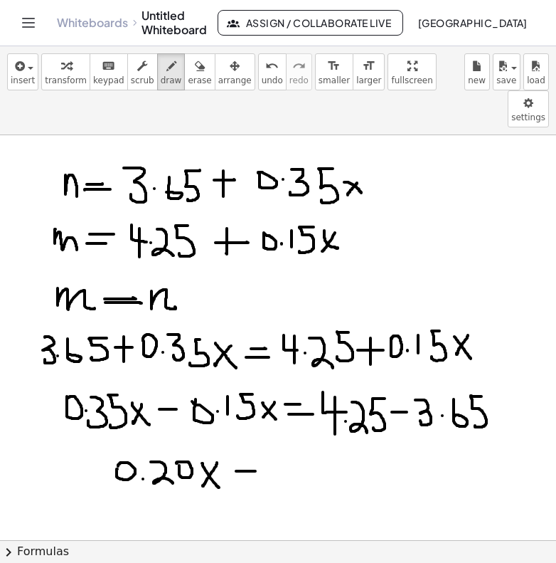
drag, startPoint x: 240, startPoint y: 443, endPoint x: 264, endPoint y: 443, distance: 23.5
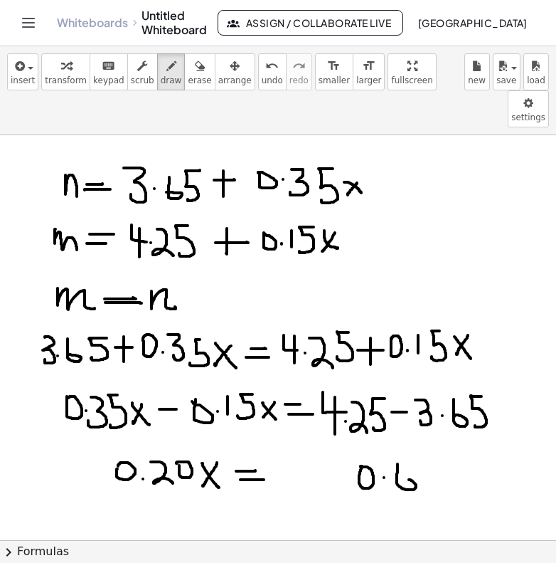
drag, startPoint x: 398, startPoint y: 427, endPoint x: 398, endPoint y: 446, distance: 19.2
click at [190, 83] on span "erase" at bounding box center [199, 80] width 23 height 10
drag, startPoint x: 329, startPoint y: 450, endPoint x: 427, endPoint y: 448, distance: 97.5
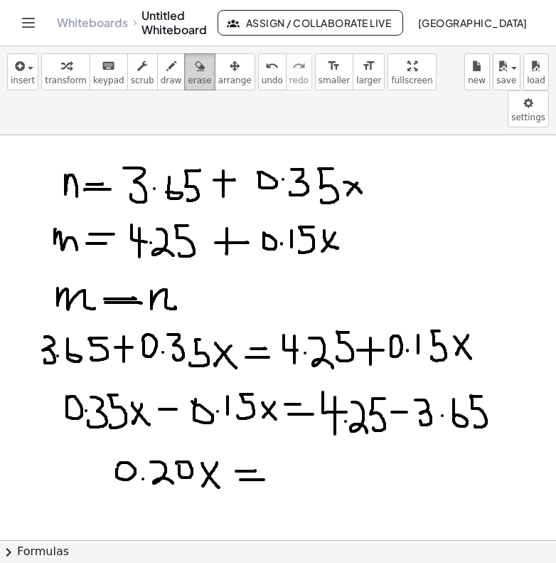
click at [195, 74] on icon "button" at bounding box center [200, 66] width 10 height 17
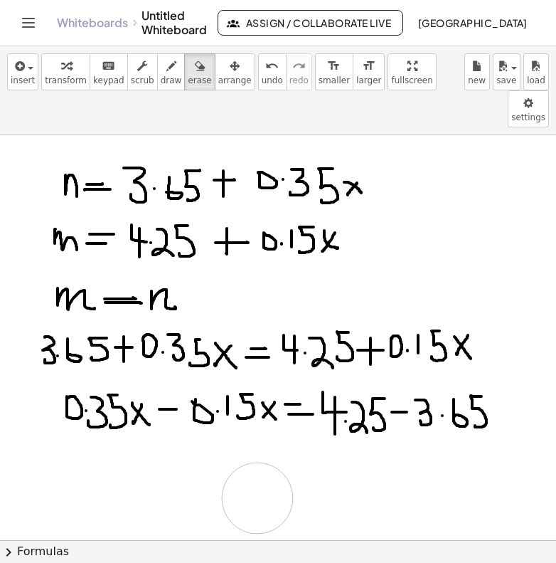
drag, startPoint x: 120, startPoint y: 437, endPoint x: 255, endPoint y: 461, distance: 138.0
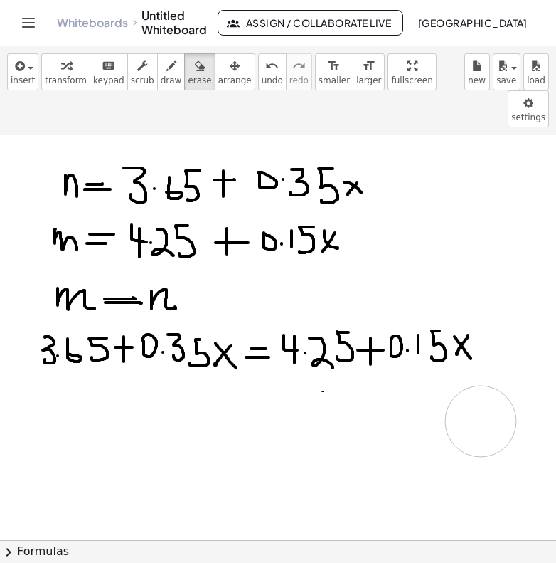
drag, startPoint x: 69, startPoint y: 363, endPoint x: 490, endPoint y: 383, distance: 421.0
click at [166, 71] on icon "button" at bounding box center [171, 66] width 10 height 17
drag, startPoint x: 365, startPoint y: 350, endPoint x: 383, endPoint y: 350, distance: 17.8
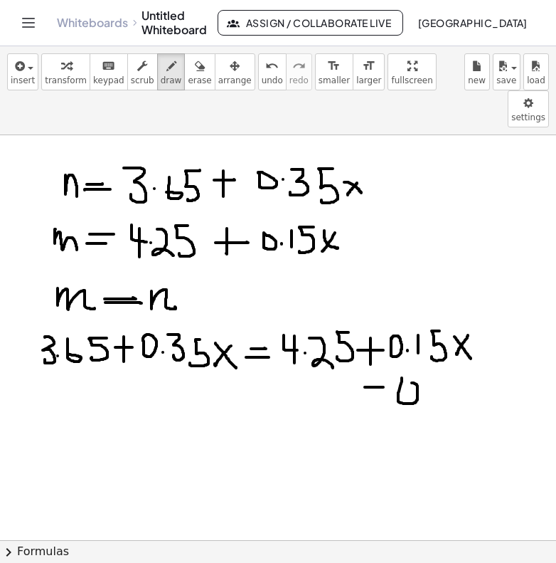
drag, startPoint x: 438, startPoint y: 342, endPoint x: 438, endPoint y: 365, distance: 22.8
drag, startPoint x: 461, startPoint y: 339, endPoint x: 448, endPoint y: 363, distance: 27.7
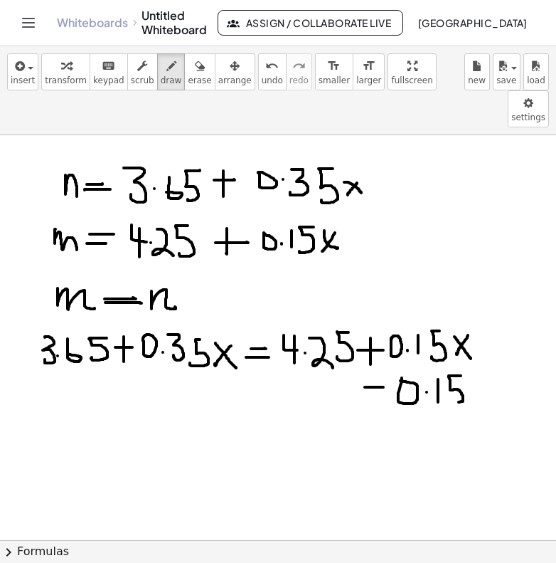
drag, startPoint x: 485, startPoint y: 343, endPoint x: 473, endPoint y: 362, distance: 22.7
drag, startPoint x: 470, startPoint y: 346, endPoint x: 488, endPoint y: 363, distance: 24.7
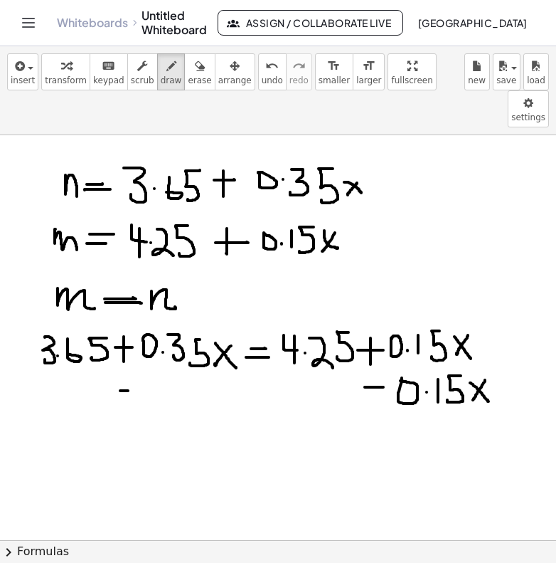
drag, startPoint x: 120, startPoint y: 354, endPoint x: 137, endPoint y: 354, distance: 16.4
drag, startPoint x: 177, startPoint y: 344, endPoint x: 177, endPoint y: 364, distance: 19.9
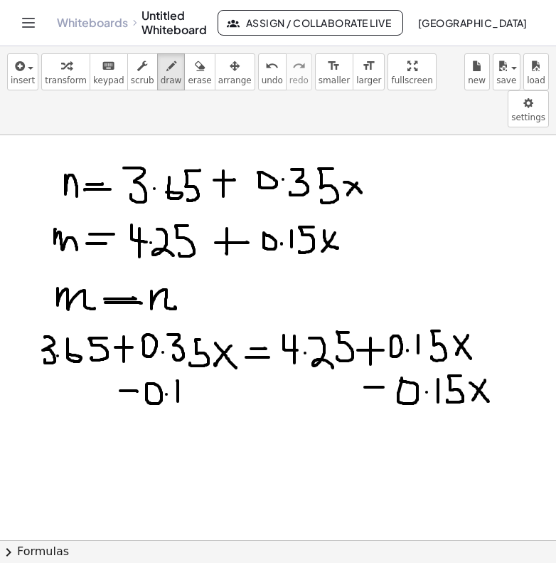
drag, startPoint x: 199, startPoint y: 344, endPoint x: 183, endPoint y: 364, distance: 25.8
drag, startPoint x: 223, startPoint y: 348, endPoint x: 212, endPoint y: 360, distance: 16.1
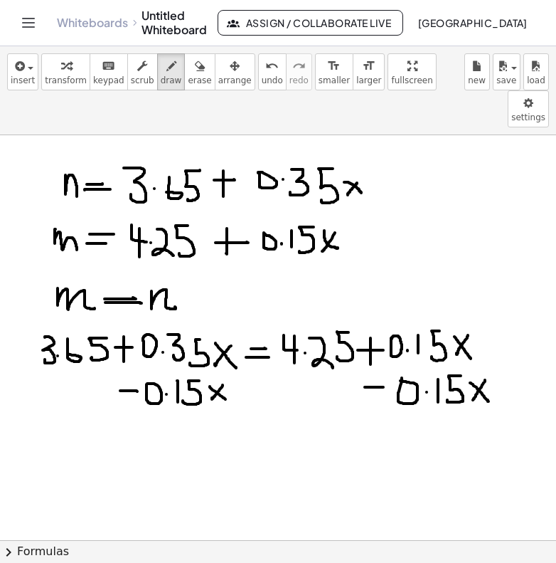
drag, startPoint x: 210, startPoint y: 349, endPoint x: 224, endPoint y: 360, distance: 17.8
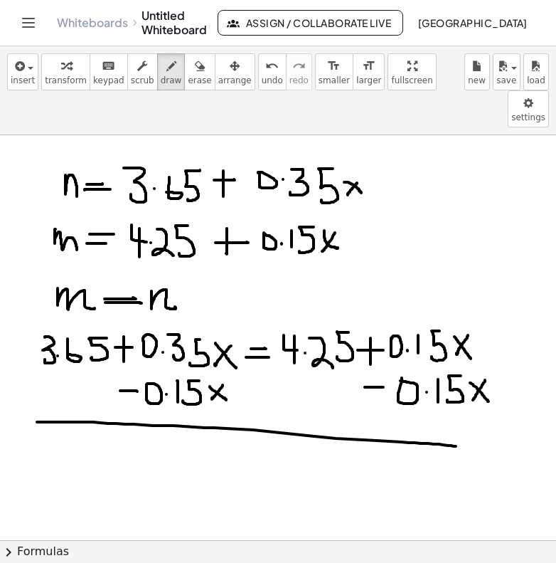
drag, startPoint x: 37, startPoint y: 385, endPoint x: 464, endPoint y: 408, distance: 427.6
click at [265, 70] on icon "undo" at bounding box center [272, 66] width 14 height 17
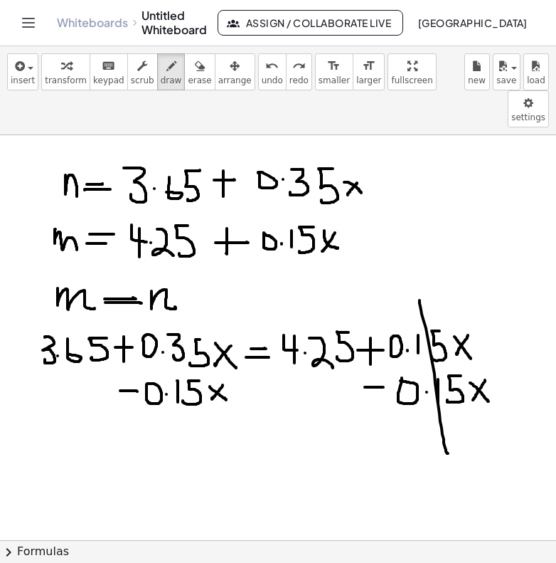
drag, startPoint x: 420, startPoint y: 263, endPoint x: 446, endPoint y: 412, distance: 151.0
drag, startPoint x: 56, startPoint y: 403, endPoint x: 63, endPoint y: 427, distance: 24.5
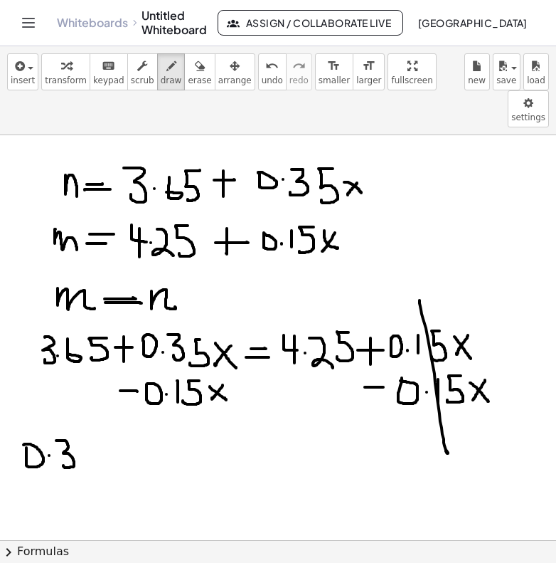
drag, startPoint x: 88, startPoint y: 403, endPoint x: 80, endPoint y: 432, distance: 30.0
drag, startPoint x: 111, startPoint y: 413, endPoint x: 102, endPoint y: 433, distance: 22.0
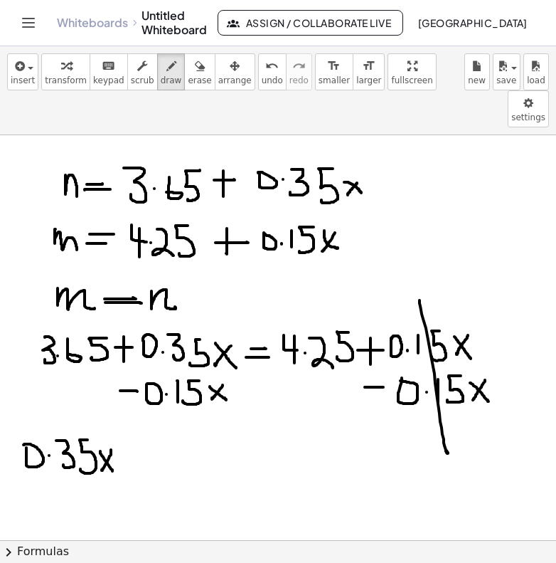
drag, startPoint x: 100, startPoint y: 414, endPoint x: 115, endPoint y: 435, distance: 25.7
drag, startPoint x: 122, startPoint y: 418, endPoint x: 138, endPoint y: 418, distance: 15.7
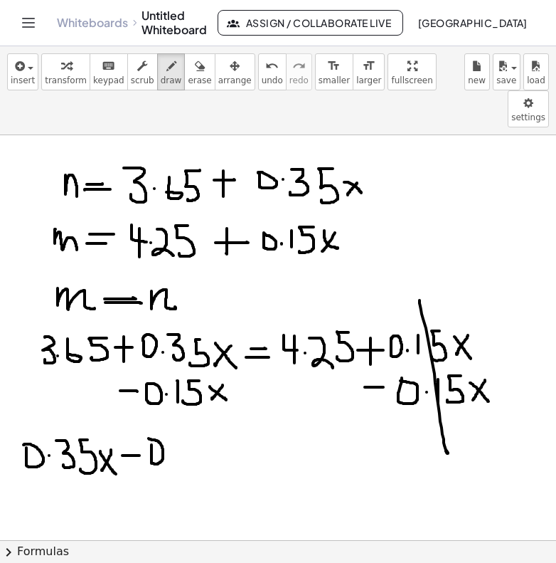
drag, startPoint x: 183, startPoint y: 402, endPoint x: 183, endPoint y: 425, distance: 22.8
drag, startPoint x: 202, startPoint y: 403, endPoint x: 188, endPoint y: 428, distance: 28.7
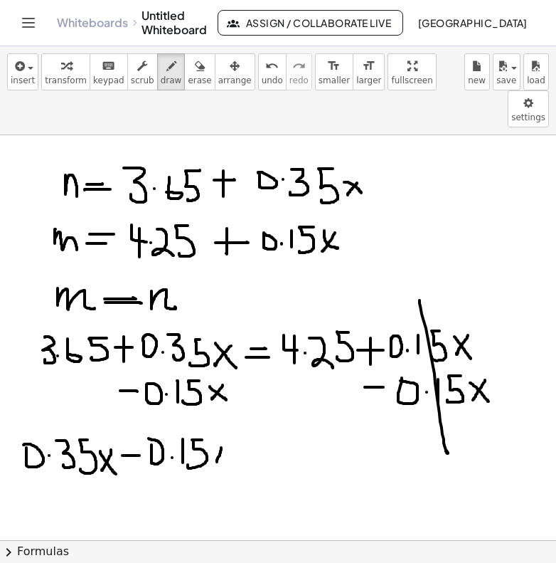
drag, startPoint x: 221, startPoint y: 411, endPoint x: 213, endPoint y: 428, distance: 19.4
drag, startPoint x: 213, startPoint y: 413, endPoint x: 226, endPoint y: 430, distance: 21.2
drag, startPoint x: 236, startPoint y: 420, endPoint x: 255, endPoint y: 419, distance: 19.2
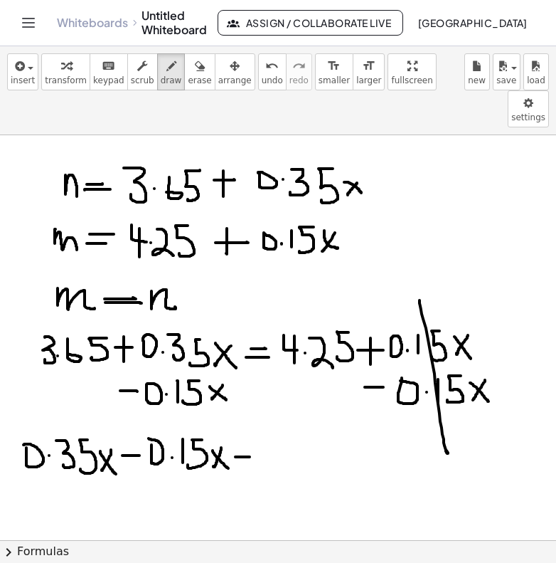
drag, startPoint x: 238, startPoint y: 430, endPoint x: 260, endPoint y: 433, distance: 22.2
drag, startPoint x: 282, startPoint y: 402, endPoint x: 299, endPoint y: 417, distance: 22.7
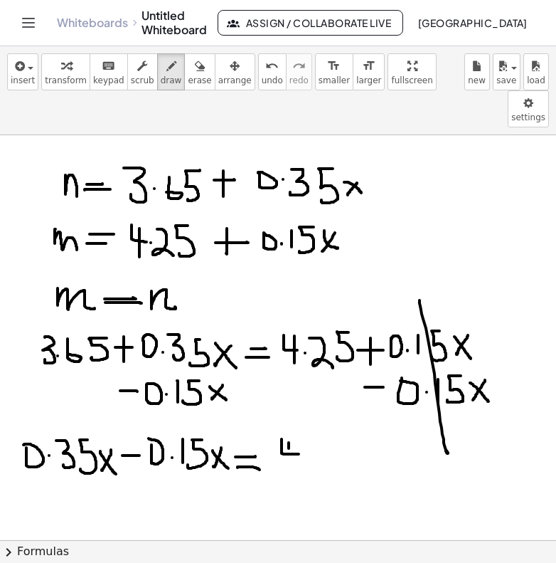
drag, startPoint x: 289, startPoint y: 406, endPoint x: 288, endPoint y: 434, distance: 28.5
drag, startPoint x: 307, startPoint y: 406, endPoint x: 327, endPoint y: 432, distance: 32.9
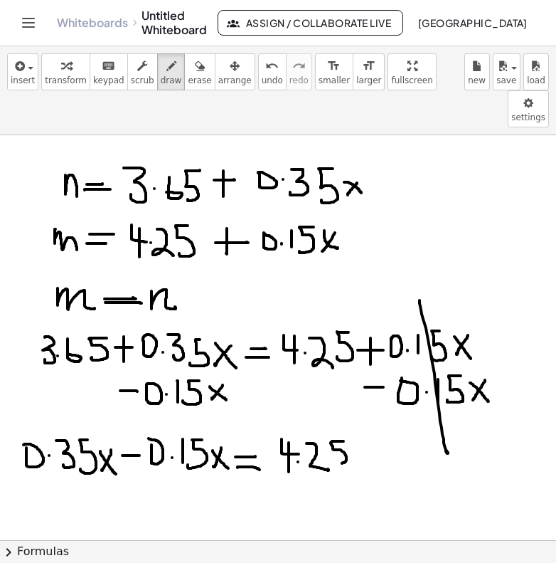
drag, startPoint x: 344, startPoint y: 404, endPoint x: 333, endPoint y: 424, distance: 22.6
drag, startPoint x: 373, startPoint y: 407, endPoint x: 372, endPoint y: 428, distance: 20.6
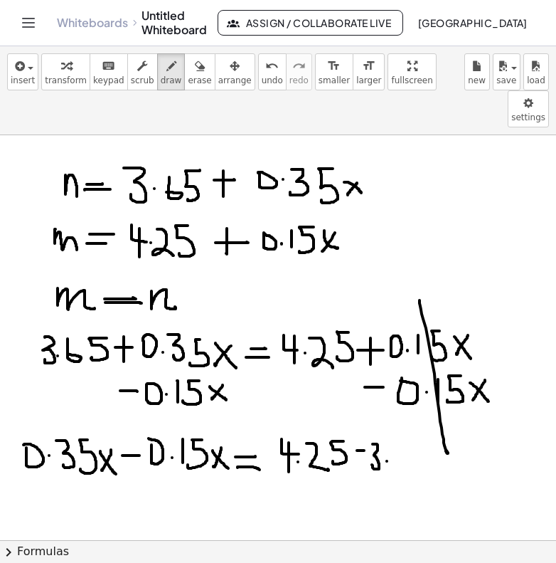
drag, startPoint x: 399, startPoint y: 407, endPoint x: 395, endPoint y: 425, distance: 18.3
drag, startPoint x: 425, startPoint y: 407, endPoint x: 419, endPoint y: 428, distance: 21.6
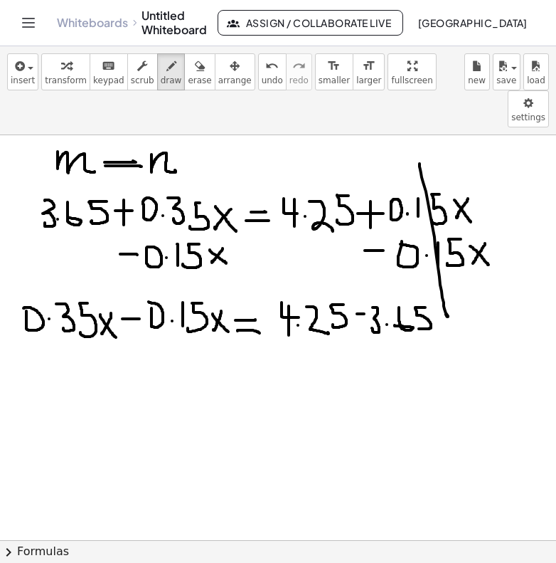
scroll to position [1642, 0]
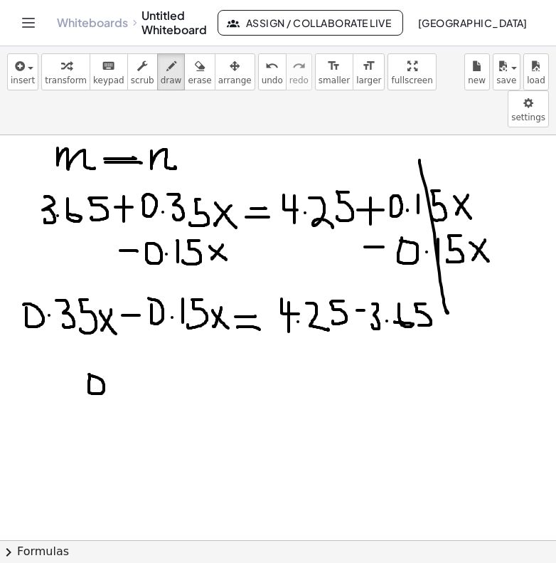
drag, startPoint x: 122, startPoint y: 330, endPoint x: 144, endPoint y: 356, distance: 34.8
drag, startPoint x: 162, startPoint y: 340, endPoint x: 154, endPoint y: 359, distance: 20.4
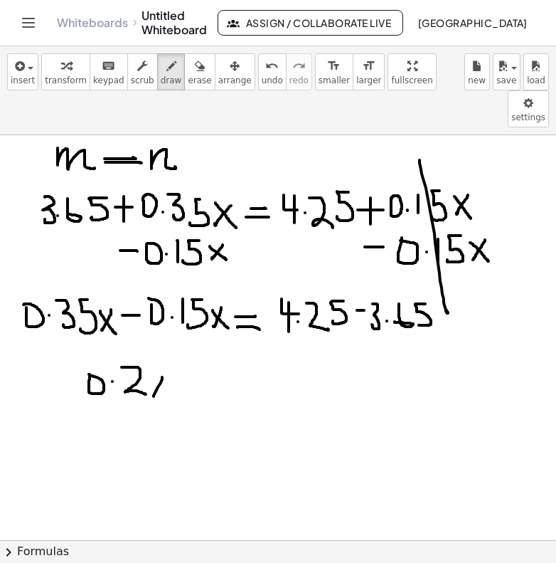
drag, startPoint x: 151, startPoint y: 344, endPoint x: 164, endPoint y: 359, distance: 19.7
drag, startPoint x: 181, startPoint y: 344, endPoint x: 201, endPoint y: 344, distance: 19.2
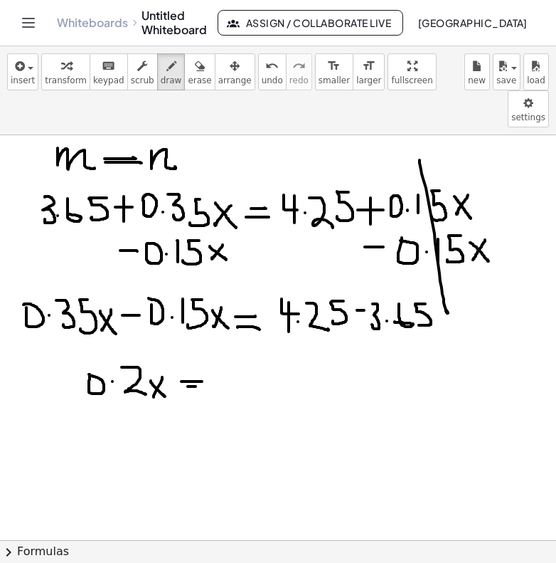
drag, startPoint x: 188, startPoint y: 349, endPoint x: 201, endPoint y: 349, distance: 12.8
drag, startPoint x: 275, startPoint y: 328, endPoint x: 275, endPoint y: 341, distance: 12.8
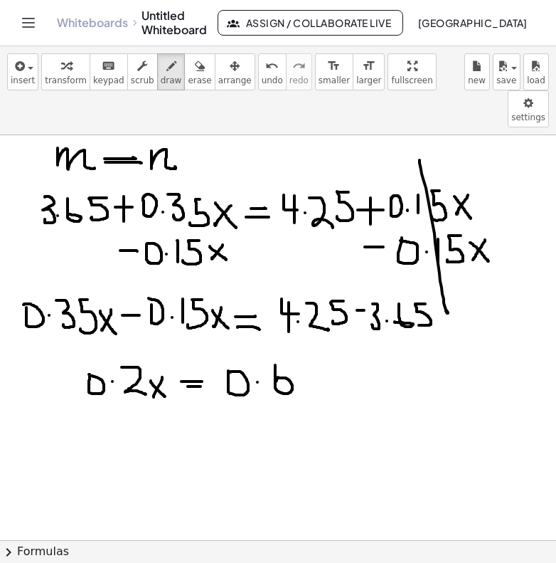
drag, startPoint x: 84, startPoint y: 374, endPoint x: 168, endPoint y: 373, distance: 84.0
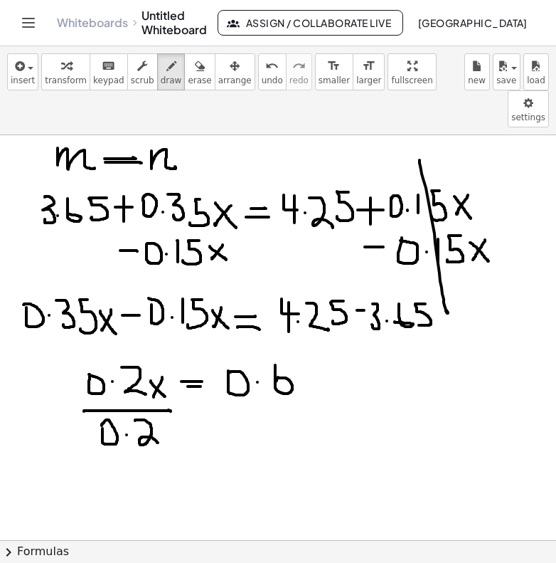
drag, startPoint x: 135, startPoint y: 383, endPoint x: 159, endPoint y: 406, distance: 33.2
drag, startPoint x: 228, startPoint y: 370, endPoint x: 290, endPoint y: 368, distance: 62.7
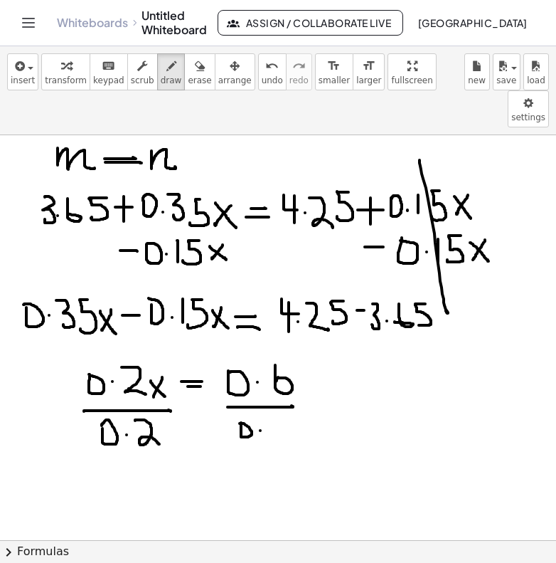
drag, startPoint x: 273, startPoint y: 384, endPoint x: 302, endPoint y: 401, distance: 33.8
drag, startPoint x: 140, startPoint y: 441, endPoint x: 121, endPoint y: 475, distance: 38.6
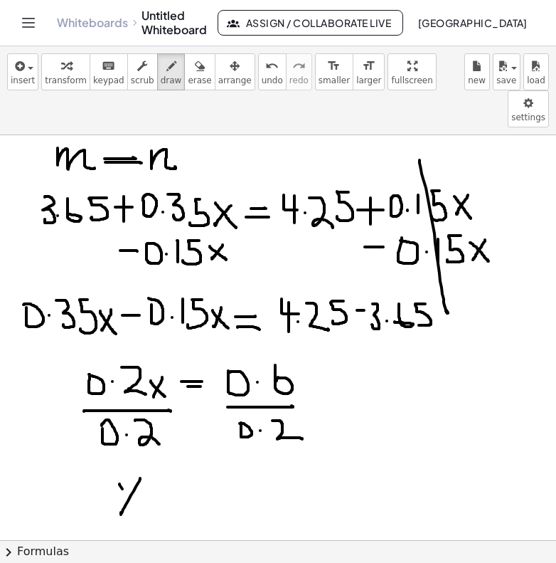
drag, startPoint x: 120, startPoint y: 447, endPoint x: 140, endPoint y: 481, distance: 39.9
drag, startPoint x: 158, startPoint y: 464, endPoint x: 184, endPoint y: 464, distance: 25.6
drag, startPoint x: 164, startPoint y: 472, endPoint x: 185, endPoint y: 472, distance: 21.4
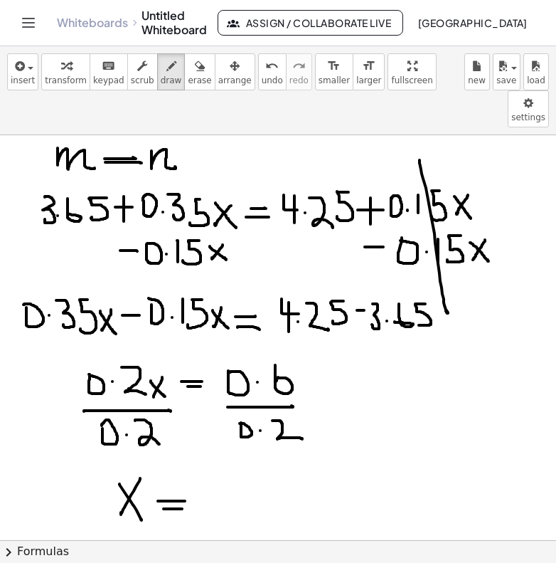
drag, startPoint x: 202, startPoint y: 453, endPoint x: 203, endPoint y: 480, distance: 27.8
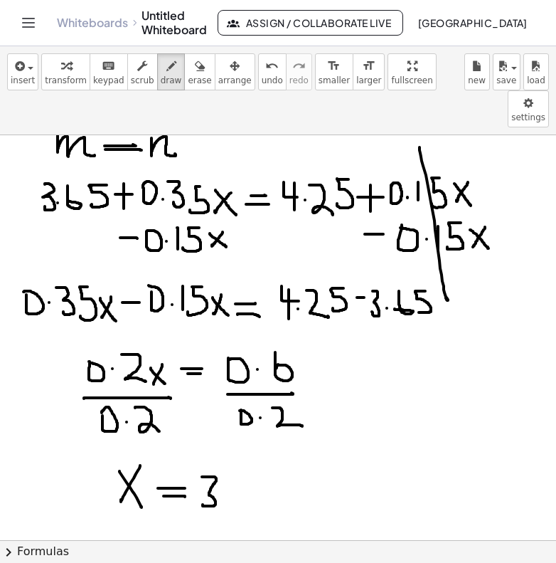
scroll to position [1650, 0]
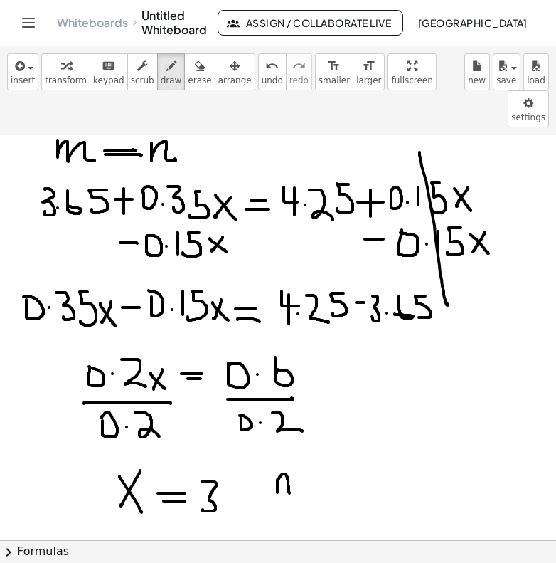
drag, startPoint x: 277, startPoint y: 443, endPoint x: 289, endPoint y: 456, distance: 17.7
drag, startPoint x: 297, startPoint y: 448, endPoint x: 310, endPoint y: 448, distance: 13.5
drag, startPoint x: 297, startPoint y: 440, endPoint x: 320, endPoint y: 440, distance: 22.8
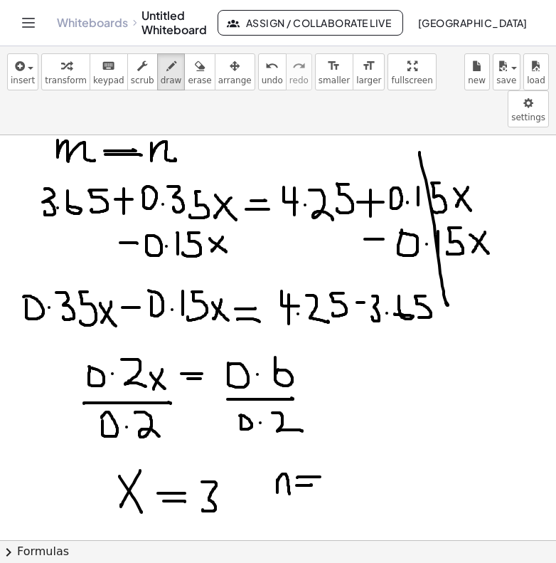
drag, startPoint x: 328, startPoint y: 427, endPoint x: 331, endPoint y: 453, distance: 25.8
drag, startPoint x: 354, startPoint y: 430, endPoint x: 352, endPoint y: 443, distance: 13.7
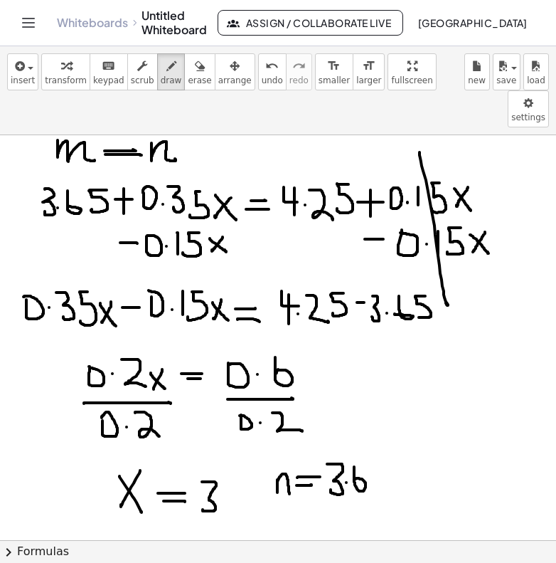
drag, startPoint x: 381, startPoint y: 424, endPoint x: 370, endPoint y: 453, distance: 31.1
drag, startPoint x: 390, startPoint y: 440, endPoint x: 402, endPoint y: 439, distance: 12.1
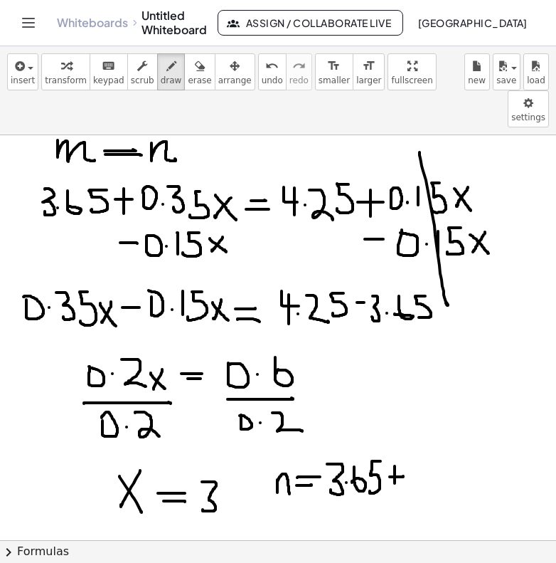
drag, startPoint x: 395, startPoint y: 429, endPoint x: 395, endPoint y: 446, distance: 17.1
drag, startPoint x: 432, startPoint y: 423, endPoint x: 437, endPoint y: 446, distance: 23.3
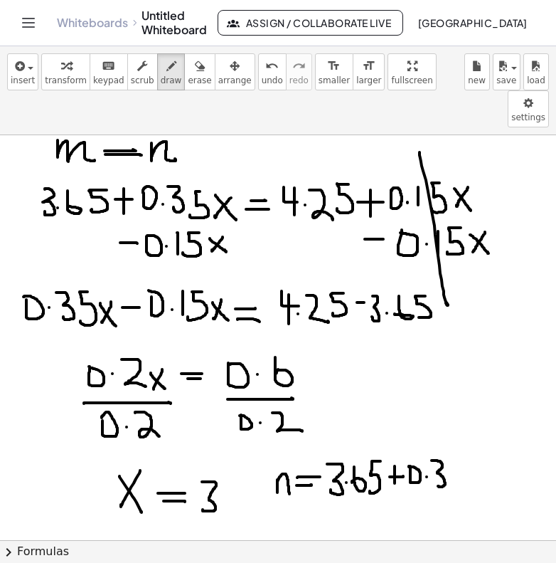
drag, startPoint x: 460, startPoint y: 424, endPoint x: 457, endPoint y: 447, distance: 22.9
drag, startPoint x: 481, startPoint y: 411, endPoint x: 485, endPoint y: 444, distance: 33.0
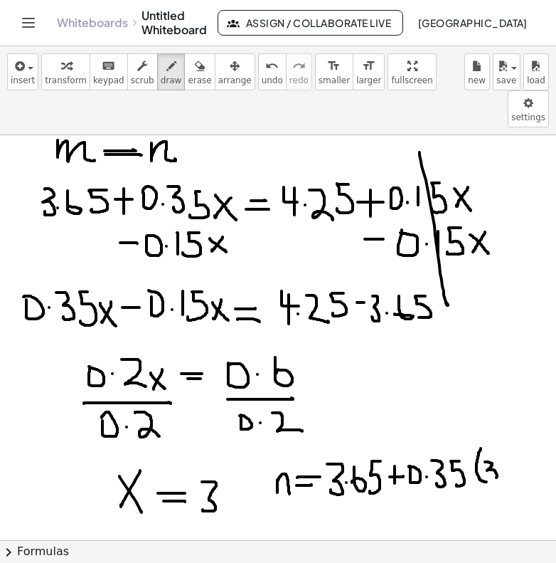
drag, startPoint x: 485, startPoint y: 425, endPoint x: 490, endPoint y: 442, distance: 17.8
drag, startPoint x: 496, startPoint y: 411, endPoint x: 511, endPoint y: 454, distance: 45.9
drag, startPoint x: 301, startPoint y: 480, endPoint x: 310, endPoint y: 503, distance: 24.6
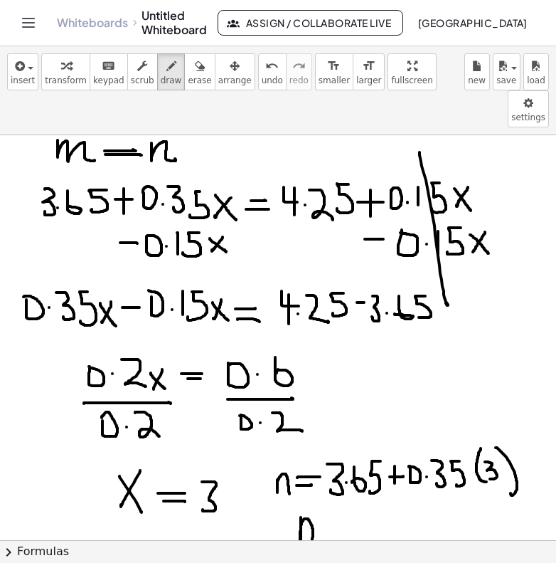
drag, startPoint x: 324, startPoint y: 487, endPoint x: 334, endPoint y: 487, distance: 9.3
drag, startPoint x: 324, startPoint y: 493, endPoint x: 338, endPoint y: 493, distance: 14.2
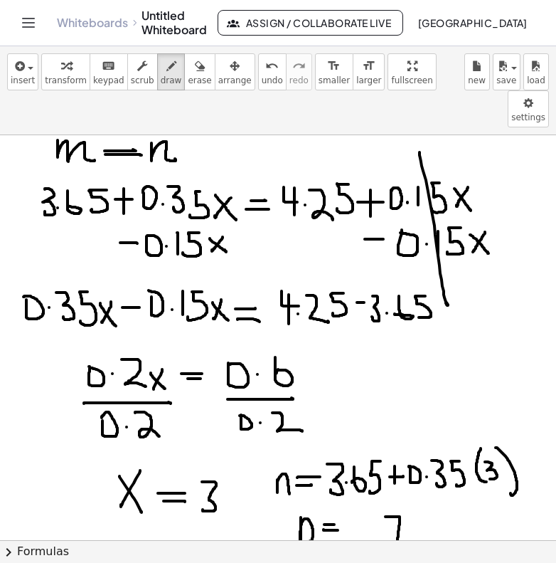
drag, startPoint x: 386, startPoint y: 480, endPoint x: 395, endPoint y: 502, distance: 23.9
drag, startPoint x: 391, startPoint y: 496, endPoint x: 414, endPoint y: 496, distance: 22.8
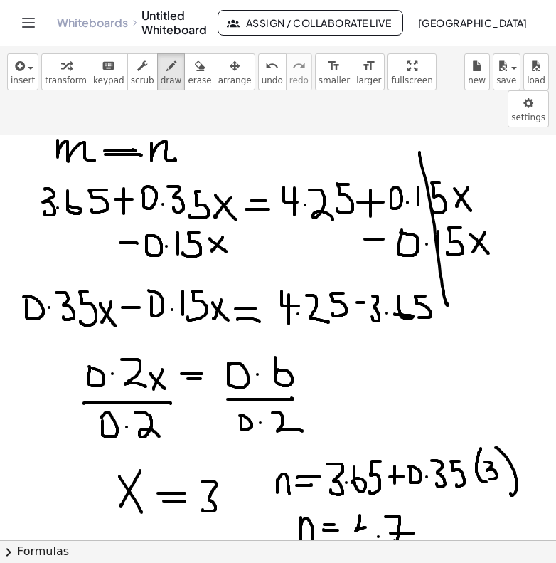
drag, startPoint x: 360, startPoint y: 478, endPoint x: 366, endPoint y: 491, distance: 14.3
drag, startPoint x: 367, startPoint y: 481, endPoint x: 368, endPoint y: 507, distance: 25.6
drag, startPoint x: 433, startPoint y: 489, endPoint x: 425, endPoint y: 523, distance: 35.2
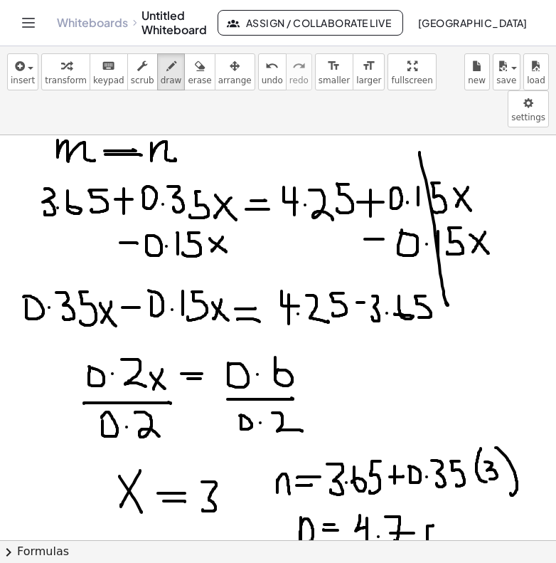
drag, startPoint x: 421, startPoint y: 507, endPoint x: 434, endPoint y: 507, distance: 13.5
drag, startPoint x: 443, startPoint y: 480, endPoint x: 452, endPoint y: 506, distance: 27.2
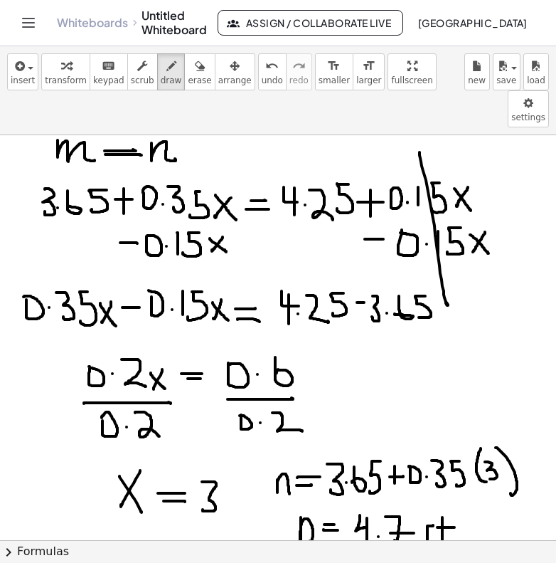
drag, startPoint x: 438, startPoint y: 490, endPoint x: 455, endPoint y: 490, distance: 17.1
drag, startPoint x: 110, startPoint y: 489, endPoint x: 125, endPoint y: 471, distance: 22.8
drag, startPoint x: 129, startPoint y: 487, endPoint x: 139, endPoint y: 497, distance: 15.1
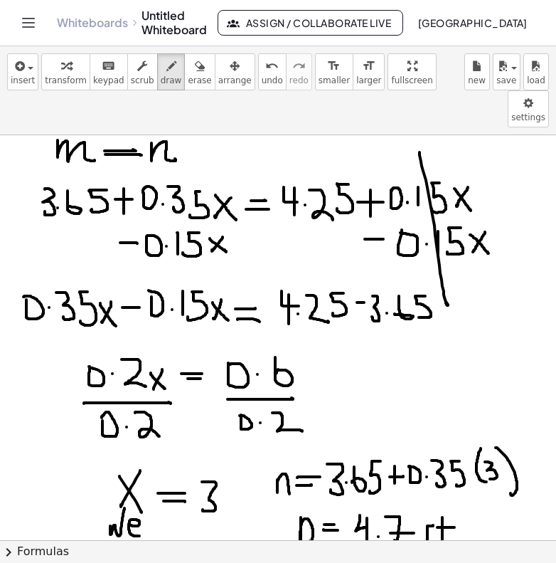
drag, startPoint x: 144, startPoint y: 485, endPoint x: 154, endPoint y: 494, distance: 12.6
drag, startPoint x: 160, startPoint y: 476, endPoint x: 158, endPoint y: 490, distance: 13.7
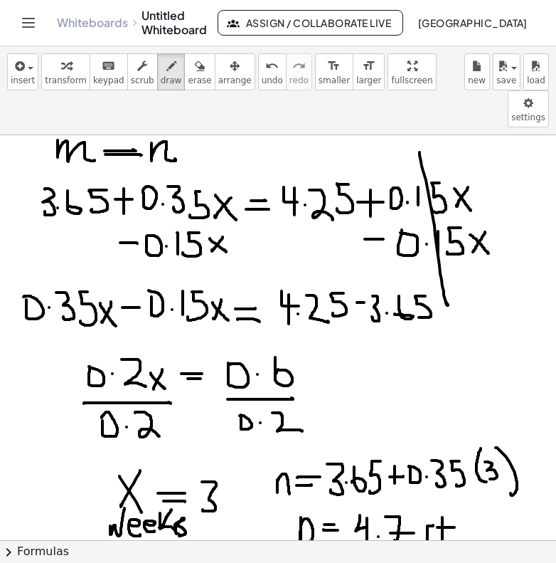
drag, startPoint x: 171, startPoint y: 472, endPoint x: 179, endPoint y: 496, distance: 24.5
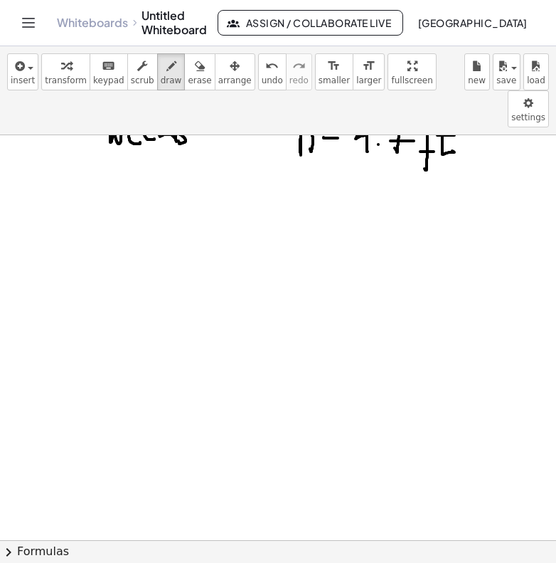
scroll to position [2083, 0]
drag, startPoint x: 92, startPoint y: 130, endPoint x: 104, endPoint y: 153, distance: 25.5
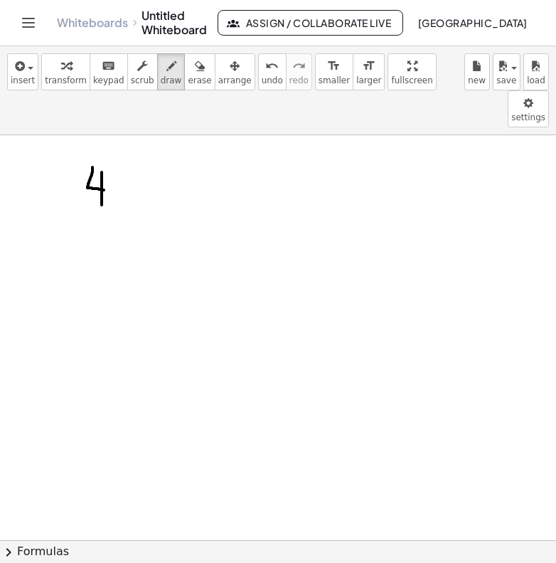
drag, startPoint x: 102, startPoint y: 135, endPoint x: 100, endPoint y: 170, distance: 34.9
drag, startPoint x: 114, startPoint y: 155, endPoint x: 126, endPoint y: 155, distance: 12.1
drag, startPoint x: 136, startPoint y: 138, endPoint x: 154, endPoint y: 171, distance: 37.6
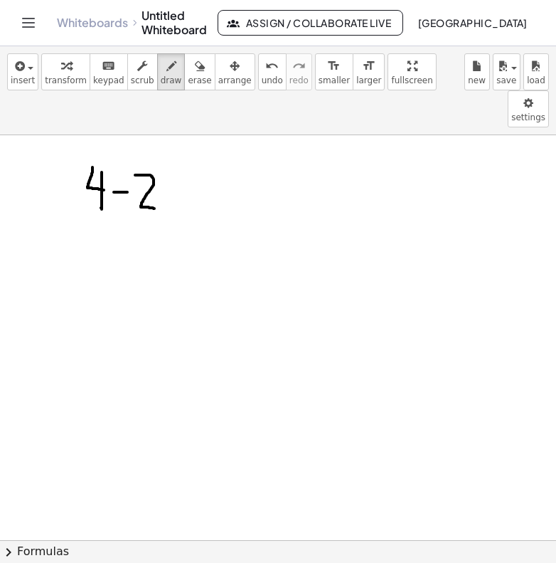
drag, startPoint x: 178, startPoint y: 149, endPoint x: 164, endPoint y: 171, distance: 25.9
drag, startPoint x: 164, startPoint y: 147, endPoint x: 186, endPoint y: 169, distance: 30.7
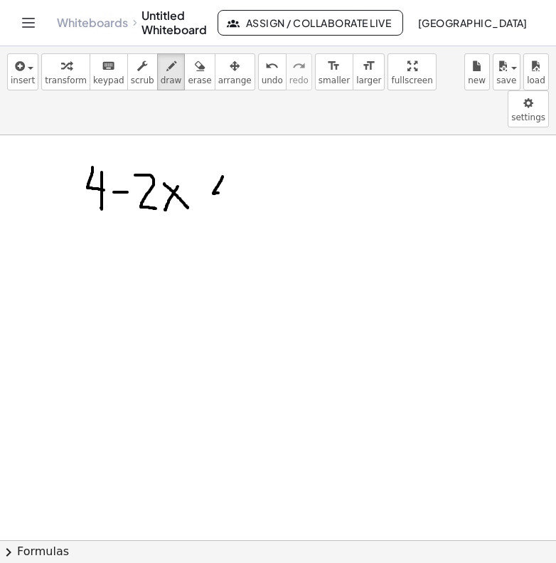
drag, startPoint x: 223, startPoint y: 139, endPoint x: 231, endPoint y: 160, distance: 22.1
drag, startPoint x: 216, startPoint y: 171, endPoint x: 237, endPoint y: 171, distance: 20.6
drag, startPoint x: 260, startPoint y: 138, endPoint x: 258, endPoint y: 151, distance: 12.9
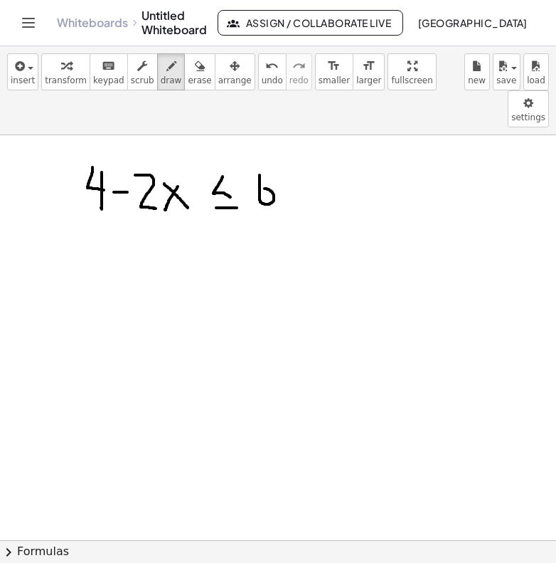
drag, startPoint x: 295, startPoint y: 146, endPoint x: 277, endPoint y: 169, distance: 28.9
drag, startPoint x: 279, startPoint y: 144, endPoint x: 306, endPoint y: 166, distance: 34.9
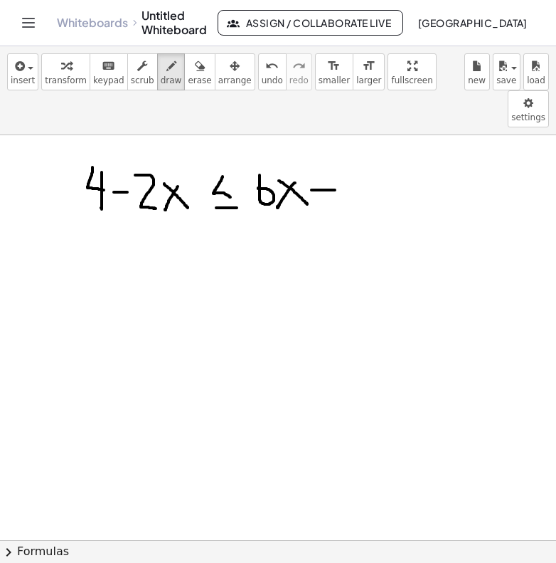
drag, startPoint x: 312, startPoint y: 153, endPoint x: 332, endPoint y: 152, distance: 20.6
drag, startPoint x: 344, startPoint y: 139, endPoint x: 359, endPoint y: 159, distance: 24.9
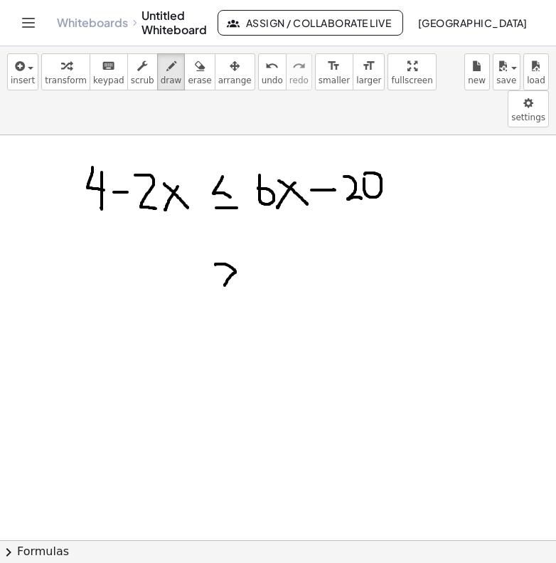
drag, startPoint x: 216, startPoint y: 227, endPoint x: 221, endPoint y: 252, distance: 25.4
drag, startPoint x: 221, startPoint y: 263, endPoint x: 239, endPoint y: 261, distance: 18.6
click at [195, 71] on icon "button" at bounding box center [200, 66] width 10 height 17
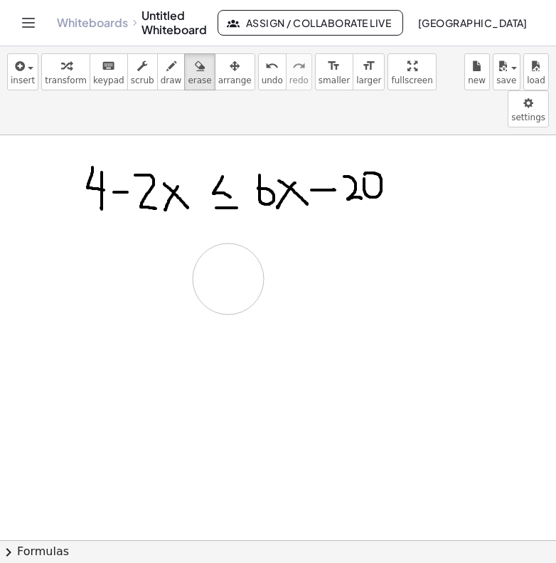
click at [165, 80] on span "draw" at bounding box center [171, 80] width 21 height 10
drag, startPoint x: 144, startPoint y: 194, endPoint x: 144, endPoint y: 213, distance: 19.2
drag, startPoint x: 139, startPoint y: 209, endPoint x: 160, endPoint y: 209, distance: 21.3
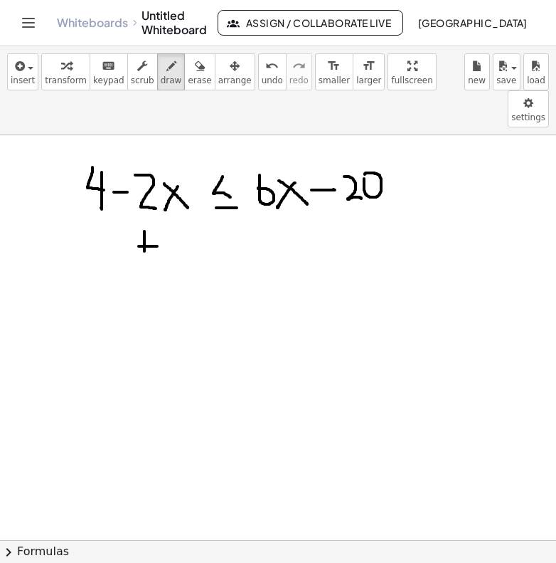
drag, startPoint x: 162, startPoint y: 196, endPoint x: 183, endPoint y: 221, distance: 32.8
drag, startPoint x: 196, startPoint y: 198, endPoint x: 185, endPoint y: 224, distance: 28.4
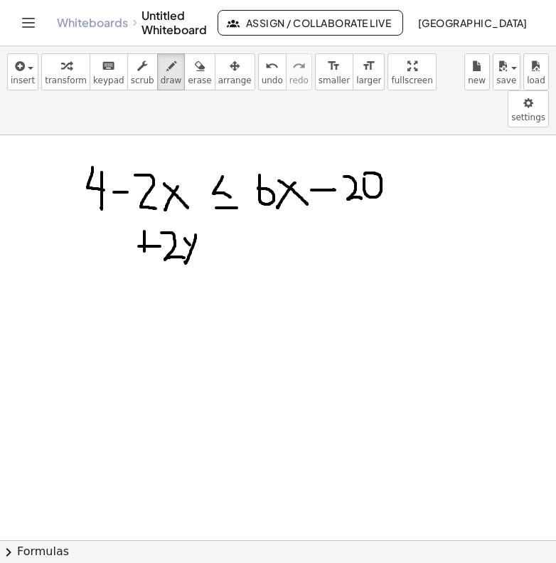
drag, startPoint x: 185, startPoint y: 201, endPoint x: 201, endPoint y: 218, distance: 23.7
drag, startPoint x: 283, startPoint y: 194, endPoint x: 301, endPoint y: 195, distance: 17.8
drag, startPoint x: 292, startPoint y: 185, endPoint x: 292, endPoint y: 208, distance: 22.8
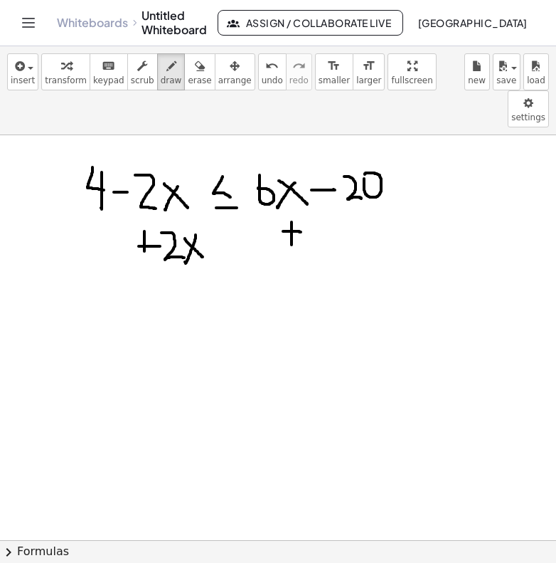
drag, startPoint x: 305, startPoint y: 185, endPoint x: 320, endPoint y: 205, distance: 24.9
drag, startPoint x: 332, startPoint y: 188, endPoint x: 326, endPoint y: 204, distance: 17.3
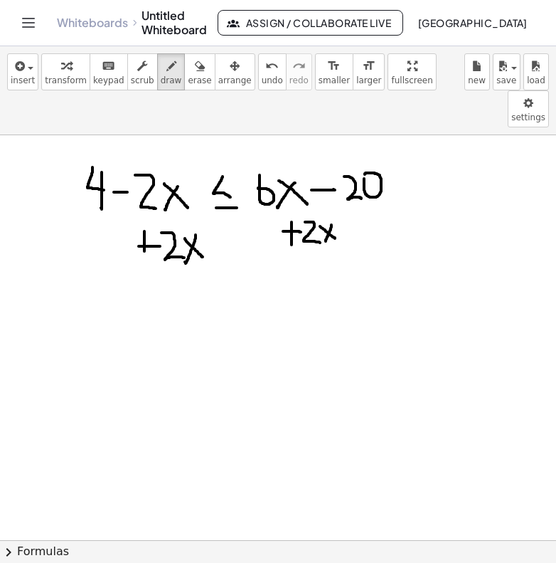
drag, startPoint x: 320, startPoint y: 189, endPoint x: 334, endPoint y: 200, distance: 17.2
drag, startPoint x: 161, startPoint y: 130, endPoint x: 161, endPoint y: 243, distance: 112.4
drag, startPoint x: 63, startPoint y: 263, endPoint x: 77, endPoint y: 282, distance: 23.3
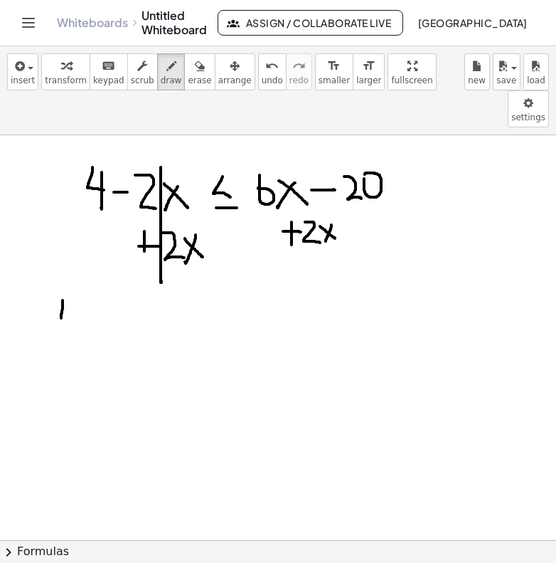
drag, startPoint x: 73, startPoint y: 268, endPoint x: 73, endPoint y: 297, distance: 28.5
drag, startPoint x: 113, startPoint y: 268, endPoint x: 121, endPoint y: 290, distance: 23.4
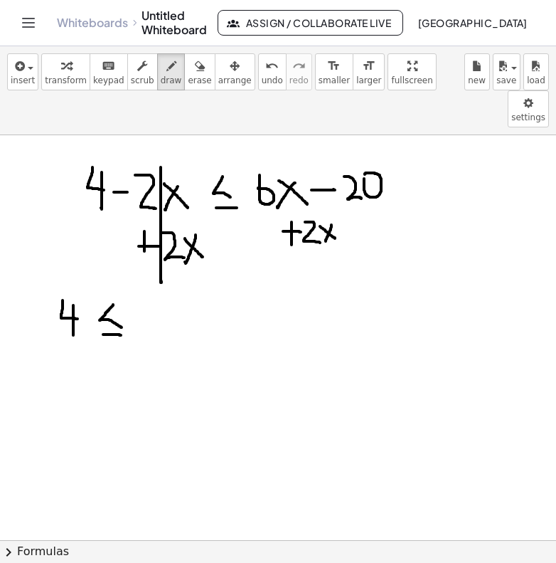
drag, startPoint x: 103, startPoint y: 297, endPoint x: 121, endPoint y: 298, distance: 17.8
drag, startPoint x: 177, startPoint y: 273, endPoint x: 169, endPoint y: 292, distance: 21.7
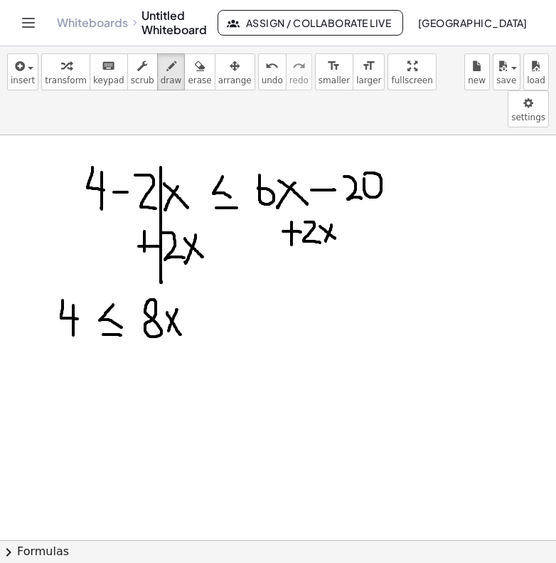
drag, startPoint x: 167, startPoint y: 275, endPoint x: 180, endPoint y: 297, distance: 25.5
drag, startPoint x: 192, startPoint y: 280, endPoint x: 206, endPoint y: 280, distance: 13.5
drag, startPoint x: 221, startPoint y: 269, endPoint x: 237, endPoint y: 293, distance: 29.2
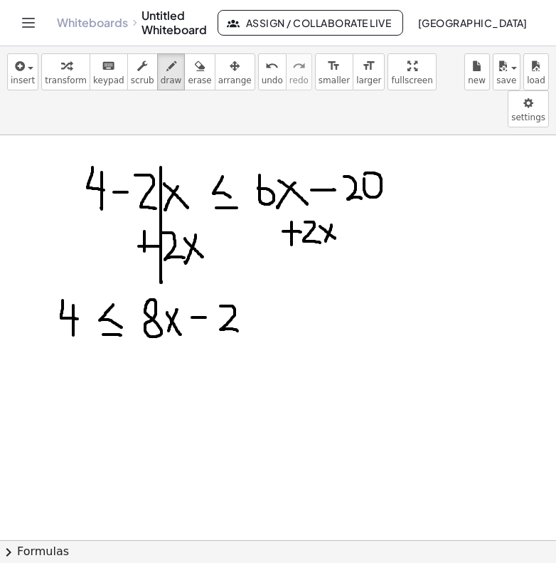
drag, startPoint x: 200, startPoint y: 306, endPoint x: 200, endPoint y: 317, distance: 11.4
drag, startPoint x: 193, startPoint y: 312, endPoint x: 206, endPoint y: 312, distance: 13.5
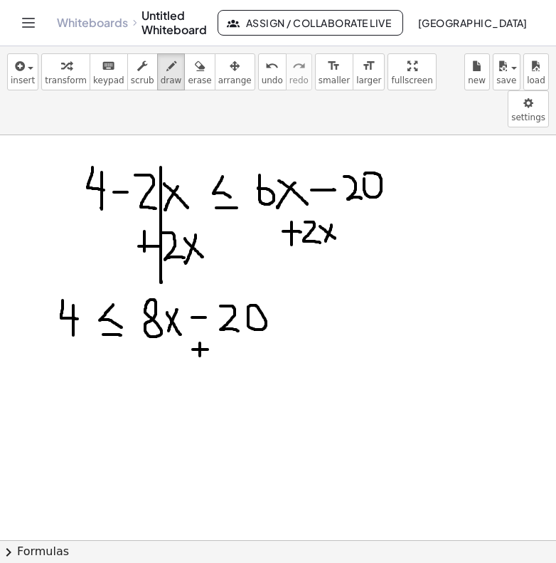
drag, startPoint x: 218, startPoint y: 308, endPoint x: 243, endPoint y: 325, distance: 29.6
drag, startPoint x: 31, startPoint y: 322, endPoint x: 38, endPoint y: 322, distance: 7.8
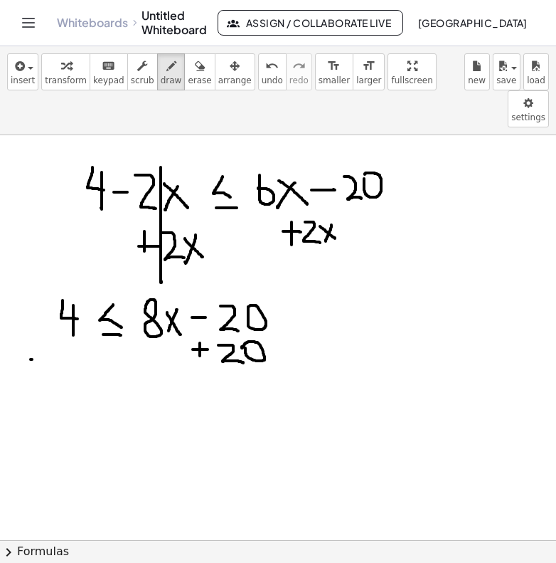
drag, startPoint x: 33, startPoint y: 316, endPoint x: 33, endPoint y: 328, distance: 12.1
drag, startPoint x: 46, startPoint y: 314, endPoint x: 58, endPoint y: 333, distance: 23.1
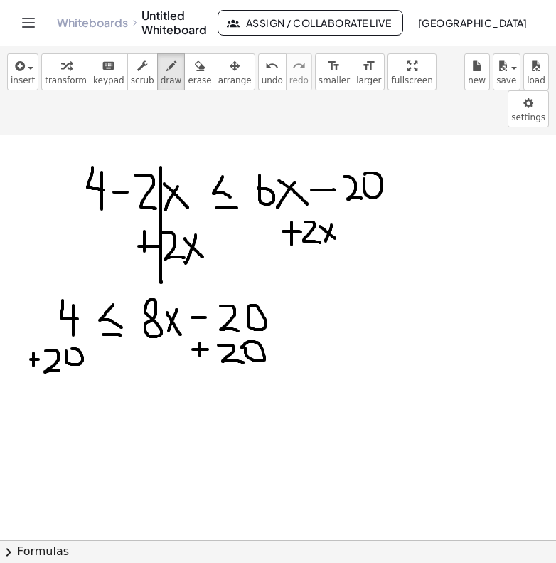
drag, startPoint x: 229, startPoint y: 250, endPoint x: 228, endPoint y: 327, distance: 76.9
drag, startPoint x: 46, startPoint y: 375, endPoint x: 64, endPoint y: 399, distance: 30.0
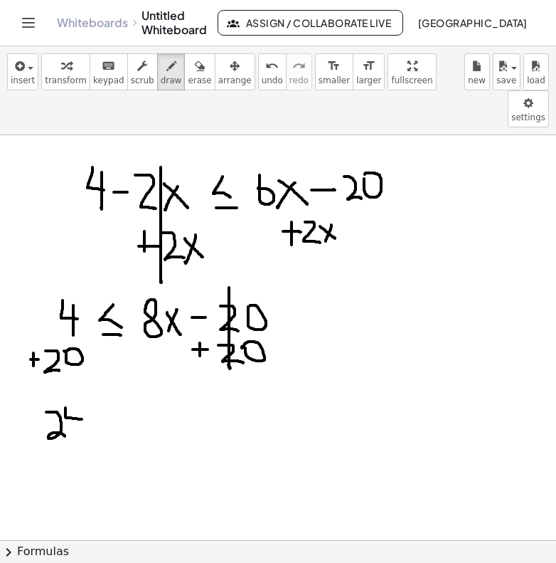
drag, startPoint x: 65, startPoint y: 371, endPoint x: 81, endPoint y: 382, distance: 19.4
drag, startPoint x: 75, startPoint y: 369, endPoint x: 74, endPoint y: 396, distance: 27.8
drag, startPoint x: 107, startPoint y: 369, endPoint x: 114, endPoint y: 387, distance: 19.2
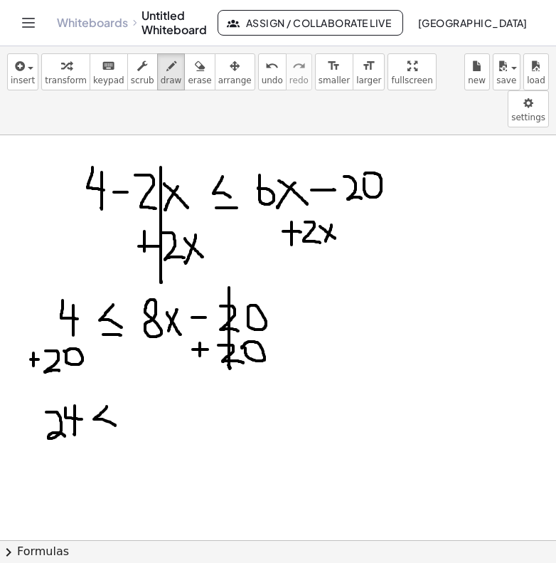
drag, startPoint x: 101, startPoint y: 398, endPoint x: 112, endPoint y: 398, distance: 10.7
drag, startPoint x: 178, startPoint y: 371, endPoint x: 166, endPoint y: 387, distance: 19.8
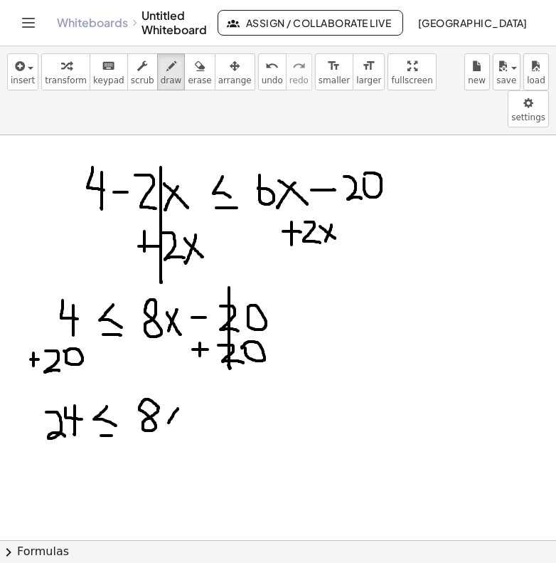
drag, startPoint x: 166, startPoint y: 366, endPoint x: 179, endPoint y: 391, distance: 27.7
drag, startPoint x: 138, startPoint y: 405, endPoint x: 184, endPoint y: 406, distance: 45.5
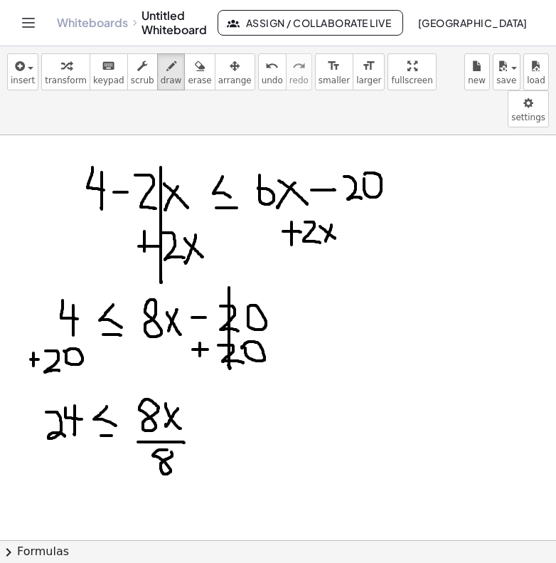
drag, startPoint x: 44, startPoint y: 409, endPoint x: 69, endPoint y: 409, distance: 24.9
drag, startPoint x: 142, startPoint y: 356, endPoint x: 159, endPoint y: 438, distance: 84.3
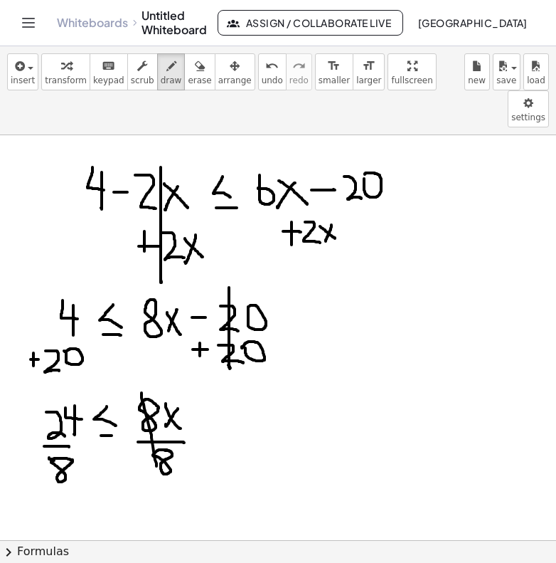
drag, startPoint x: 216, startPoint y: 397, endPoint x: 241, endPoint y: 396, distance: 25.6
drag, startPoint x: 213, startPoint y: 407, endPoint x: 238, endPoint y: 407, distance: 24.2
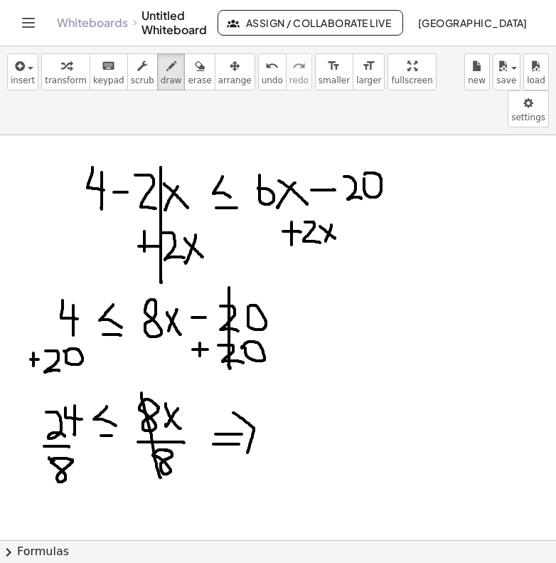
drag, startPoint x: 233, startPoint y: 376, endPoint x: 246, endPoint y: 411, distance: 37.8
drag, startPoint x: 290, startPoint y: 366, endPoint x: 296, endPoint y: 399, distance: 33.2
drag, startPoint x: 349, startPoint y: 371, endPoint x: 362, endPoint y: 395, distance: 27.7
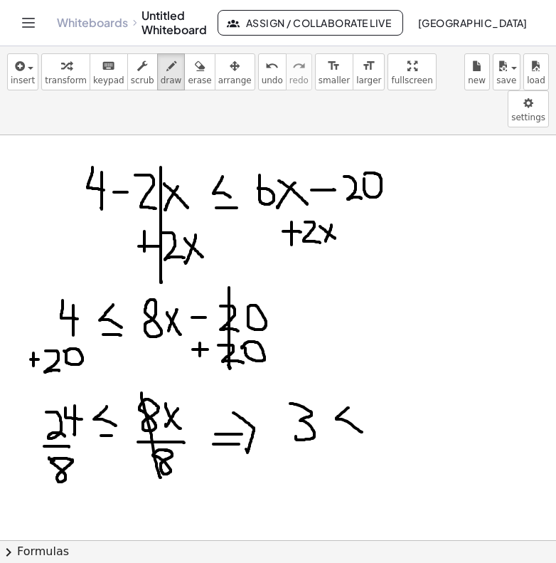
drag, startPoint x: 341, startPoint y: 395, endPoint x: 353, endPoint y: 394, distance: 12.1
drag, startPoint x: 397, startPoint y: 366, endPoint x: 379, endPoint y: 391, distance: 31.6
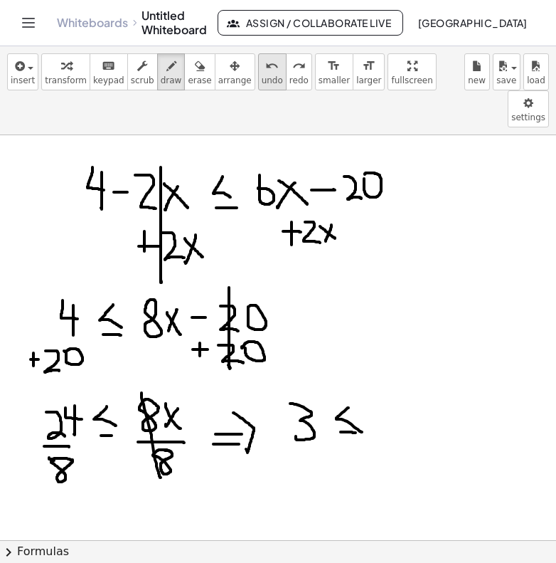
click at [265, 66] on icon "undo" at bounding box center [272, 66] width 14 height 17
drag, startPoint x: 335, startPoint y: 399, endPoint x: 364, endPoint y: 398, distance: 28.5
drag, startPoint x: 389, startPoint y: 367, endPoint x: 377, endPoint y: 392, distance: 27.7
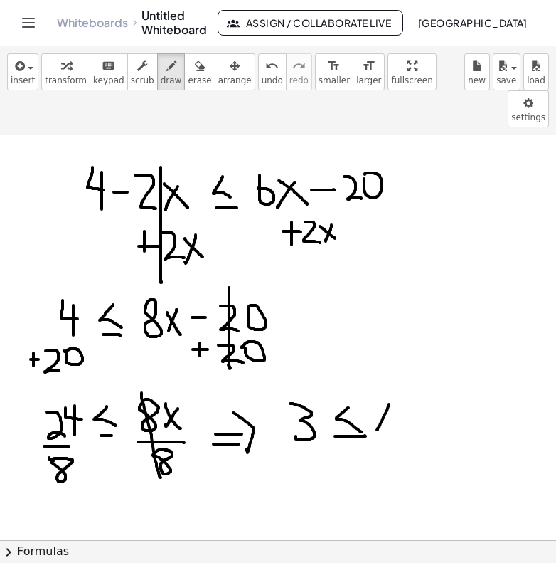
drag, startPoint x: 374, startPoint y: 369, endPoint x: 392, endPoint y: 396, distance: 31.8
drag, startPoint x: 266, startPoint y: 434, endPoint x: 290, endPoint y: 448, distance: 27.1
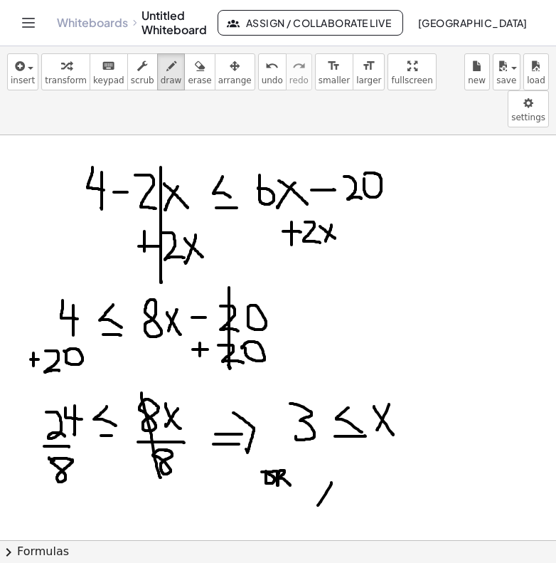
drag, startPoint x: 332, startPoint y: 445, endPoint x: 317, endPoint y: 468, distance: 27.2
drag, startPoint x: 317, startPoint y: 446, endPoint x: 329, endPoint y: 472, distance: 28.7
drag, startPoint x: 346, startPoint y: 443, endPoint x: 348, endPoint y: 465, distance: 22.2
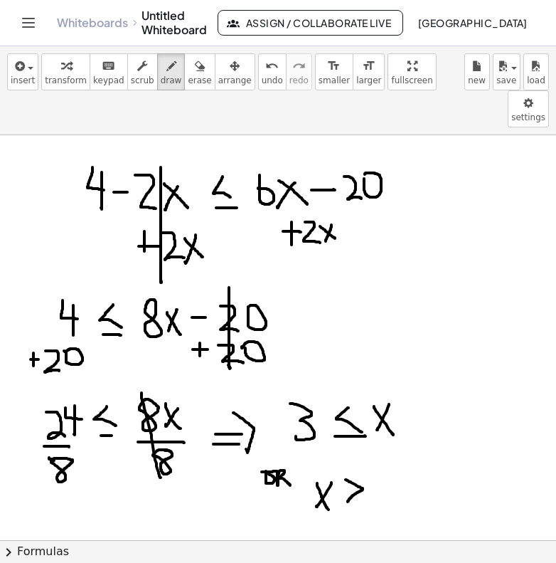
drag, startPoint x: 346, startPoint y: 470, endPoint x: 366, endPoint y: 471, distance: 20.6
drag, startPoint x: 375, startPoint y: 440, endPoint x: 386, endPoint y: 472, distance: 34.4
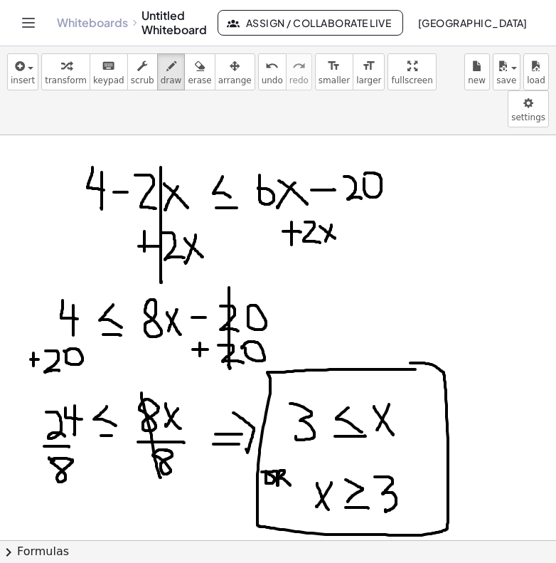
drag, startPoint x: 416, startPoint y: 332, endPoint x: 411, endPoint y: 323, distance: 10.2
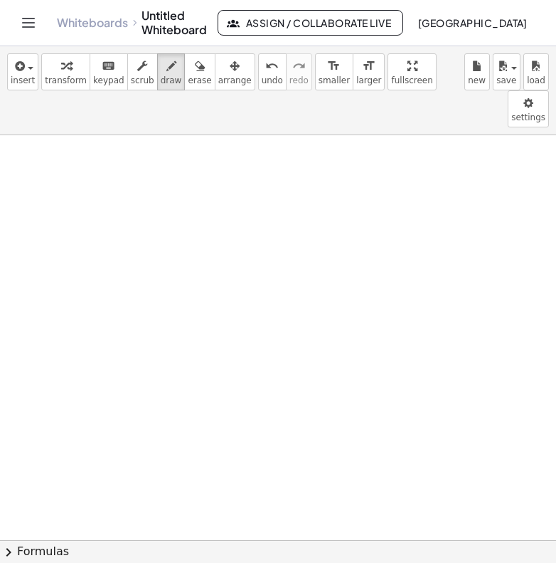
scroll to position [2514, 0]
click at [166, 65] on icon "button" at bounding box center [171, 66] width 10 height 17
drag, startPoint x: 83, startPoint y: 155, endPoint x: 82, endPoint y: 197, distance: 42.0
drag, startPoint x: 98, startPoint y: 169, endPoint x: 112, endPoint y: 186, distance: 22.3
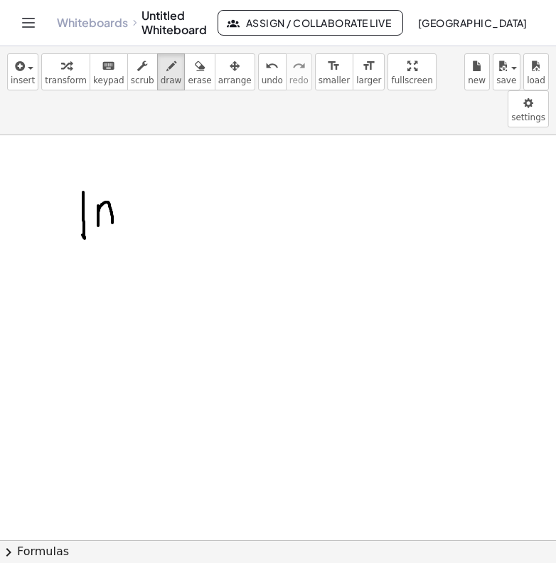
drag, startPoint x: 136, startPoint y: 174, endPoint x: 150, endPoint y: 173, distance: 14.2
drag, startPoint x: 141, startPoint y: 161, endPoint x: 141, endPoint y: 186, distance: 24.9
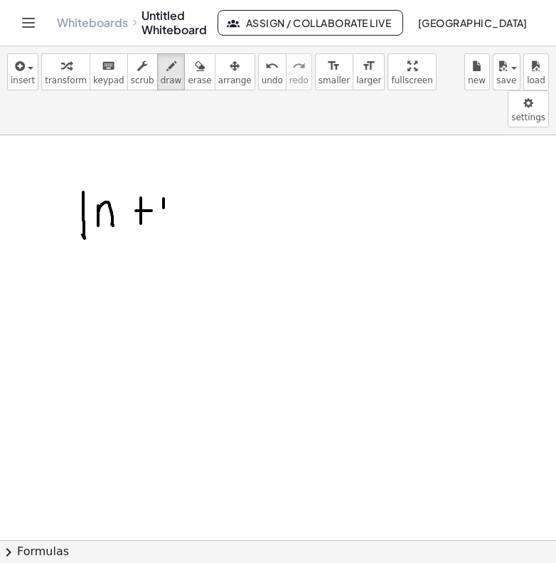
drag, startPoint x: 164, startPoint y: 162, endPoint x: 163, endPoint y: 187, distance: 25.6
drag, startPoint x: 172, startPoint y: 159, endPoint x: 170, endPoint y: 184, distance: 25.0
drag, startPoint x: 193, startPoint y: 134, endPoint x: 191, endPoint y: 203, distance: 68.3
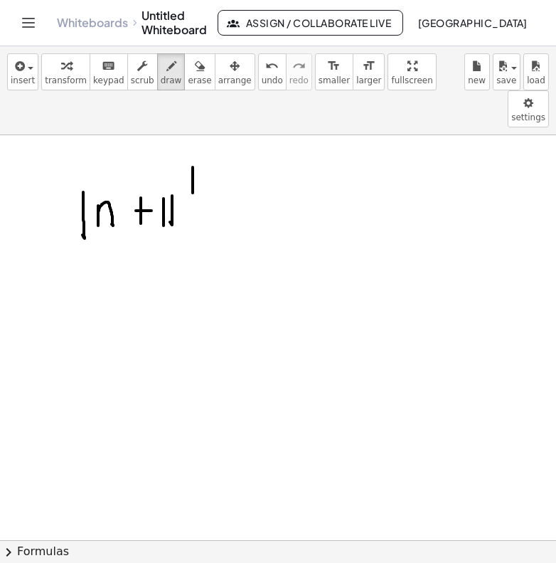
drag, startPoint x: 209, startPoint y: 162, endPoint x: 208, endPoint y: 183, distance: 21.4
drag, startPoint x: 208, startPoint y: 194, endPoint x: 236, endPoint y: 194, distance: 27.7
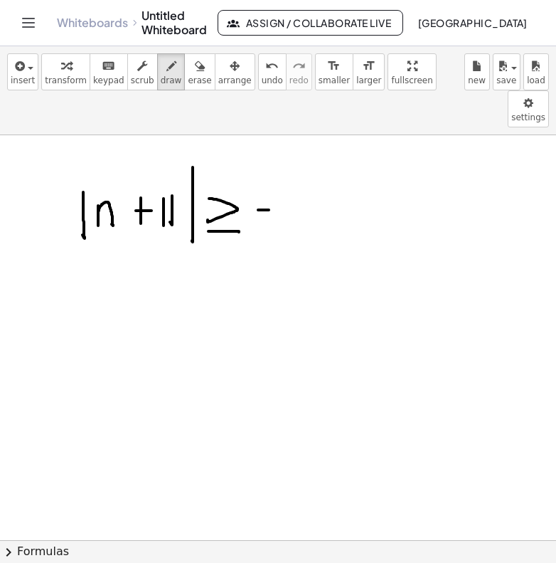
drag, startPoint x: 259, startPoint y: 173, endPoint x: 268, endPoint y: 173, distance: 8.5
drag, startPoint x: 282, startPoint y: 161, endPoint x: 282, endPoint y: 184, distance: 23.5
drag, startPoint x: 290, startPoint y: 159, endPoint x: 312, endPoint y: 185, distance: 33.3
